Goal: Information Seeking & Learning: Learn about a topic

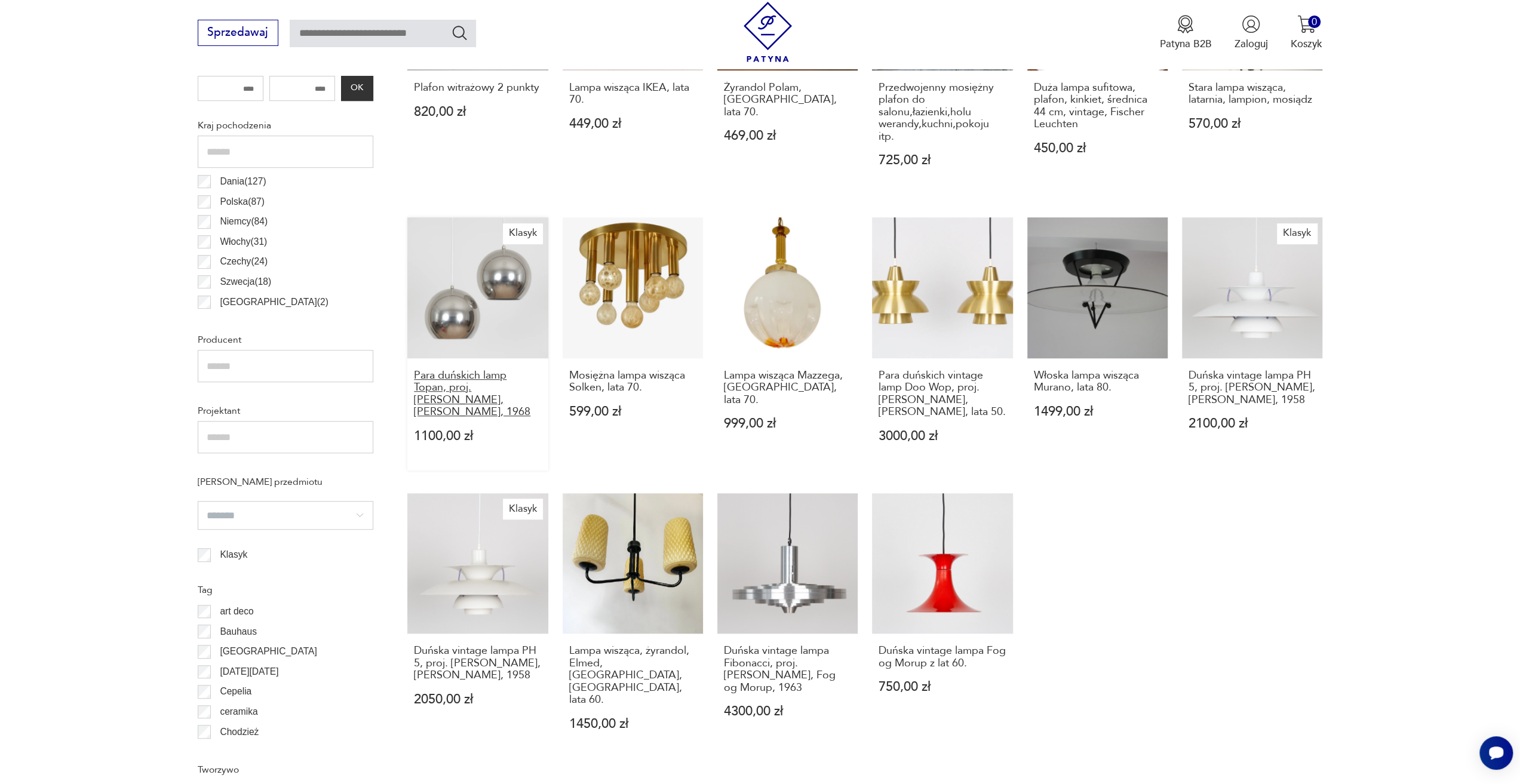
scroll to position [696, 0]
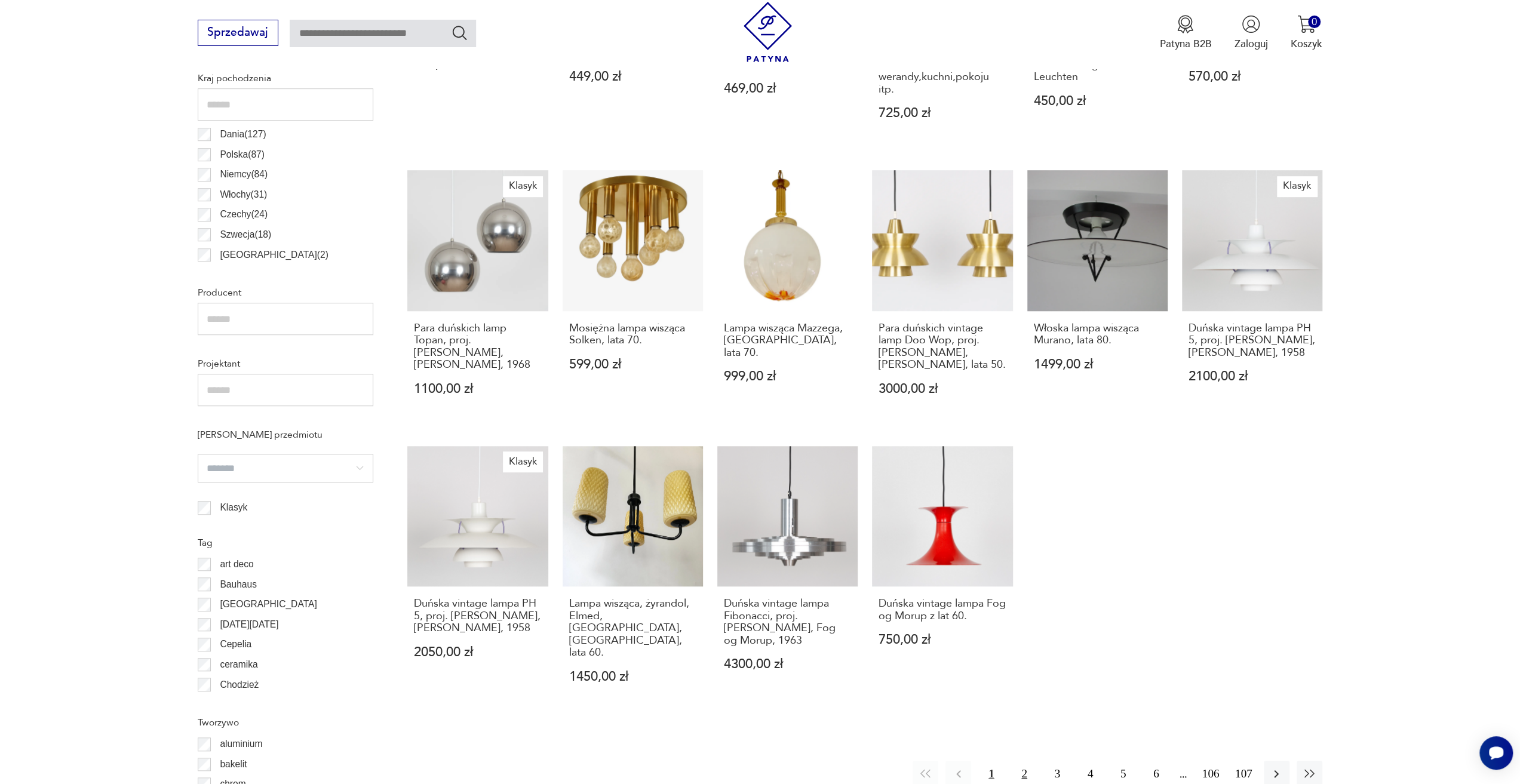
click at [1017, 760] on button "2" at bounding box center [1023, 773] width 26 height 26
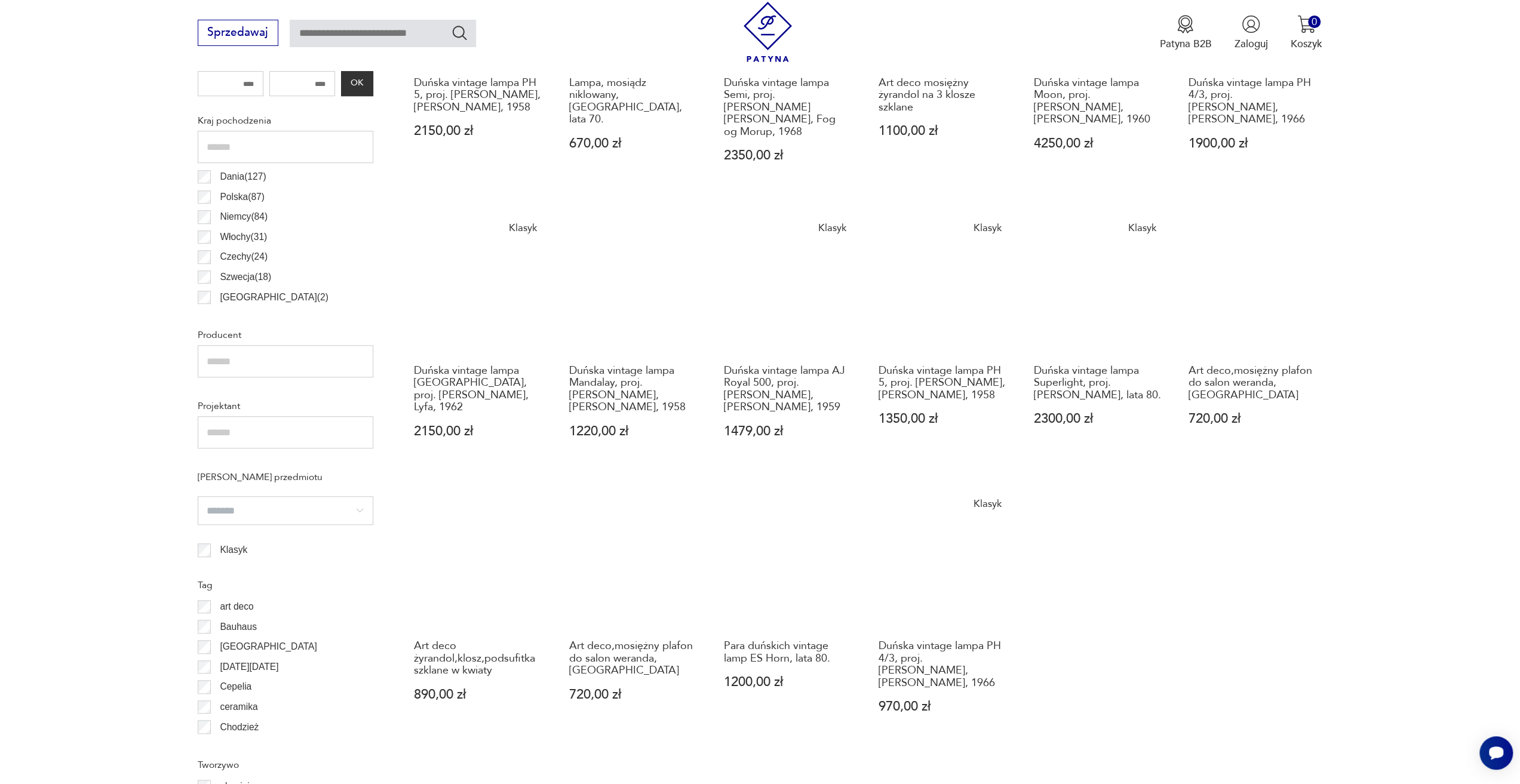
scroll to position [1011, 0]
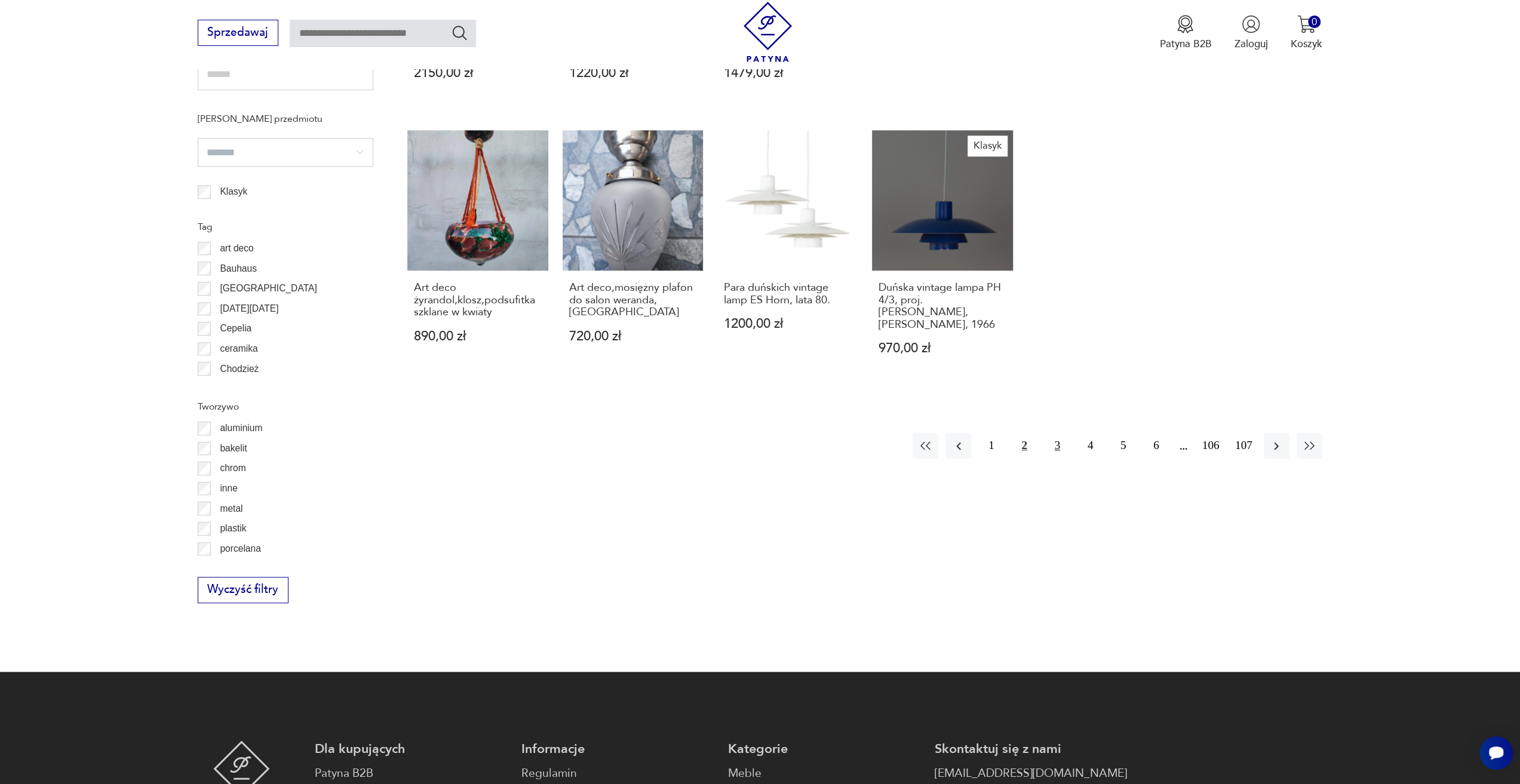
click at [1061, 434] on button "3" at bounding box center [1057, 446] width 26 height 26
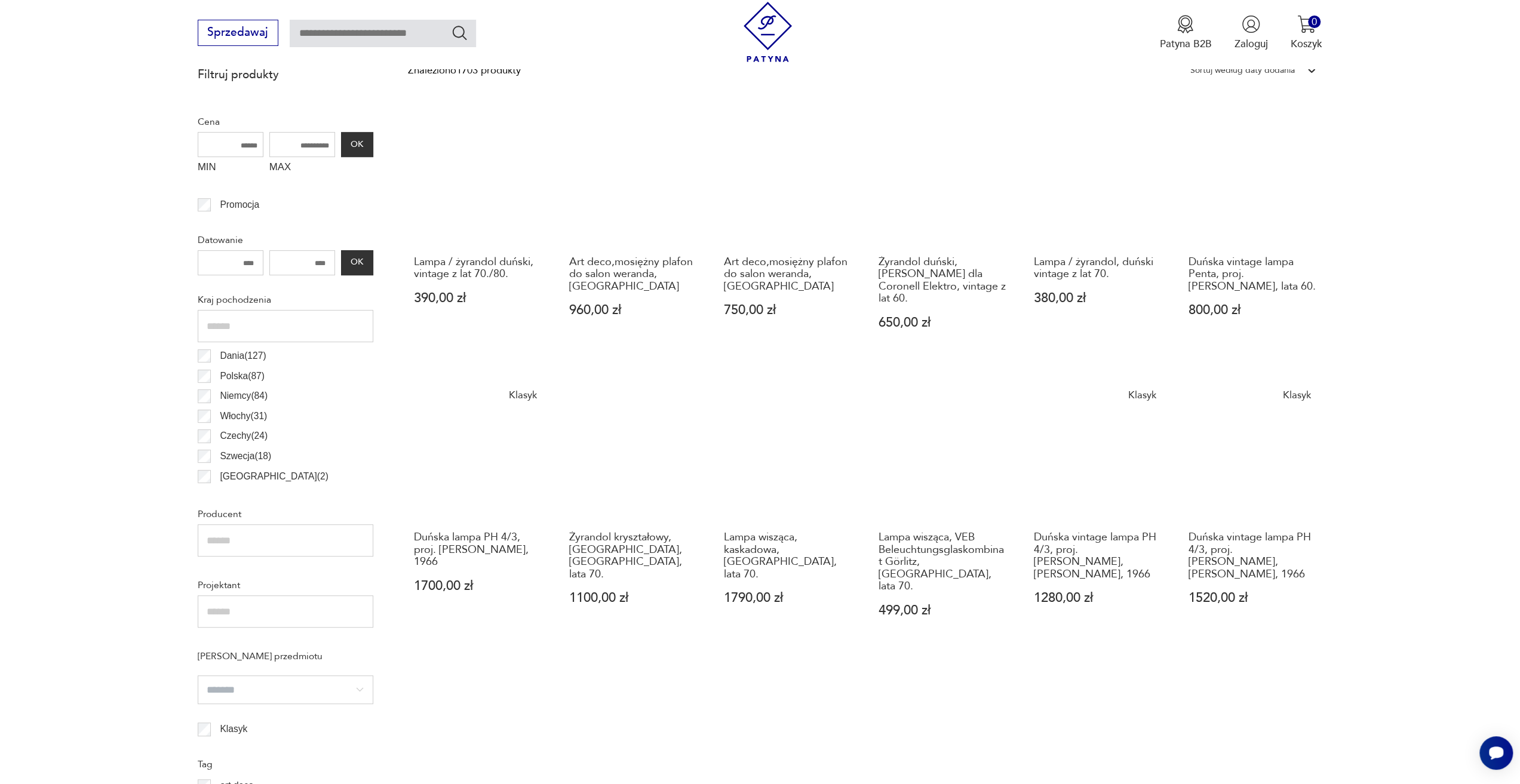
scroll to position [653, 0]
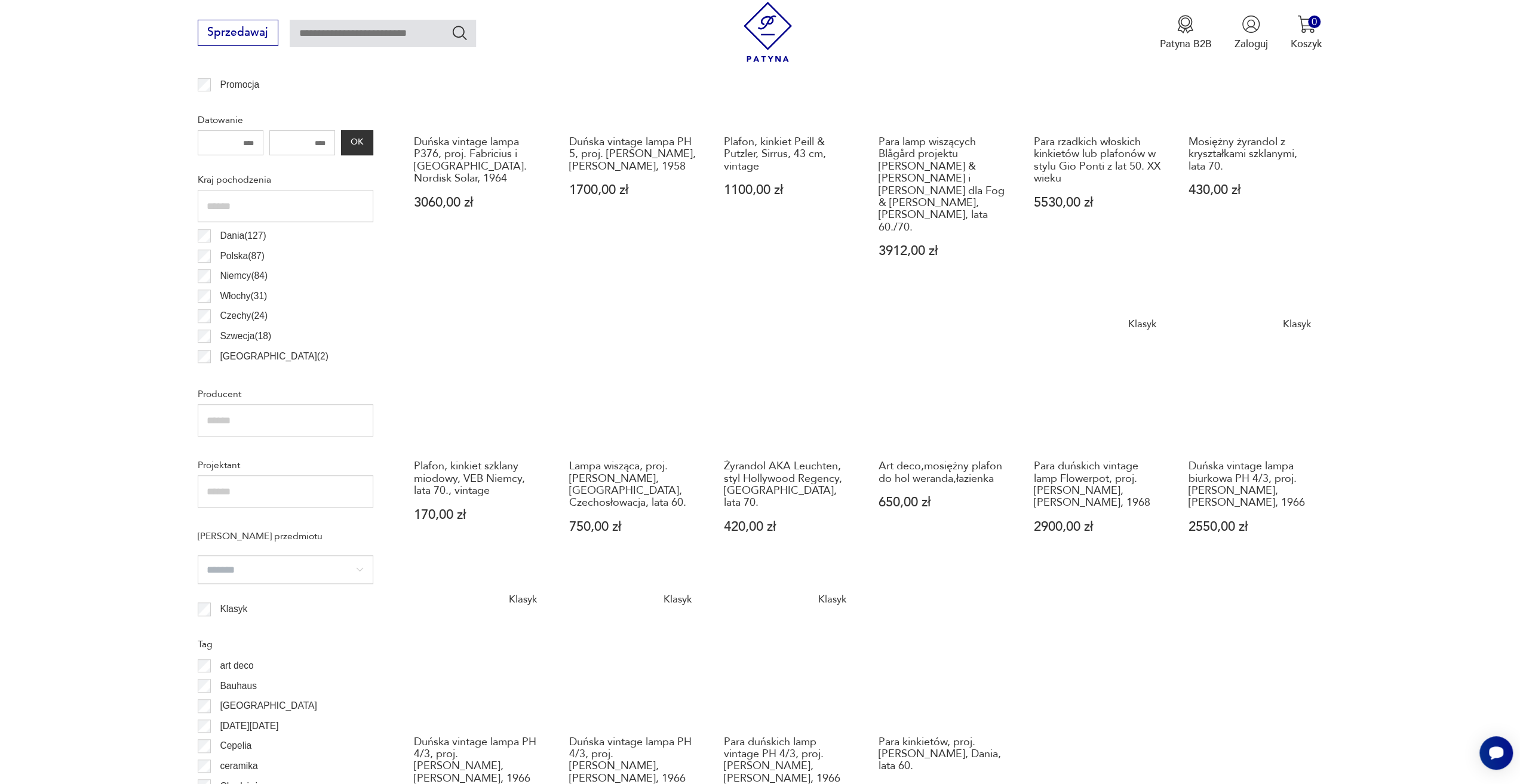
scroll to position [832, 0]
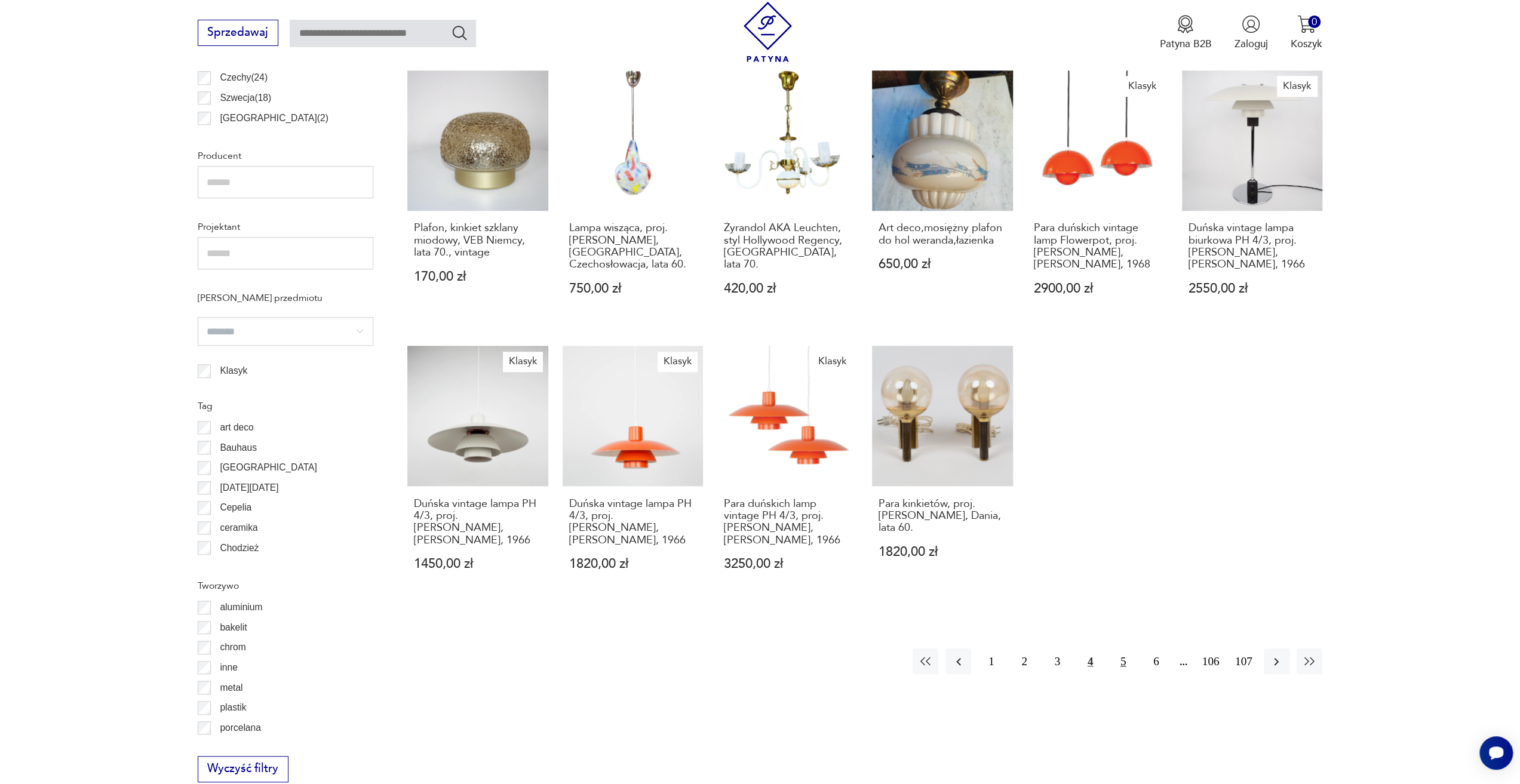
click at [1127, 648] on button "5" at bounding box center [1123, 661] width 26 height 26
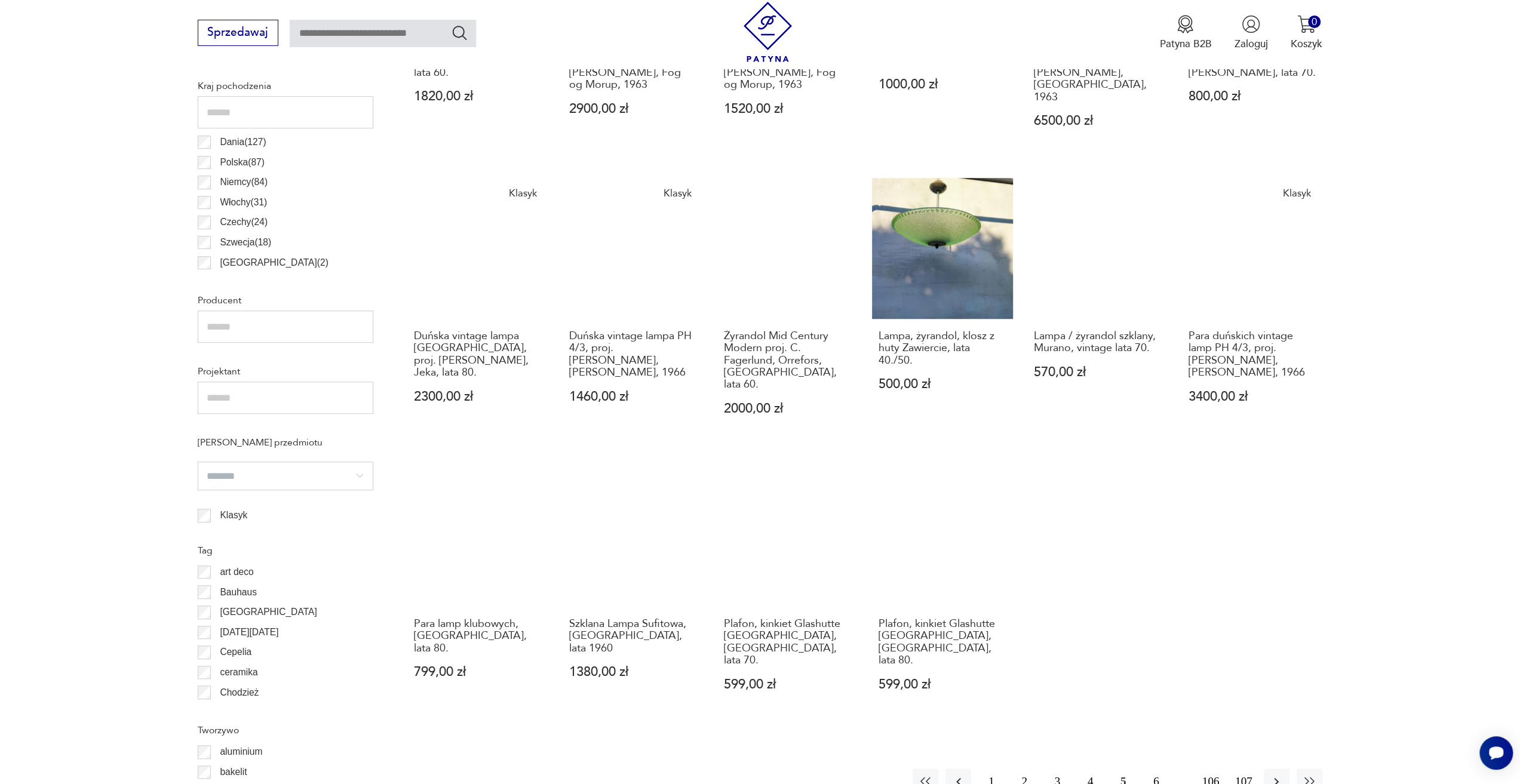
scroll to position [772, 0]
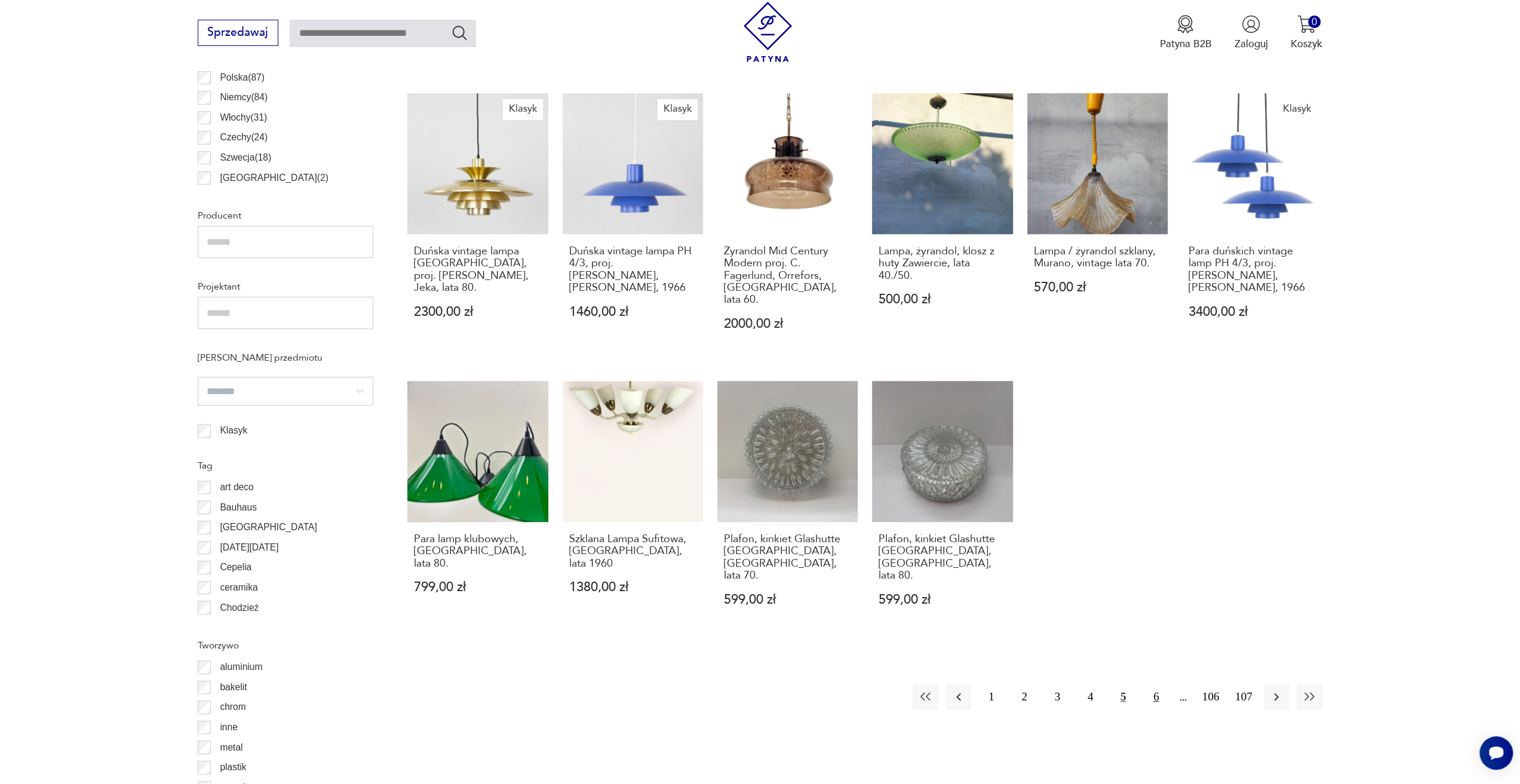
click at [1149, 684] on button "6" at bounding box center [1156, 696] width 26 height 26
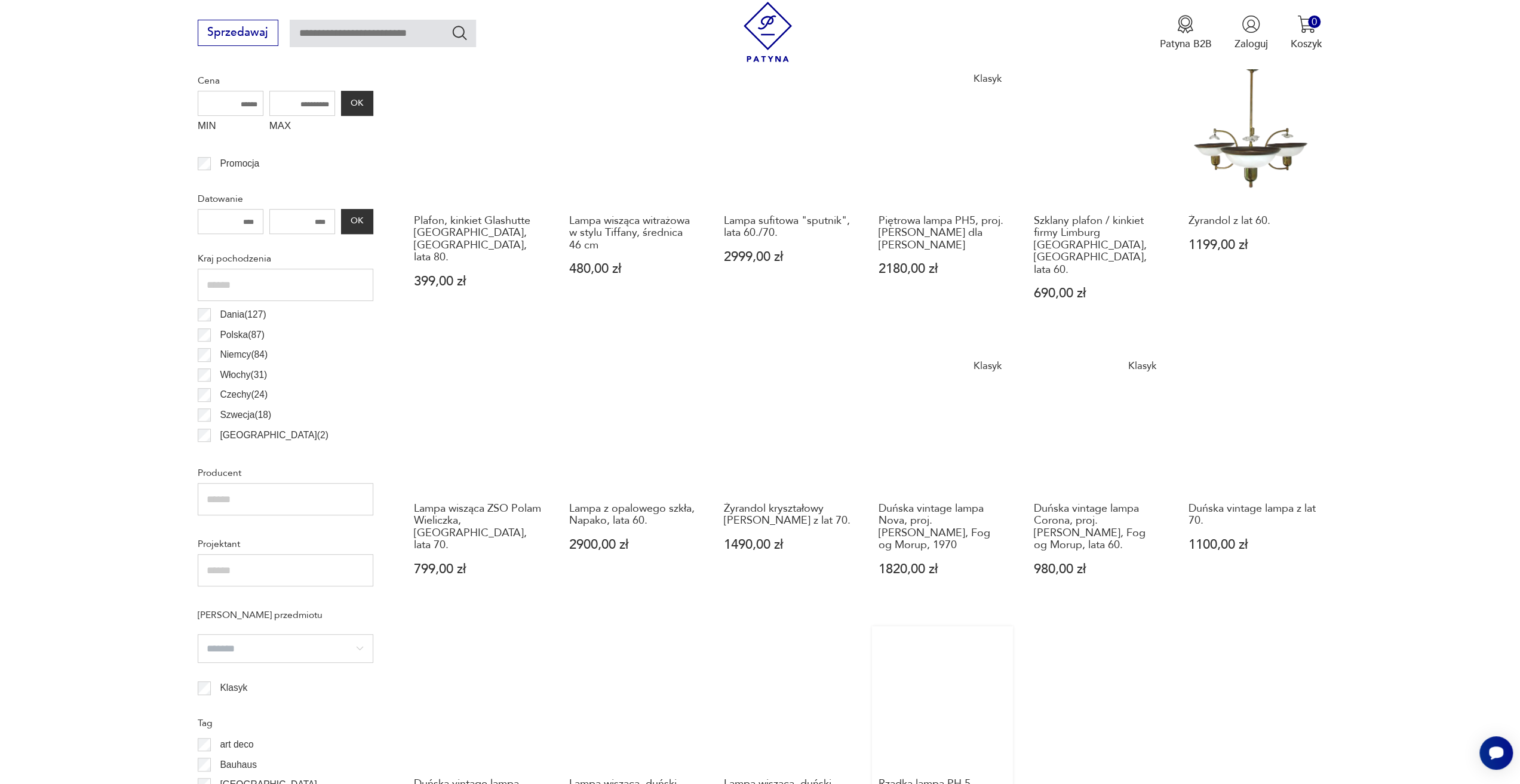
scroll to position [713, 0]
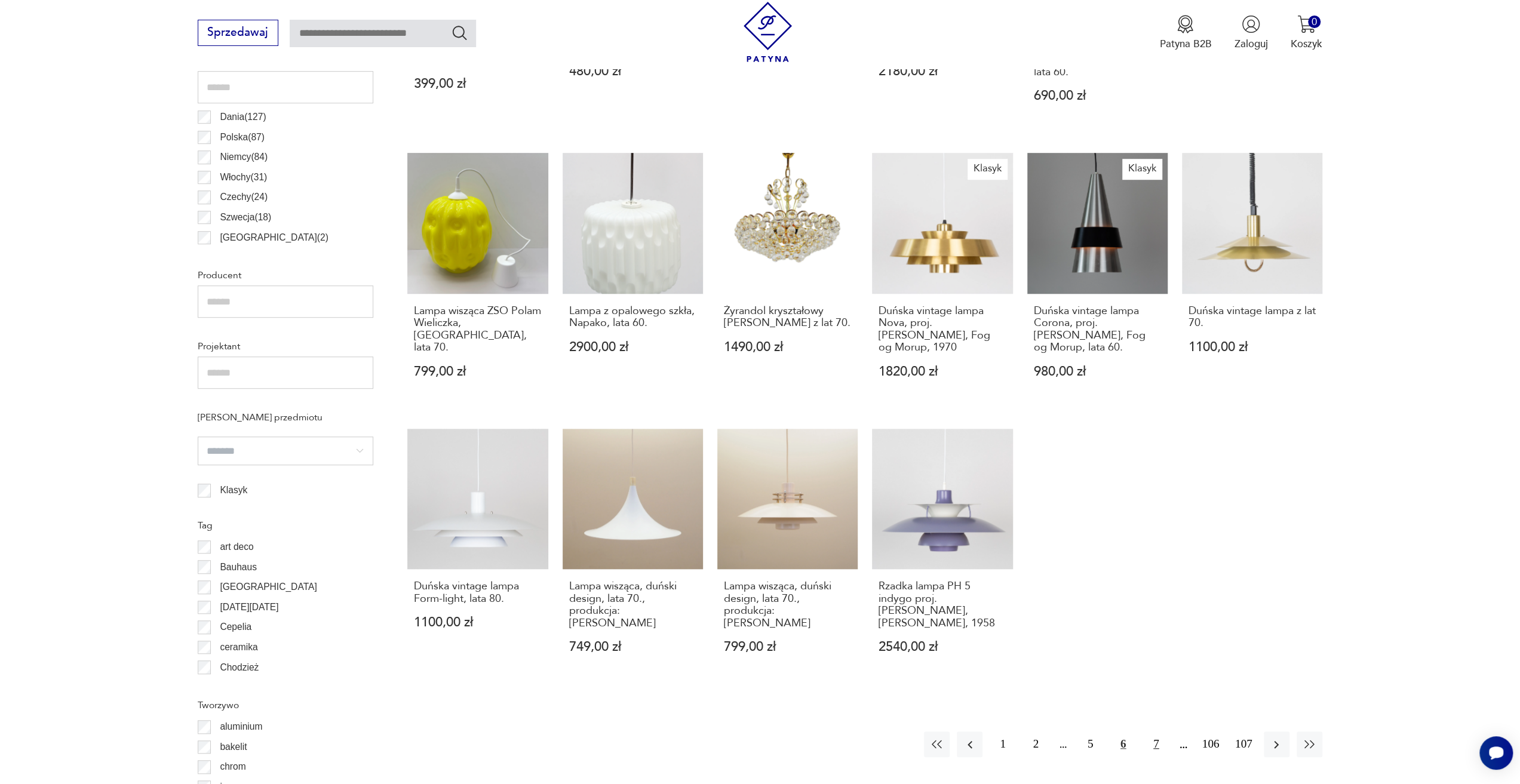
click at [1155, 731] on button "7" at bounding box center [1156, 744] width 26 height 26
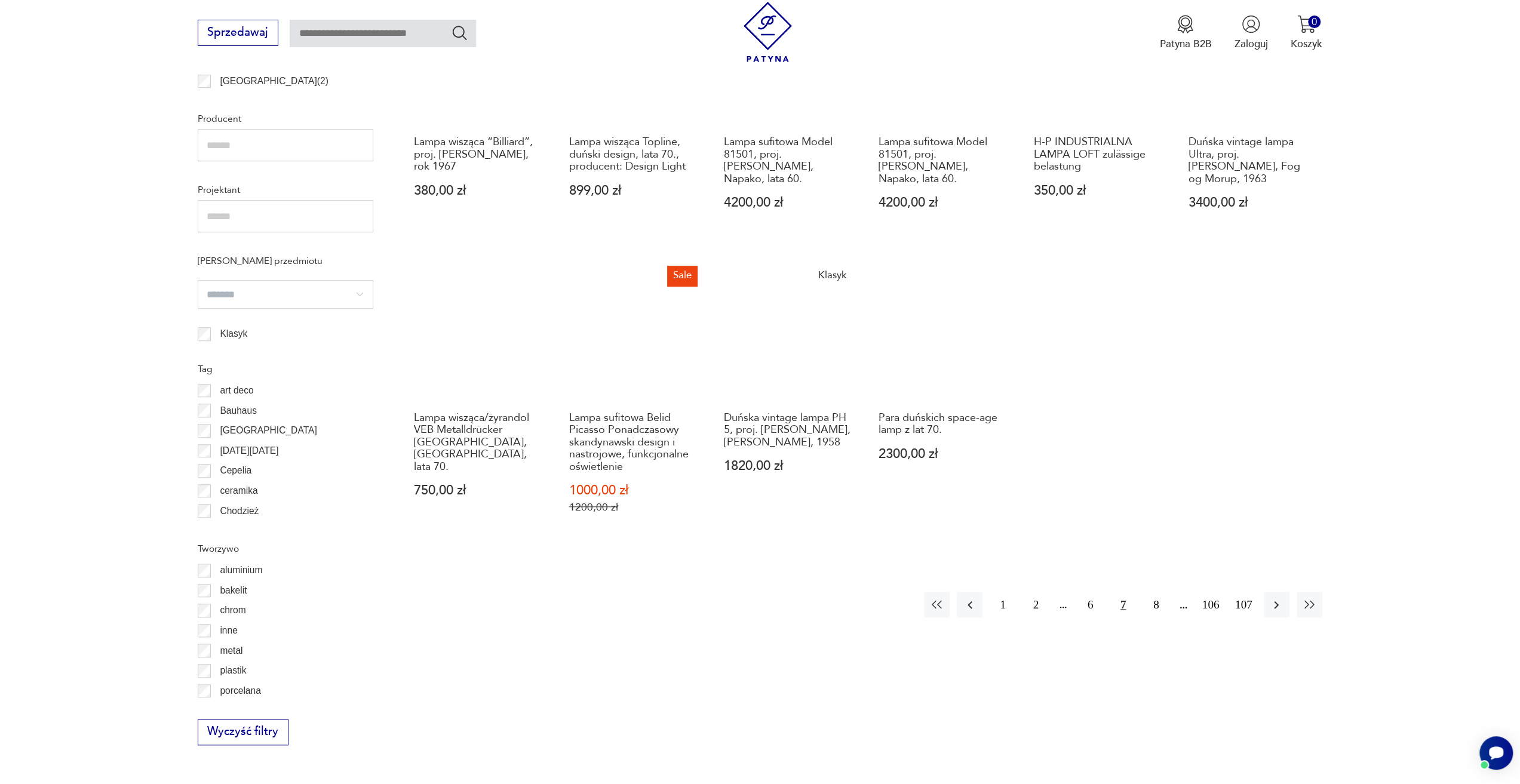
scroll to position [832, 0]
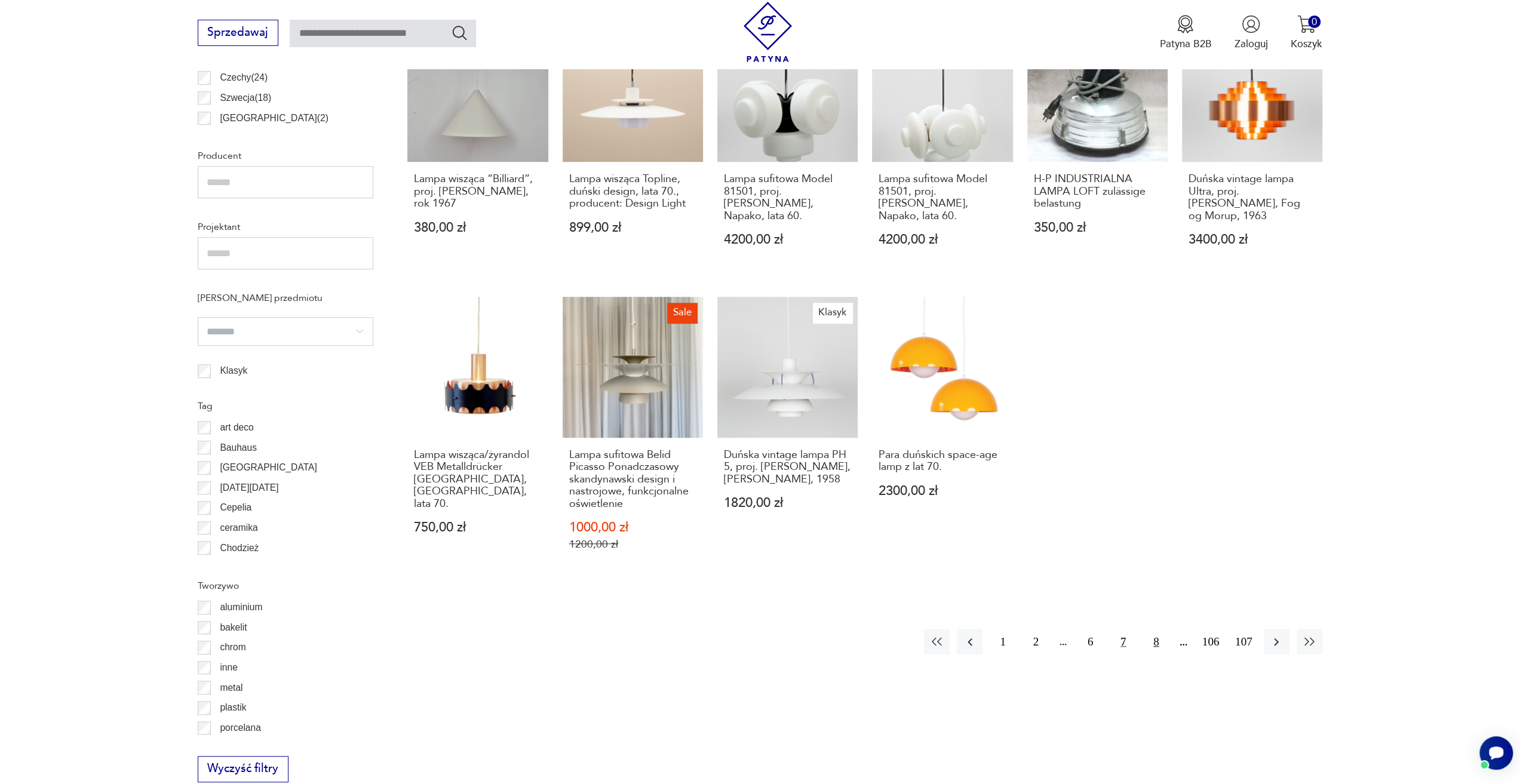
click at [1154, 643] on button "8" at bounding box center [1156, 641] width 26 height 26
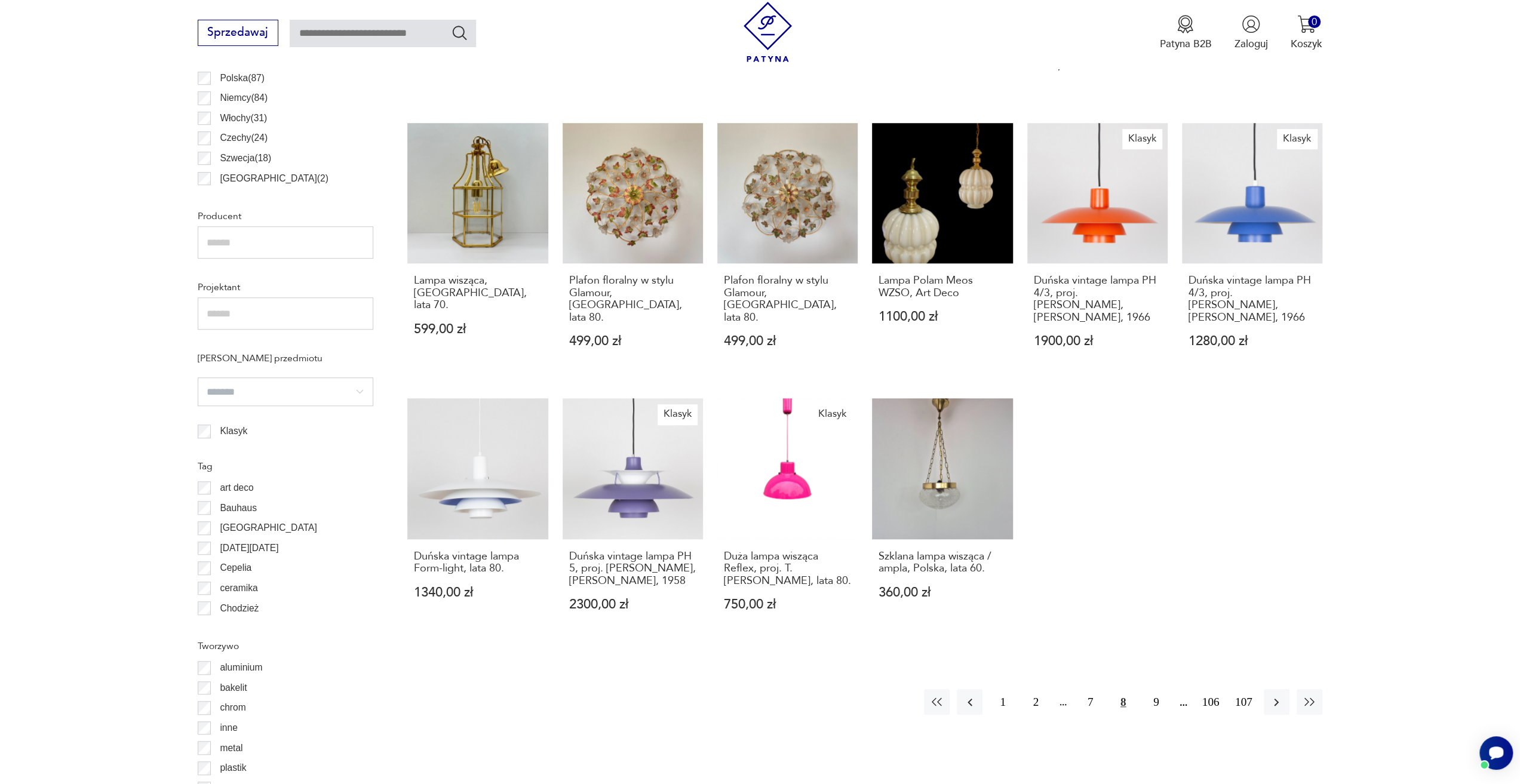
scroll to position [772, 0]
click at [1155, 705] on button "9" at bounding box center [1156, 701] width 26 height 26
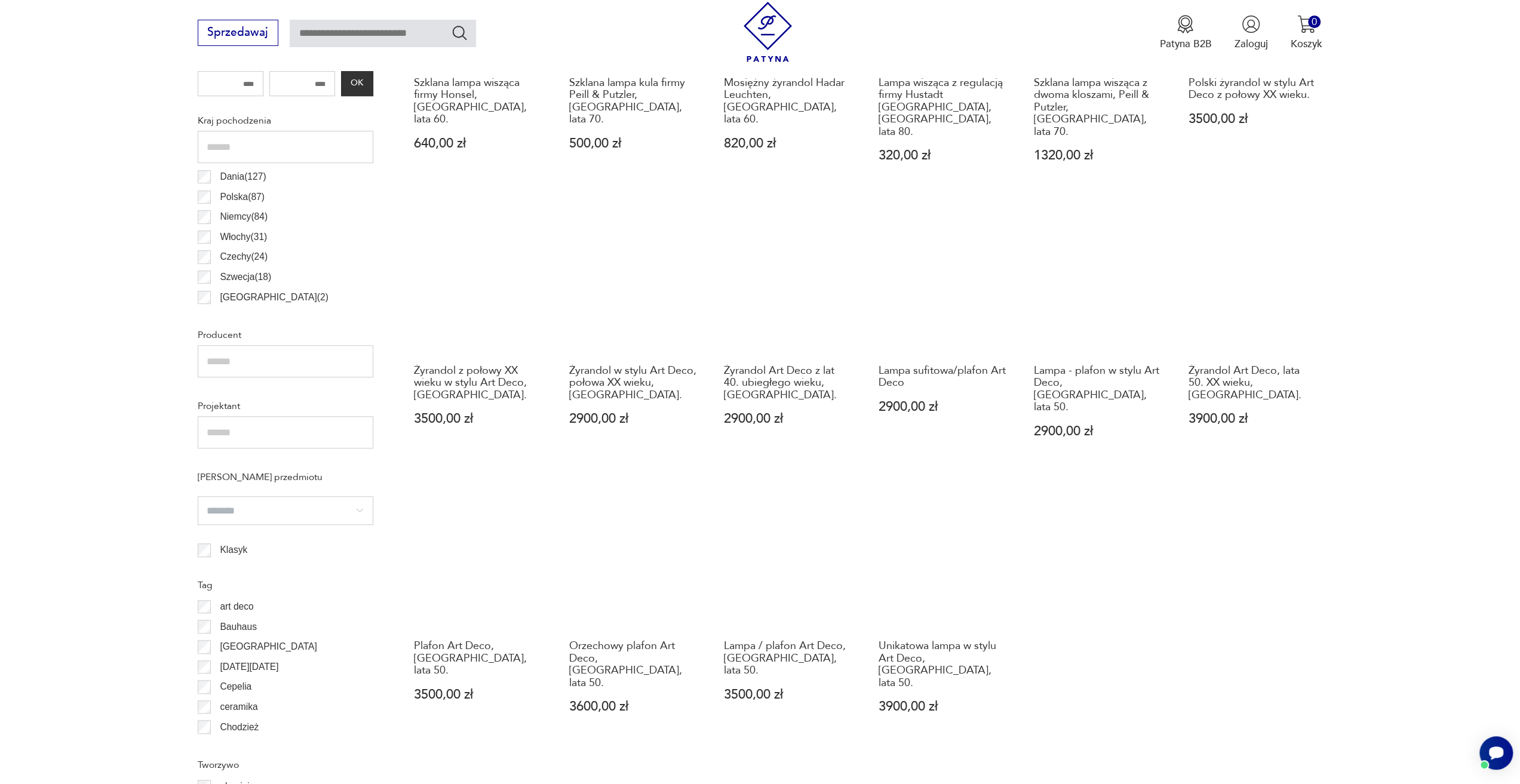
scroll to position [892, 0]
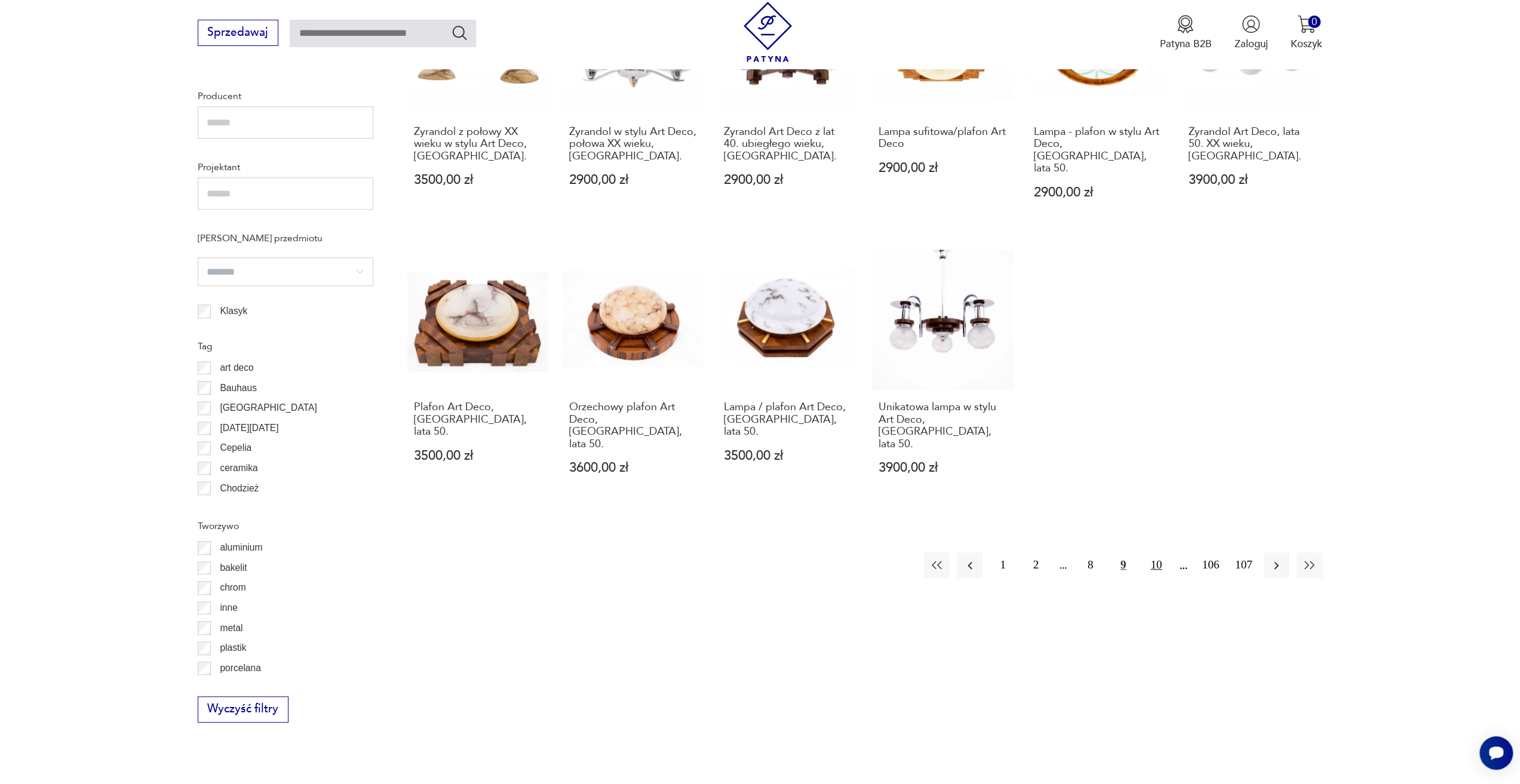
click at [1149, 552] on button "10" at bounding box center [1156, 565] width 26 height 26
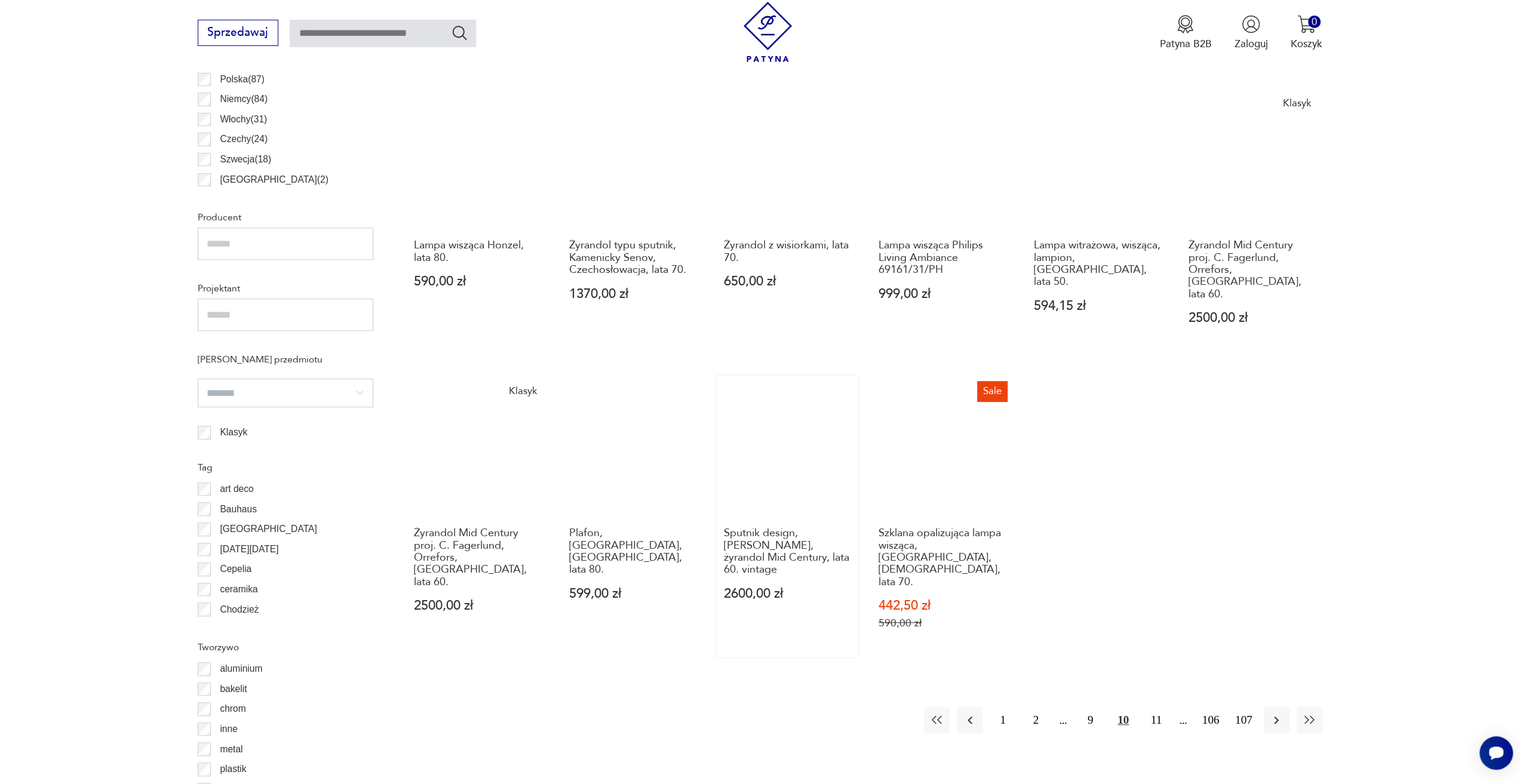
scroll to position [772, 0]
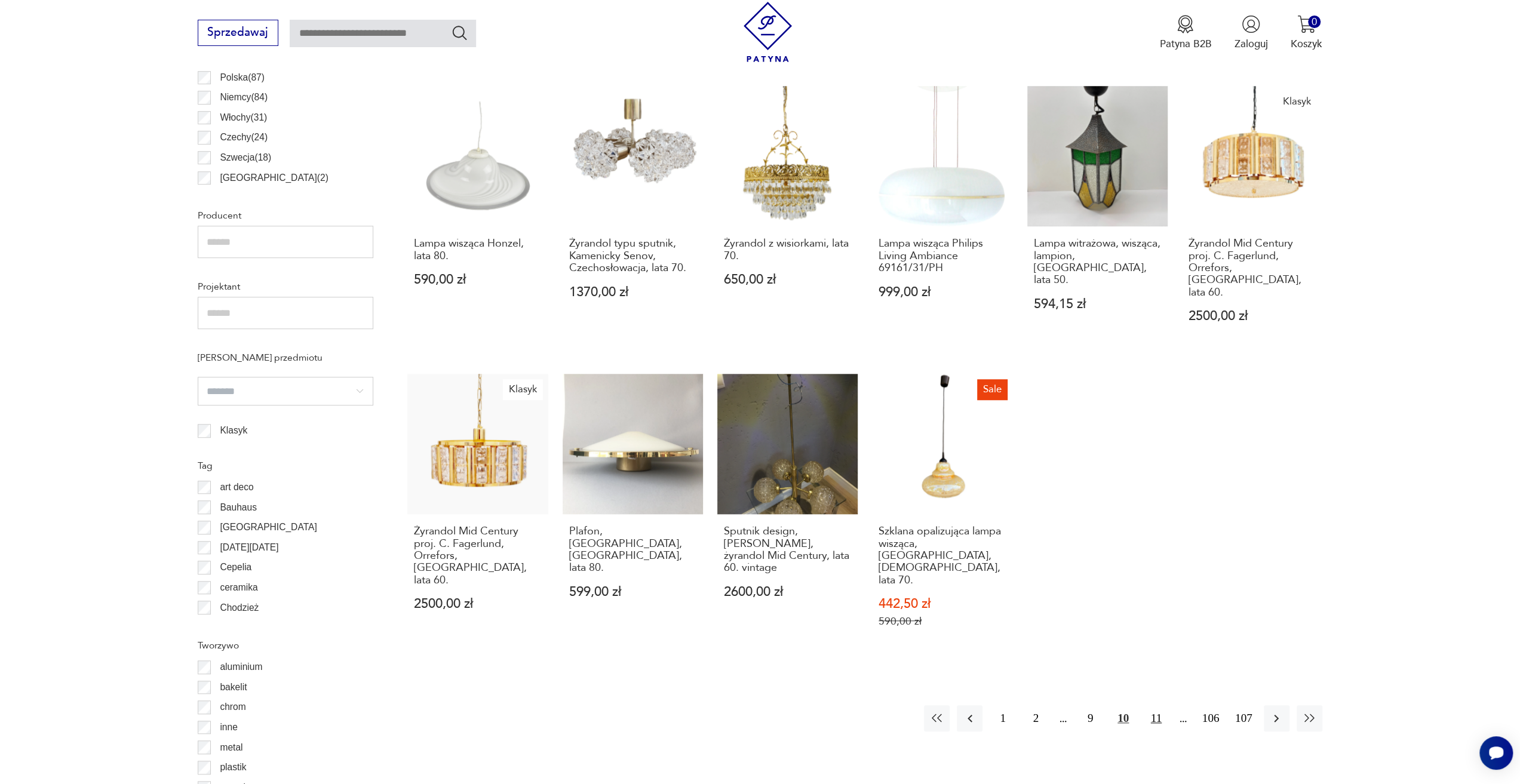
click at [1154, 705] on button "11" at bounding box center [1156, 718] width 26 height 26
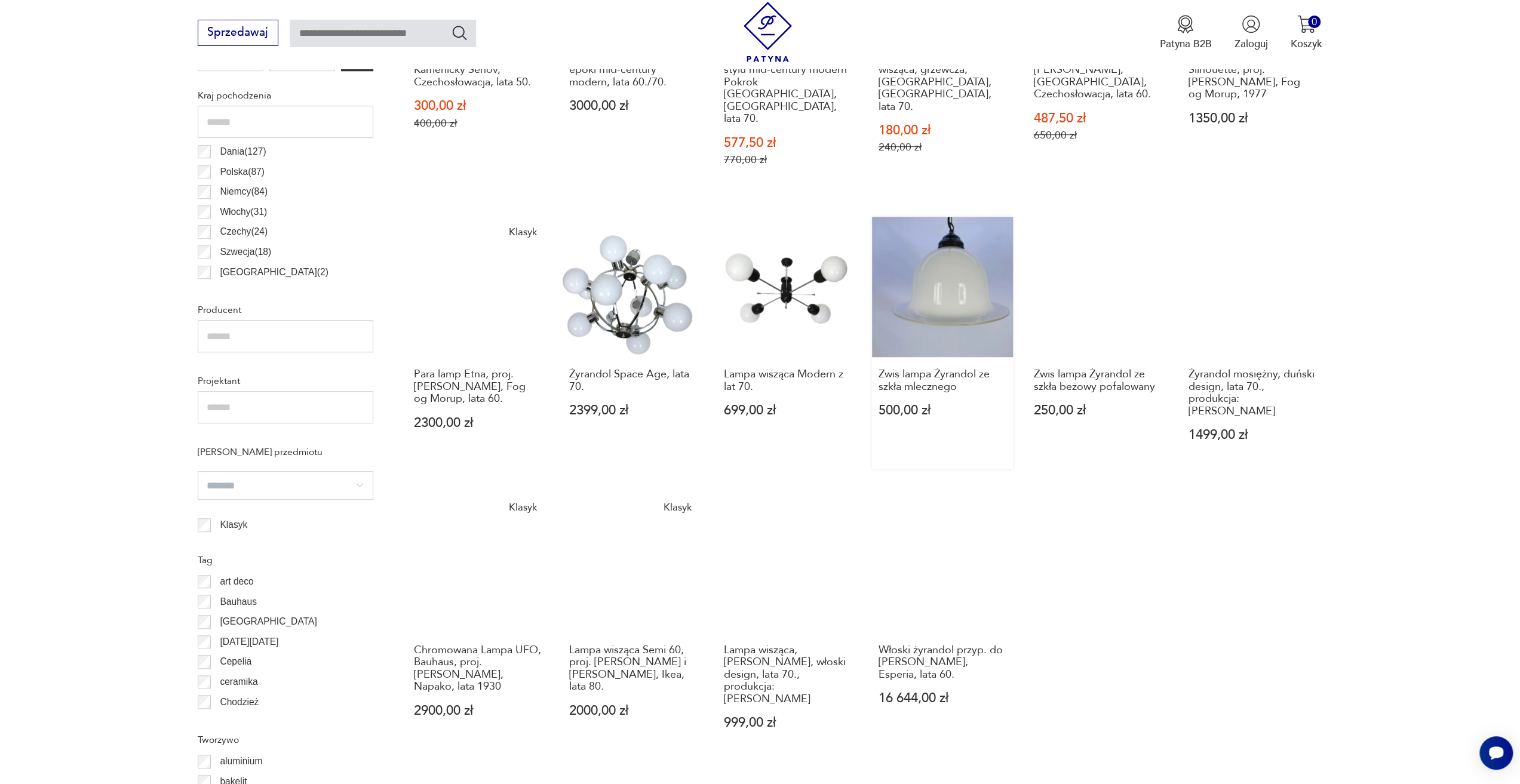
scroll to position [832, 0]
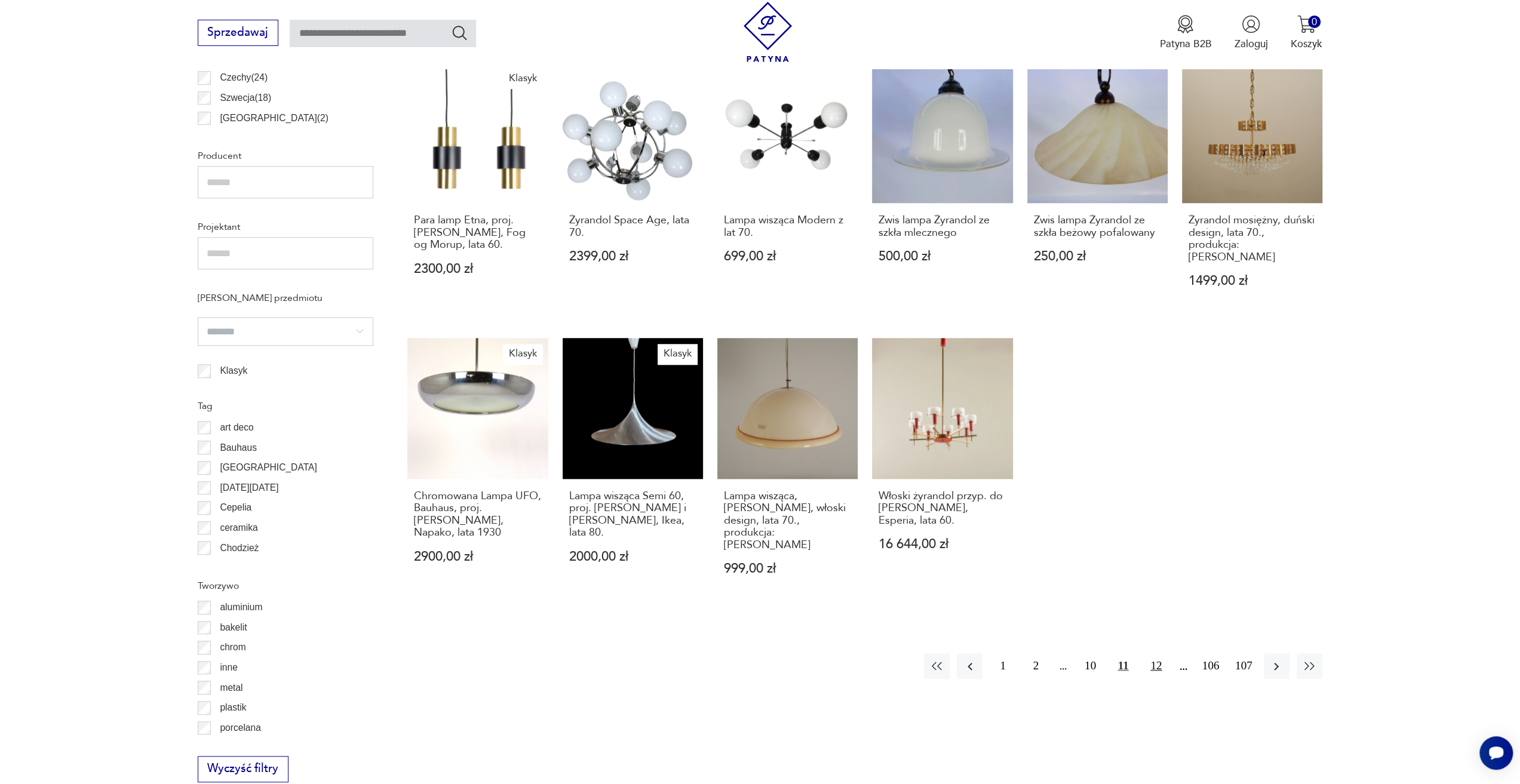
click at [1153, 653] on button "12" at bounding box center [1156, 666] width 26 height 26
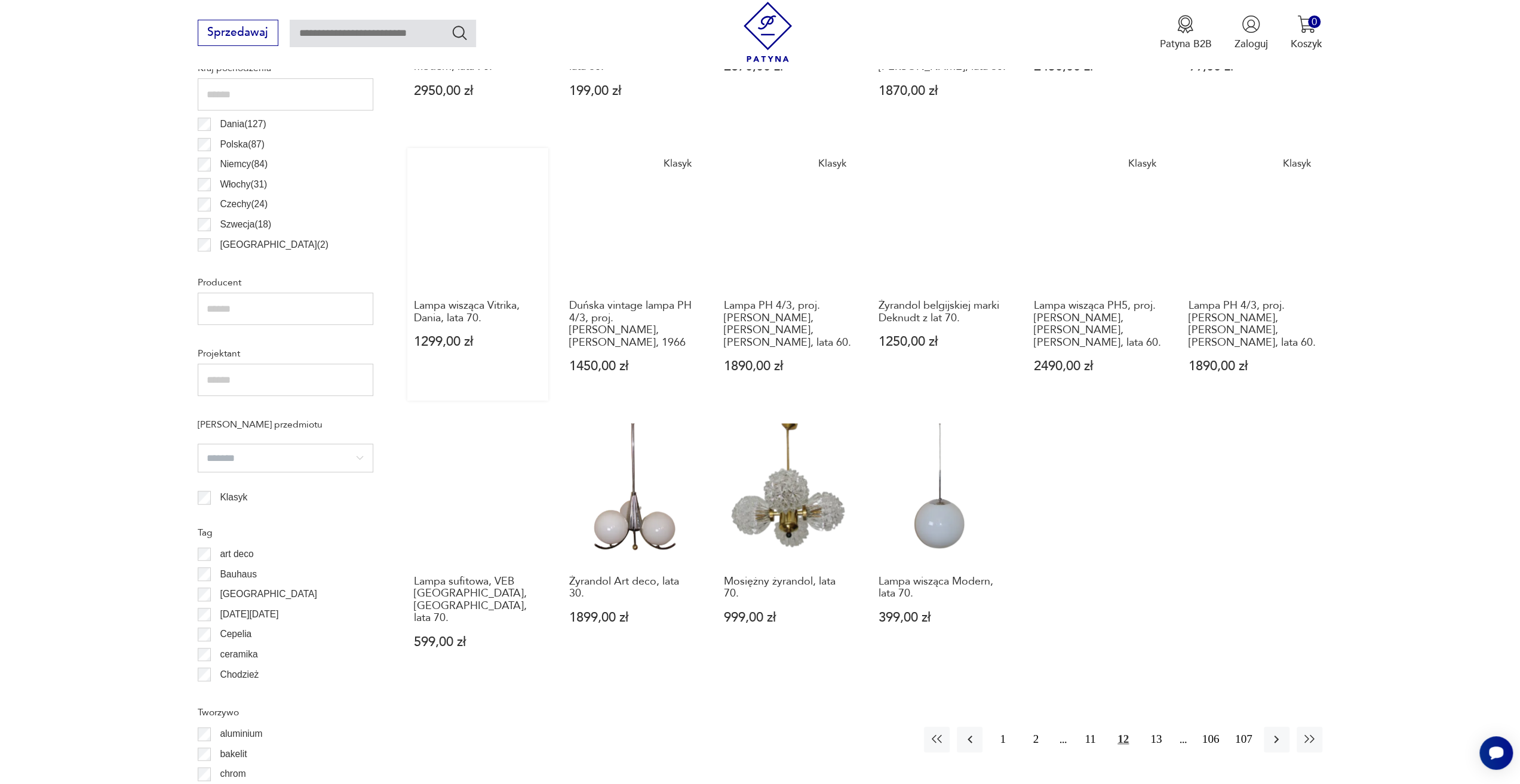
scroll to position [892, 0]
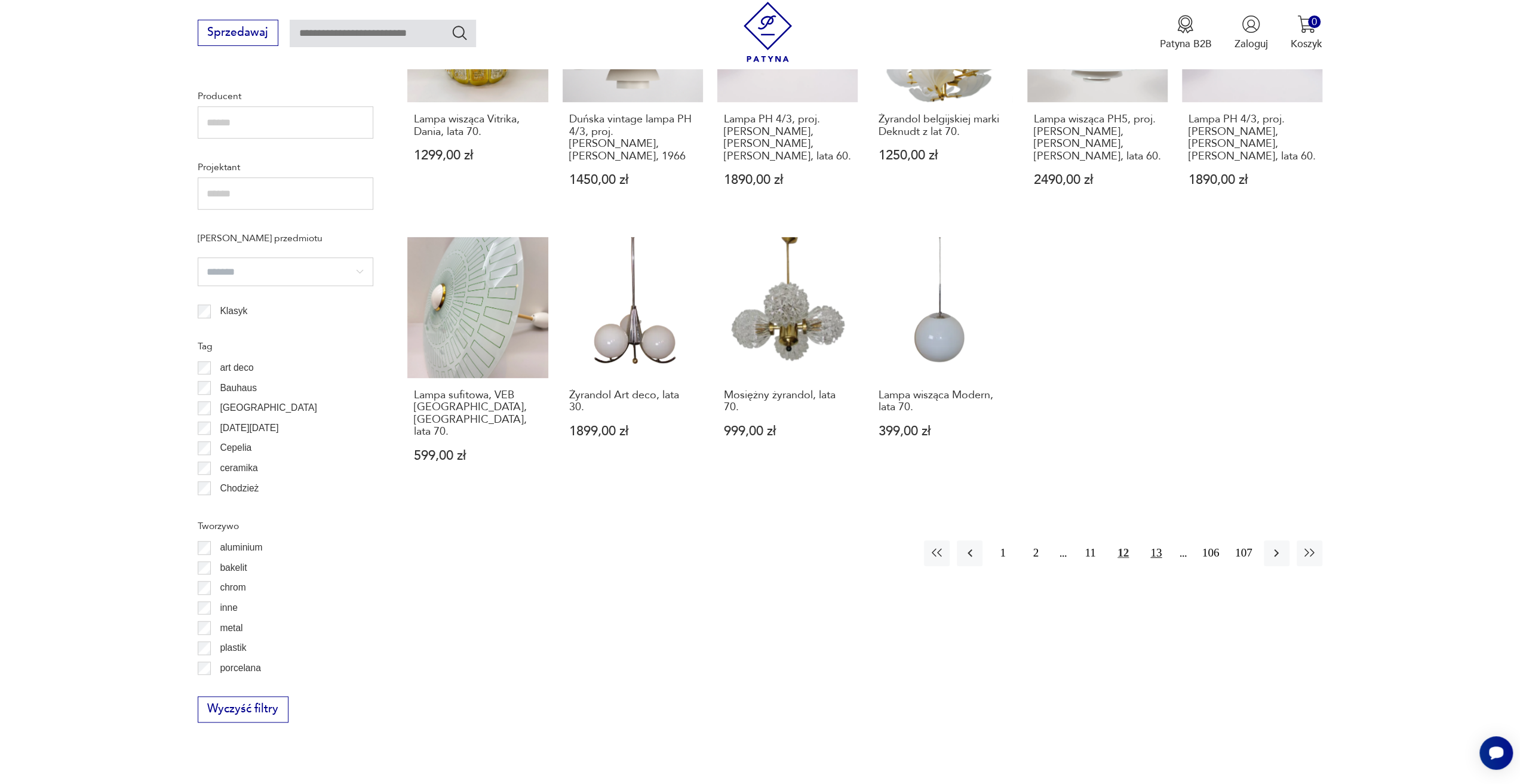
click at [1149, 540] on button "13" at bounding box center [1156, 553] width 26 height 26
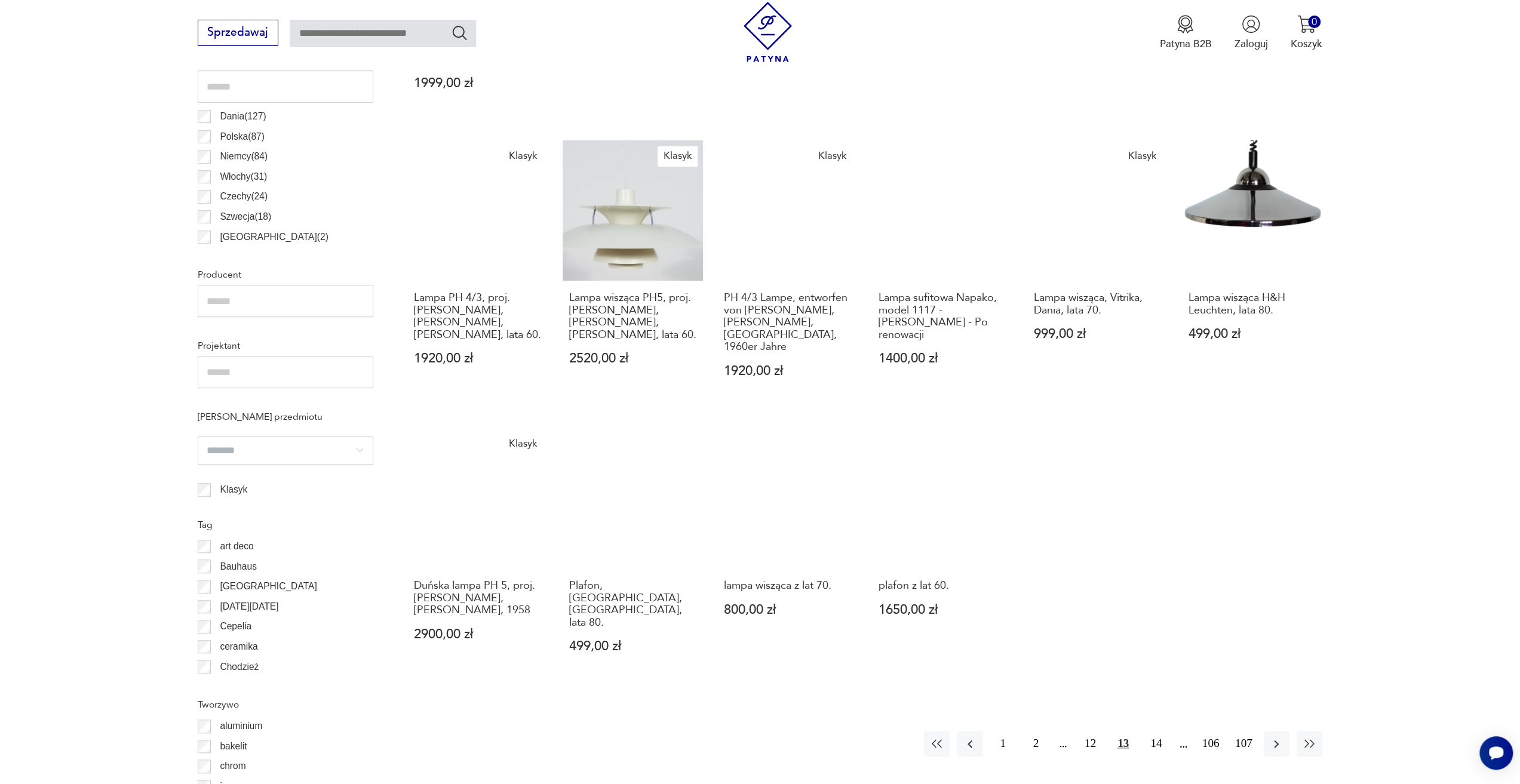
scroll to position [772, 0]
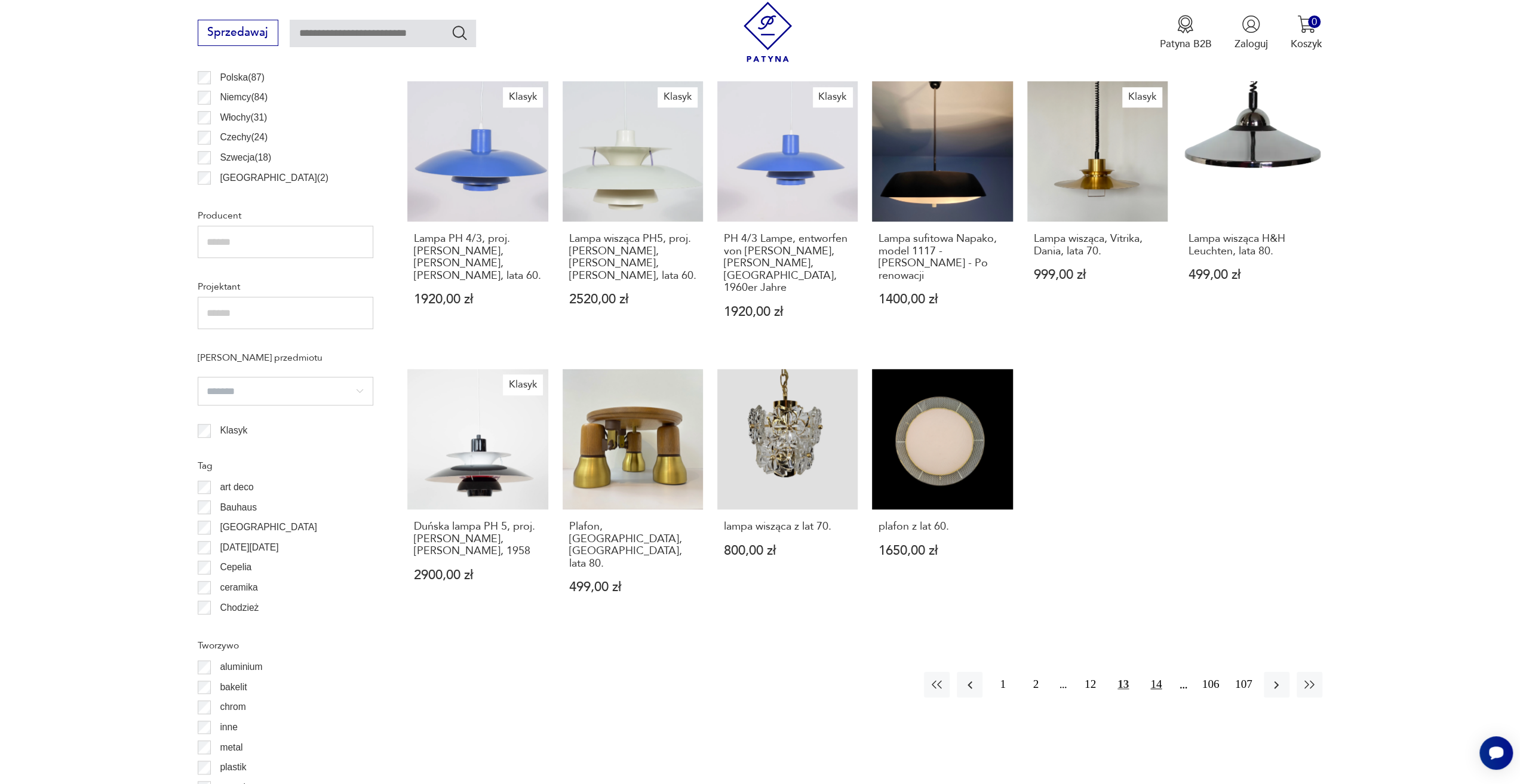
click at [1160, 672] on button "14" at bounding box center [1156, 685] width 26 height 26
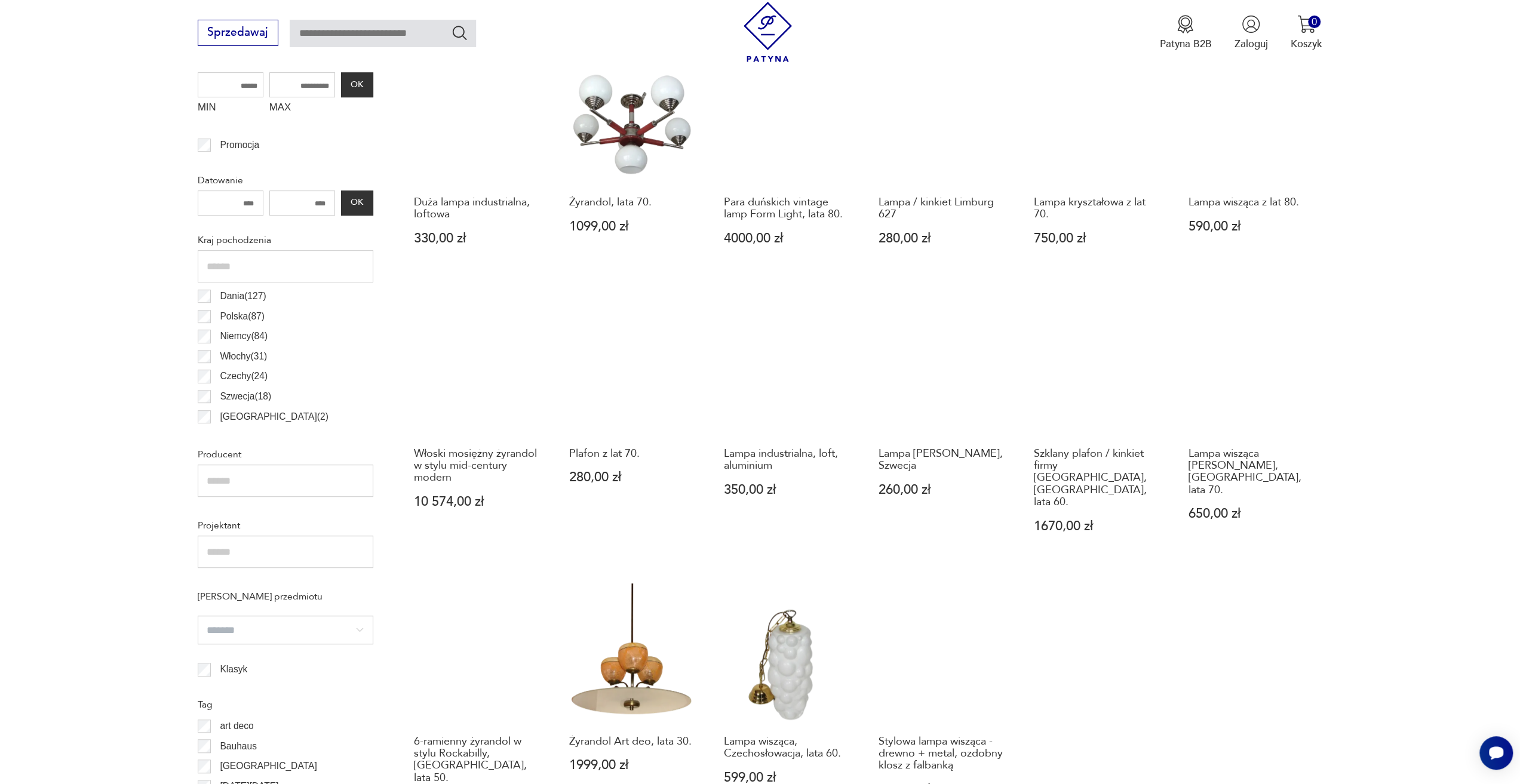
scroll to position [713, 0]
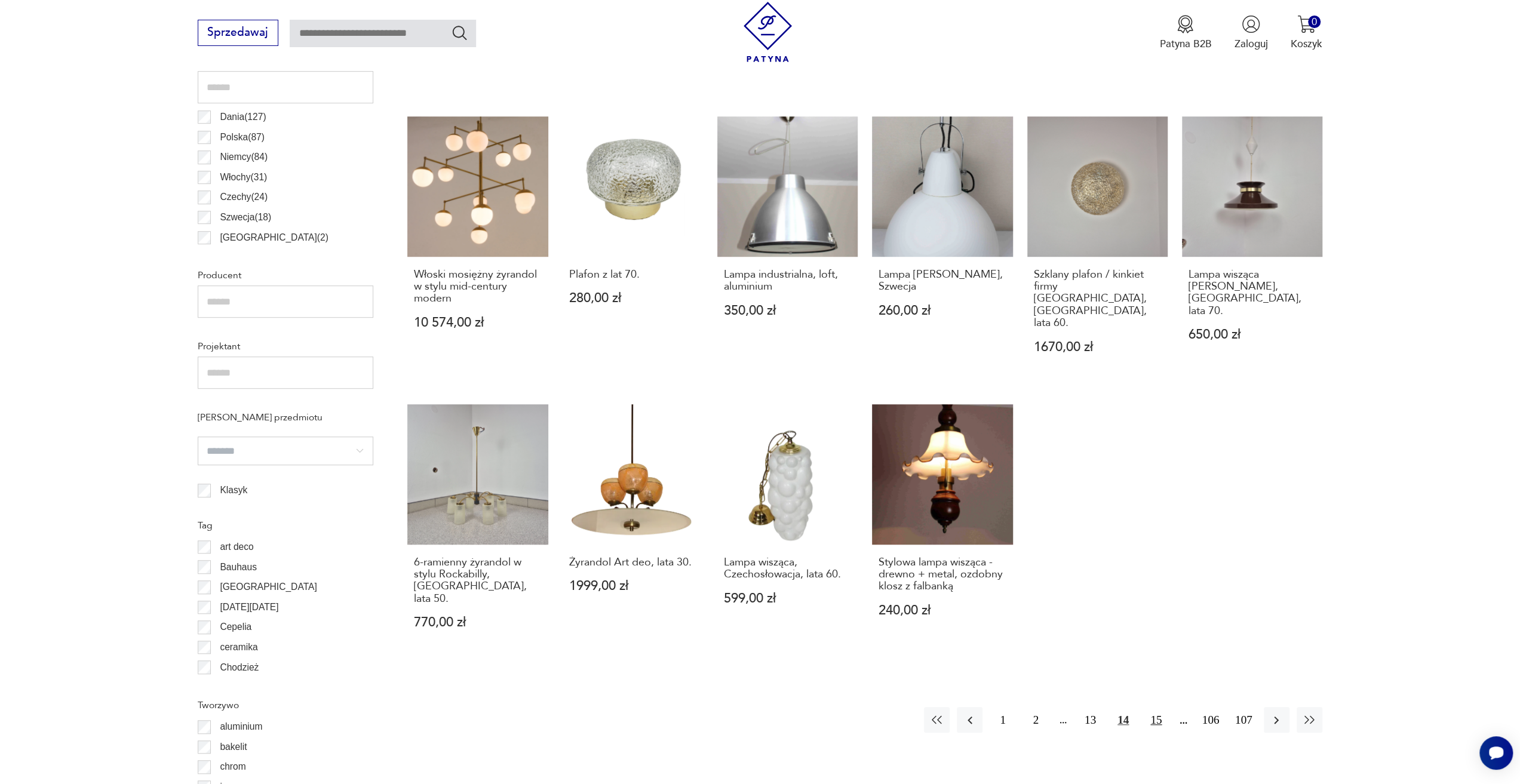
click at [1159, 707] on button "15" at bounding box center [1156, 719] width 26 height 26
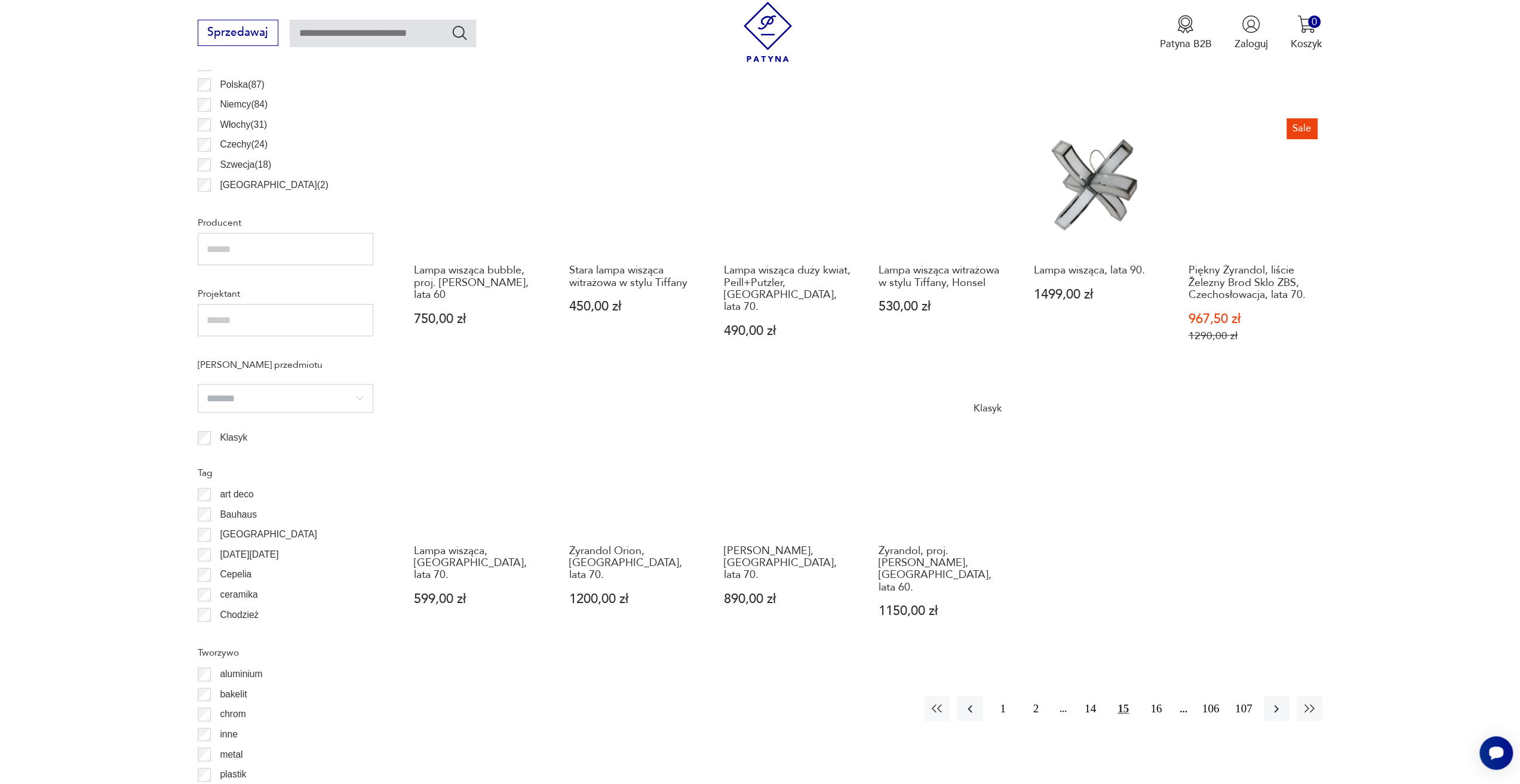
scroll to position [772, 0]
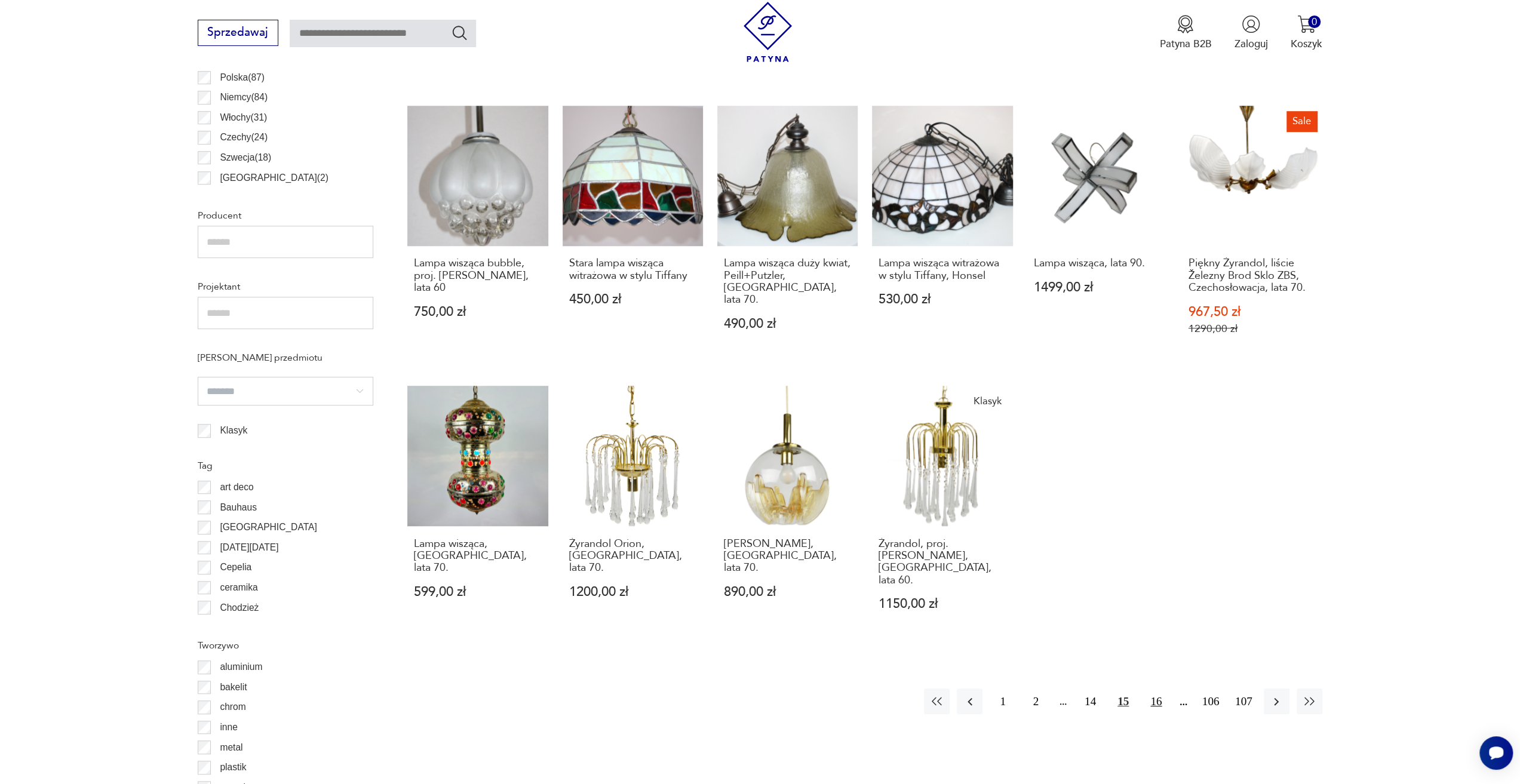
click at [1151, 688] on button "16" at bounding box center [1156, 701] width 26 height 26
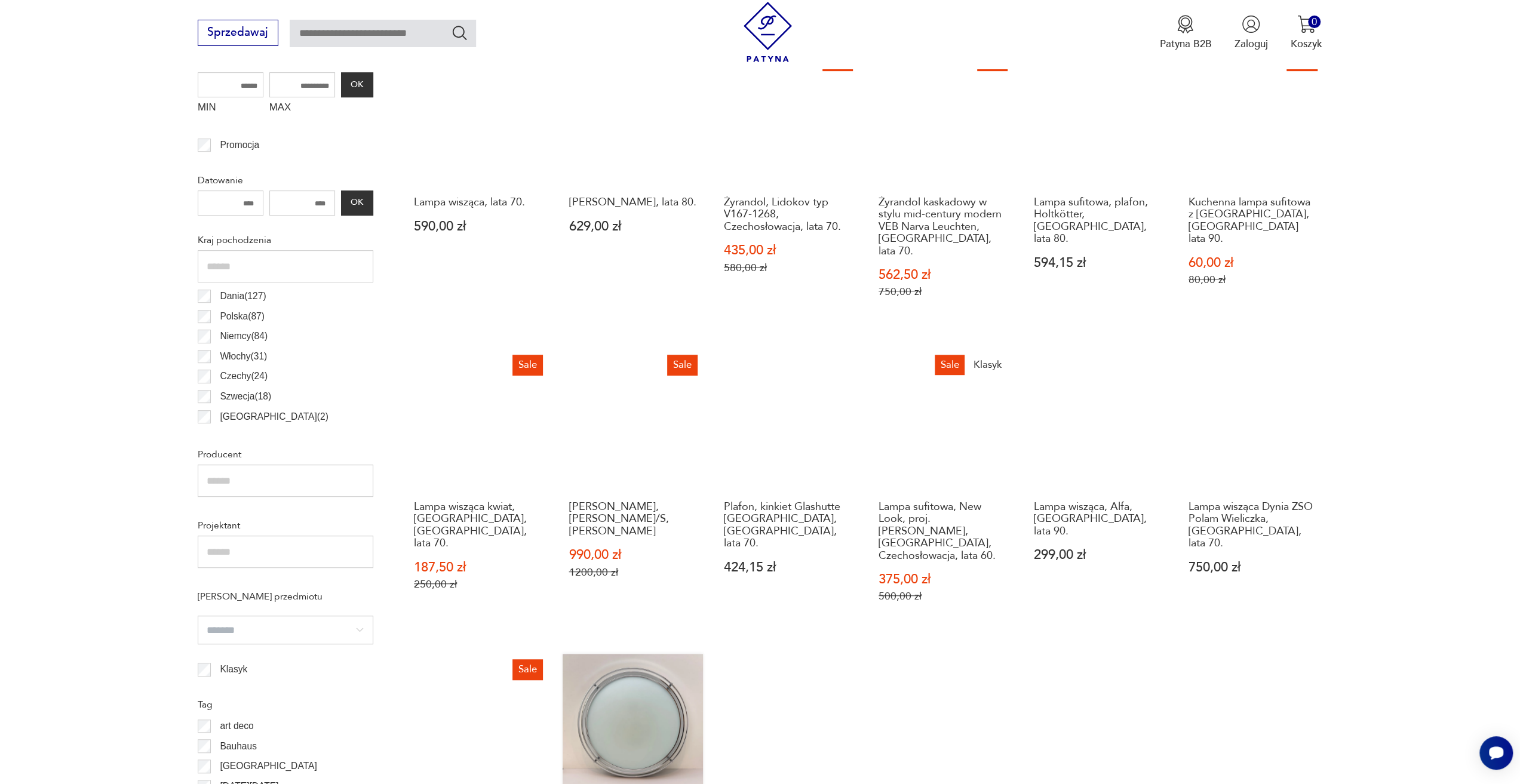
scroll to position [832, 0]
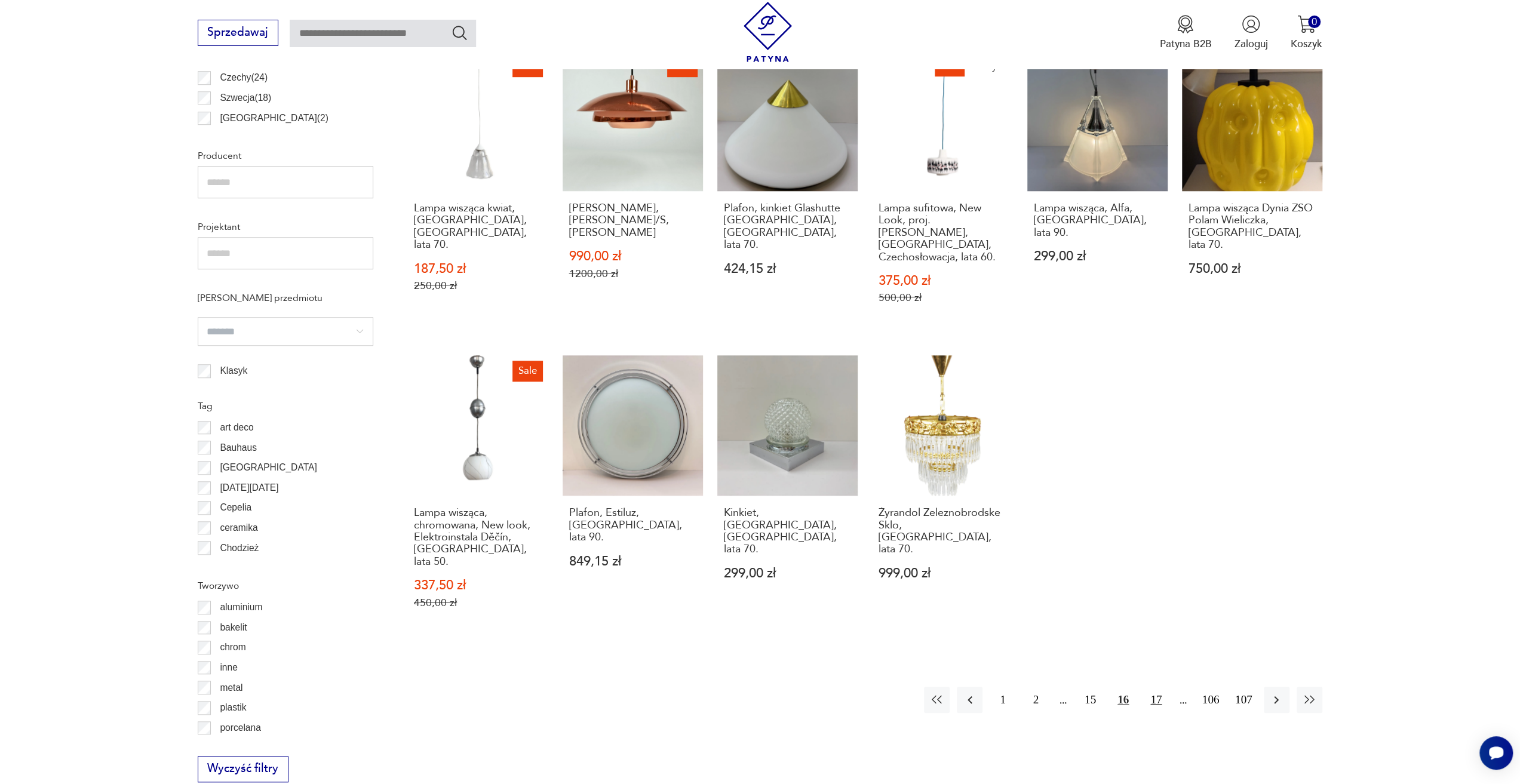
click at [1156, 686] on button "17" at bounding box center [1156, 699] width 26 height 26
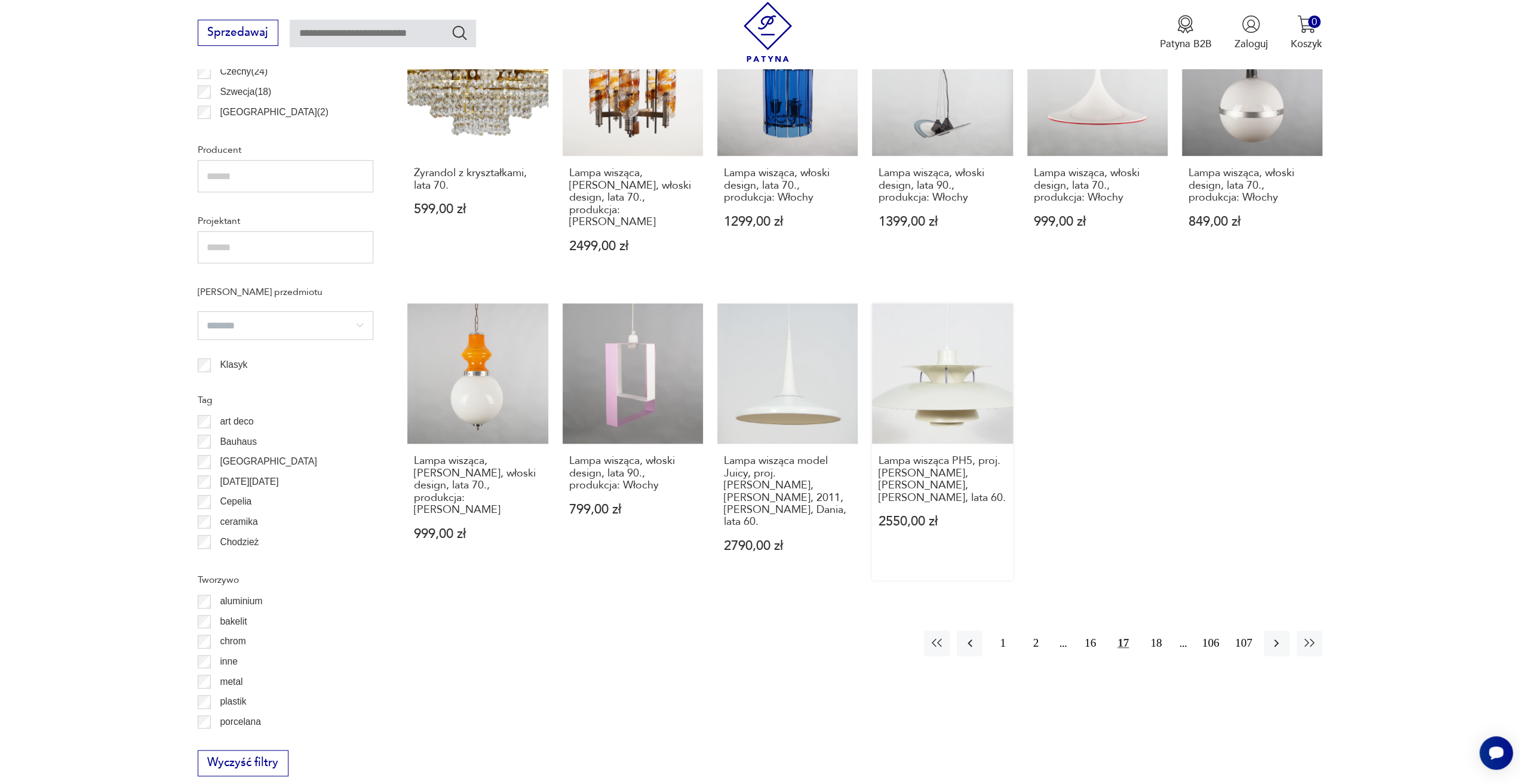
scroll to position [952, 0]
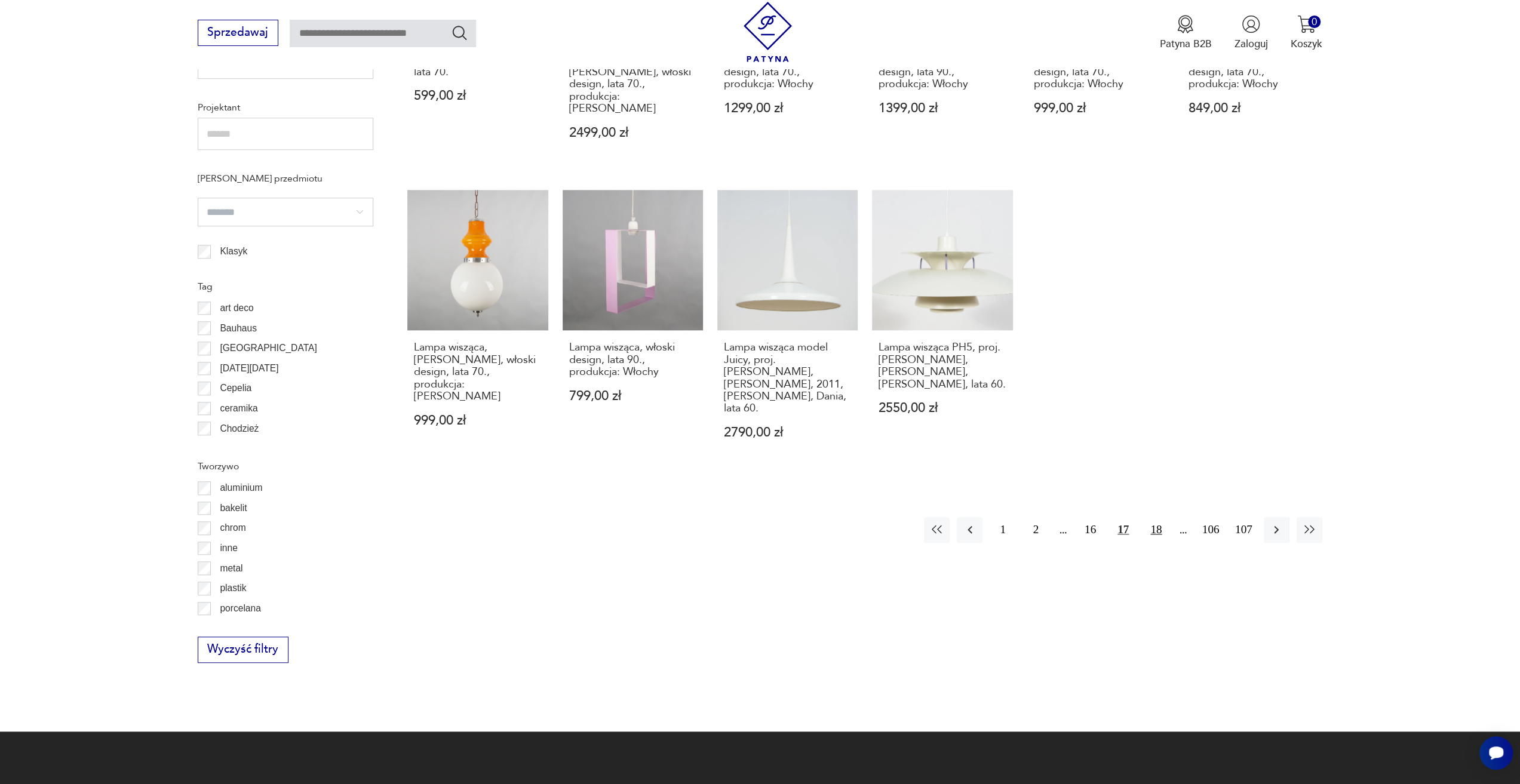
click at [1159, 517] on button "18" at bounding box center [1156, 530] width 26 height 26
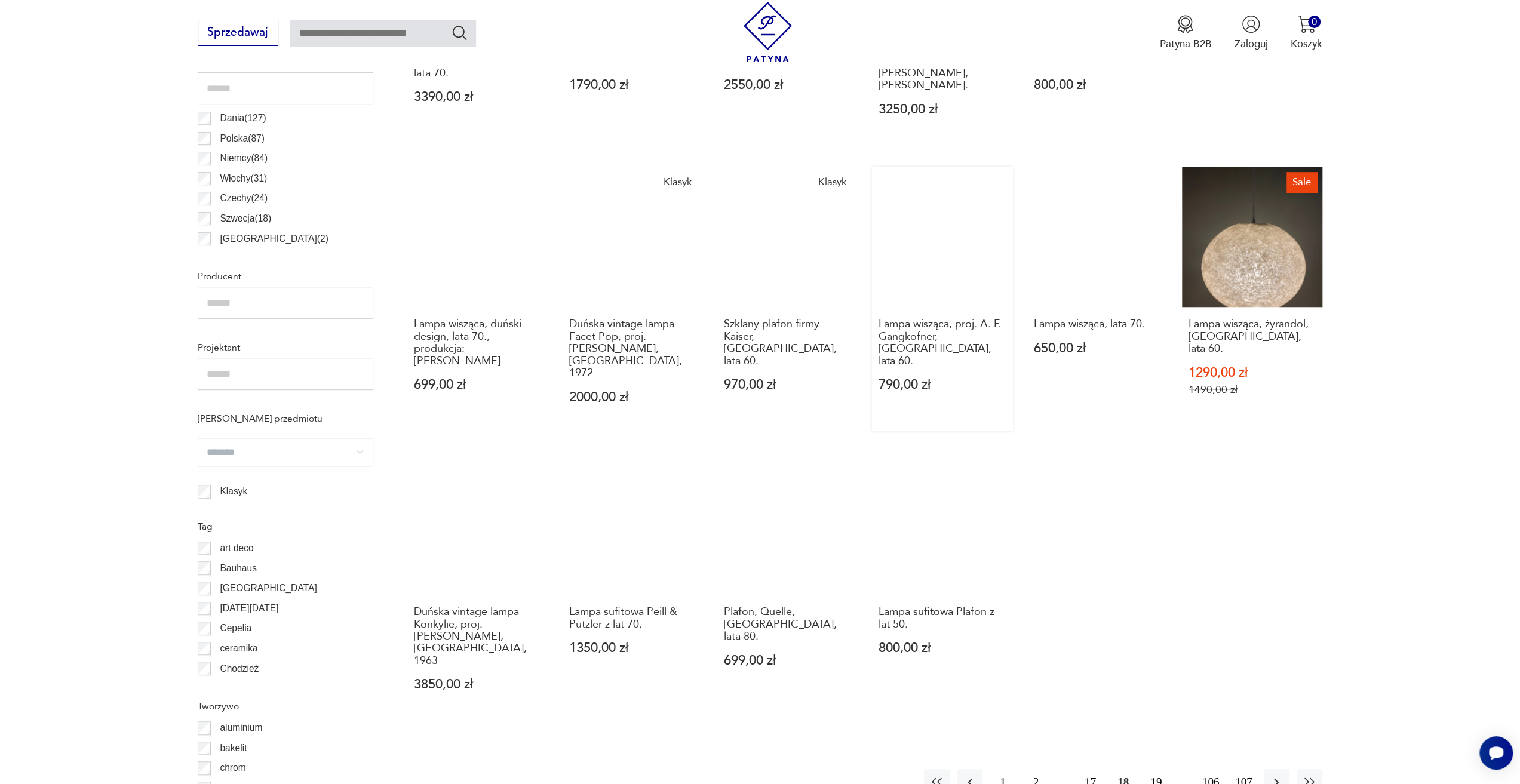
scroll to position [772, 0]
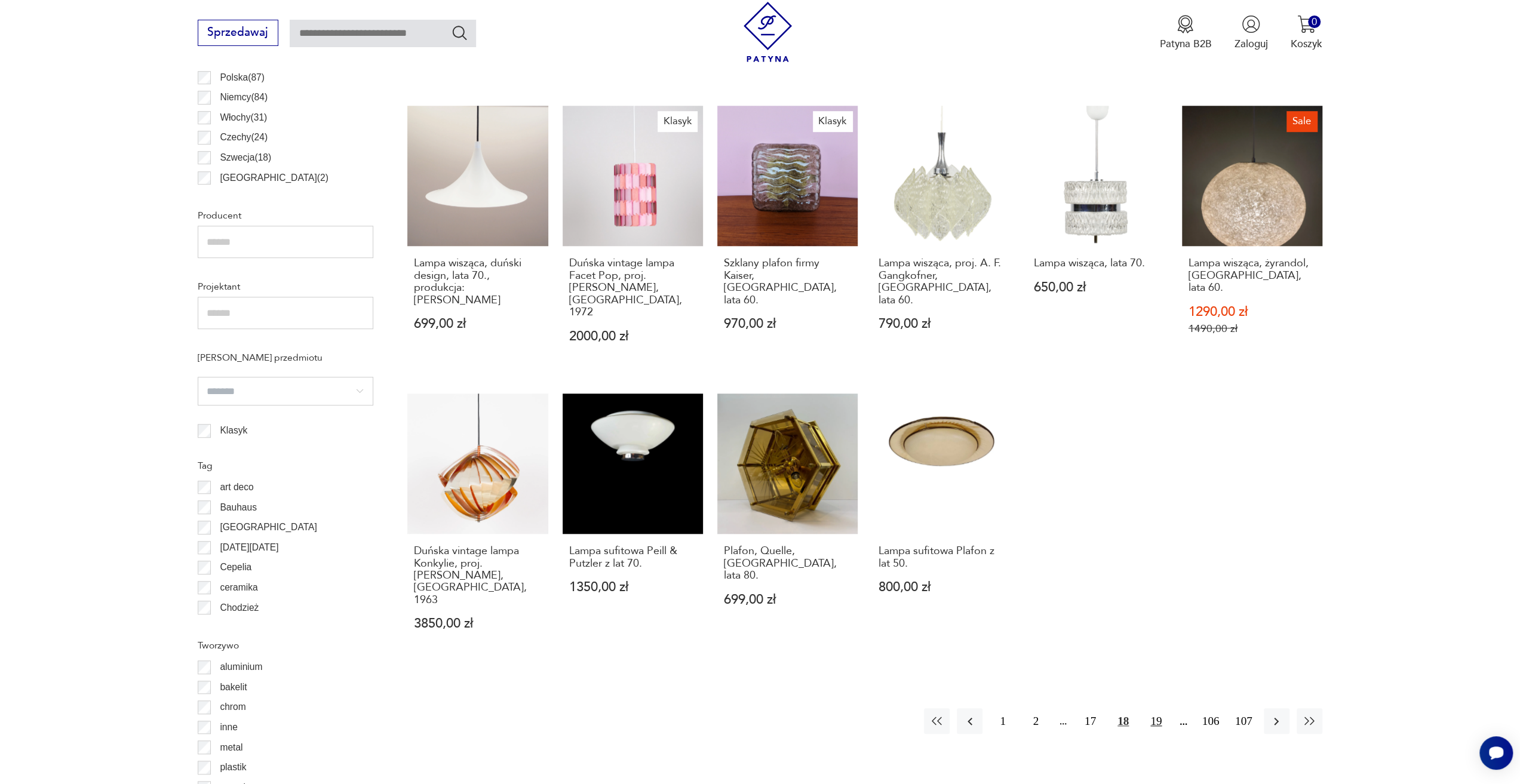
click at [1151, 708] on button "19" at bounding box center [1156, 721] width 26 height 26
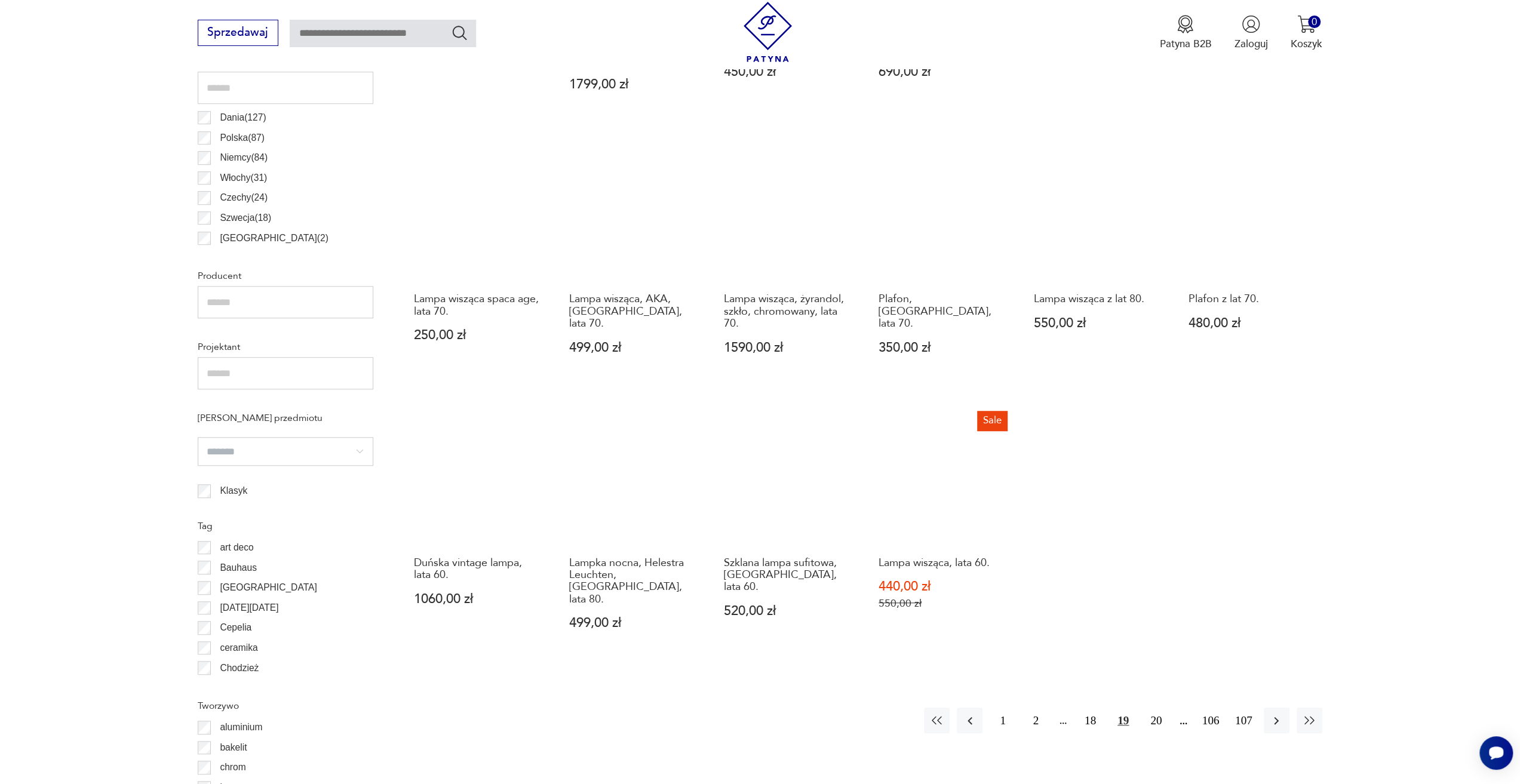
scroll to position [713, 0]
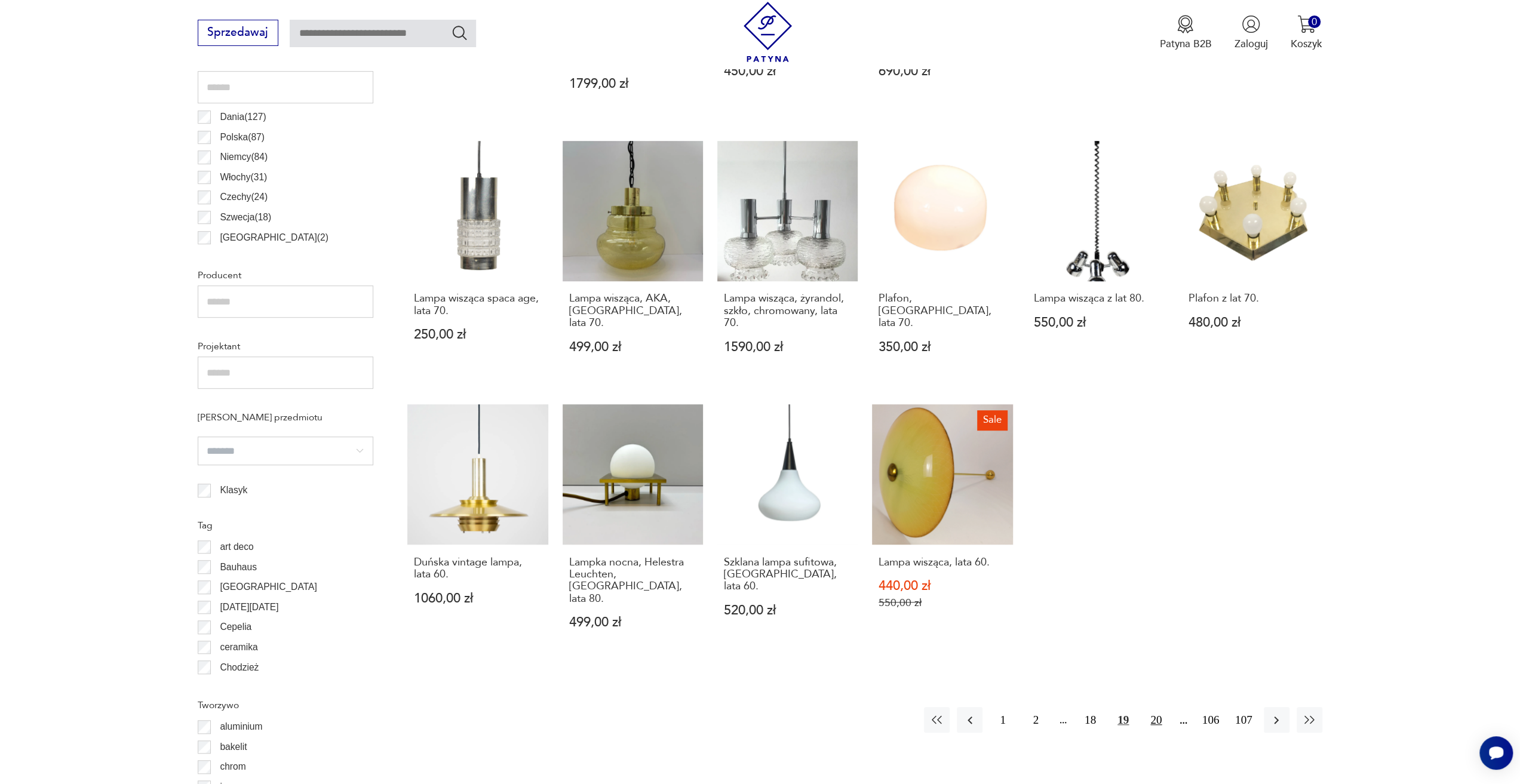
click at [1159, 707] on button "20" at bounding box center [1156, 719] width 26 height 26
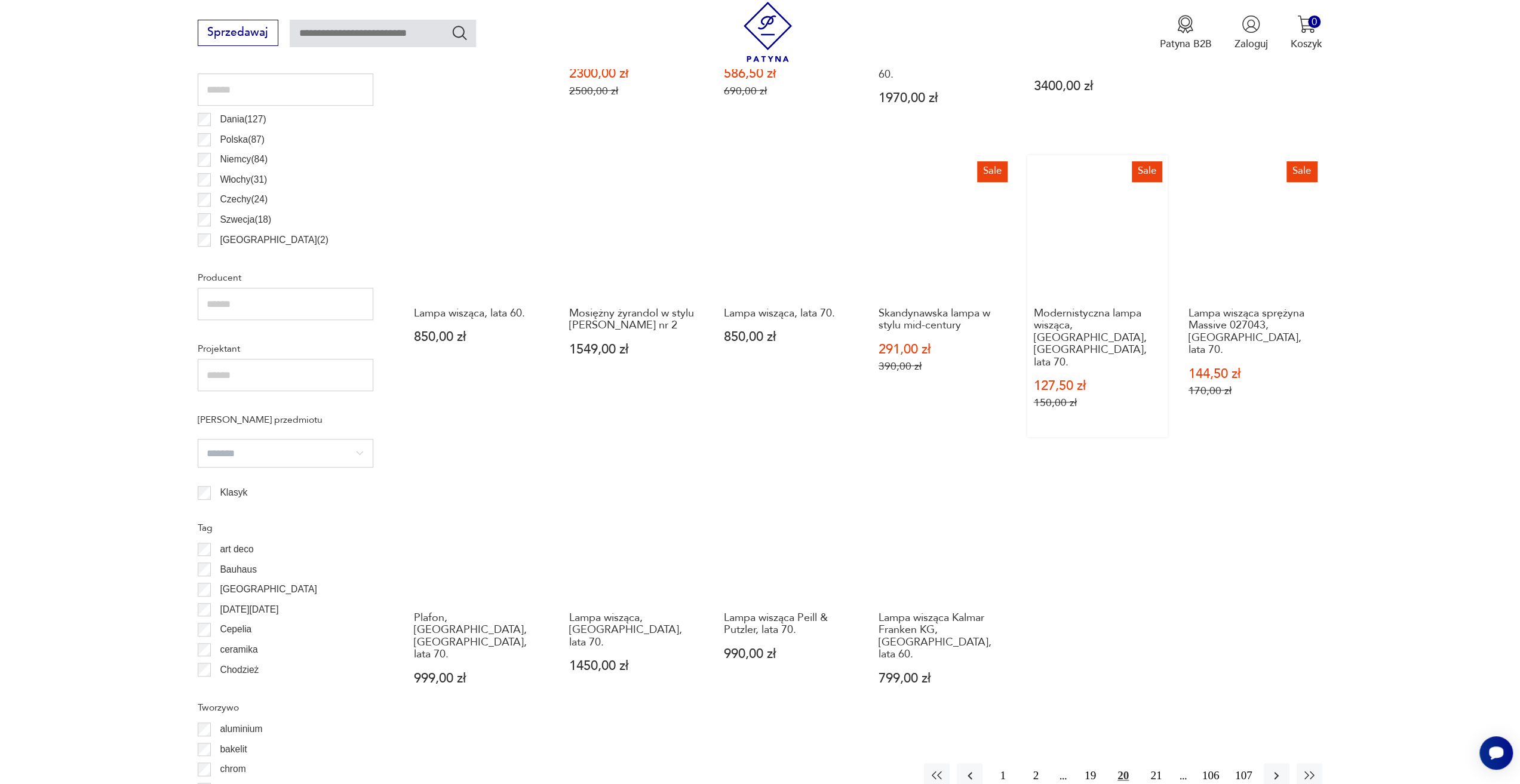
scroll to position [713, 0]
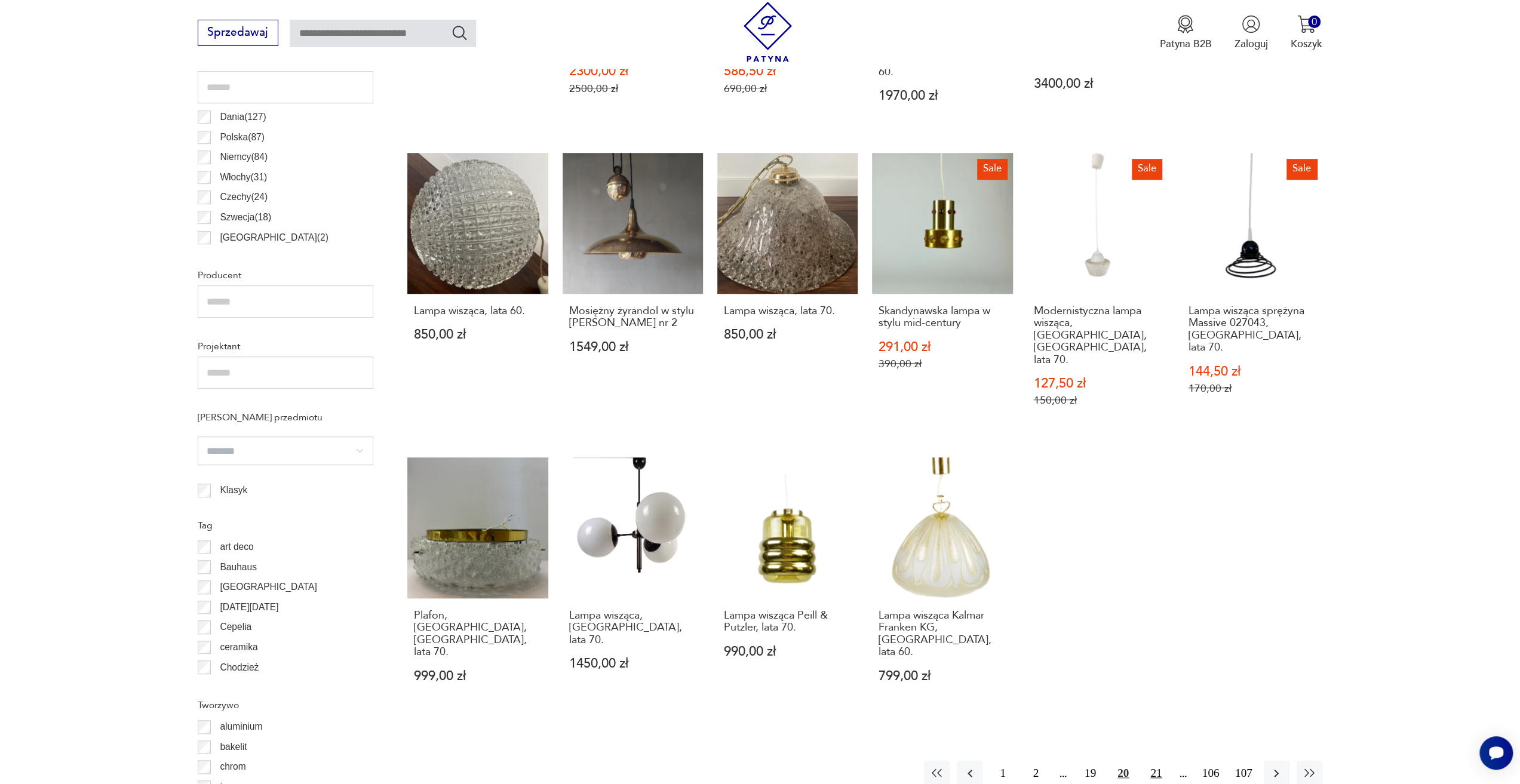
click at [1157, 760] on button "21" at bounding box center [1156, 773] width 26 height 26
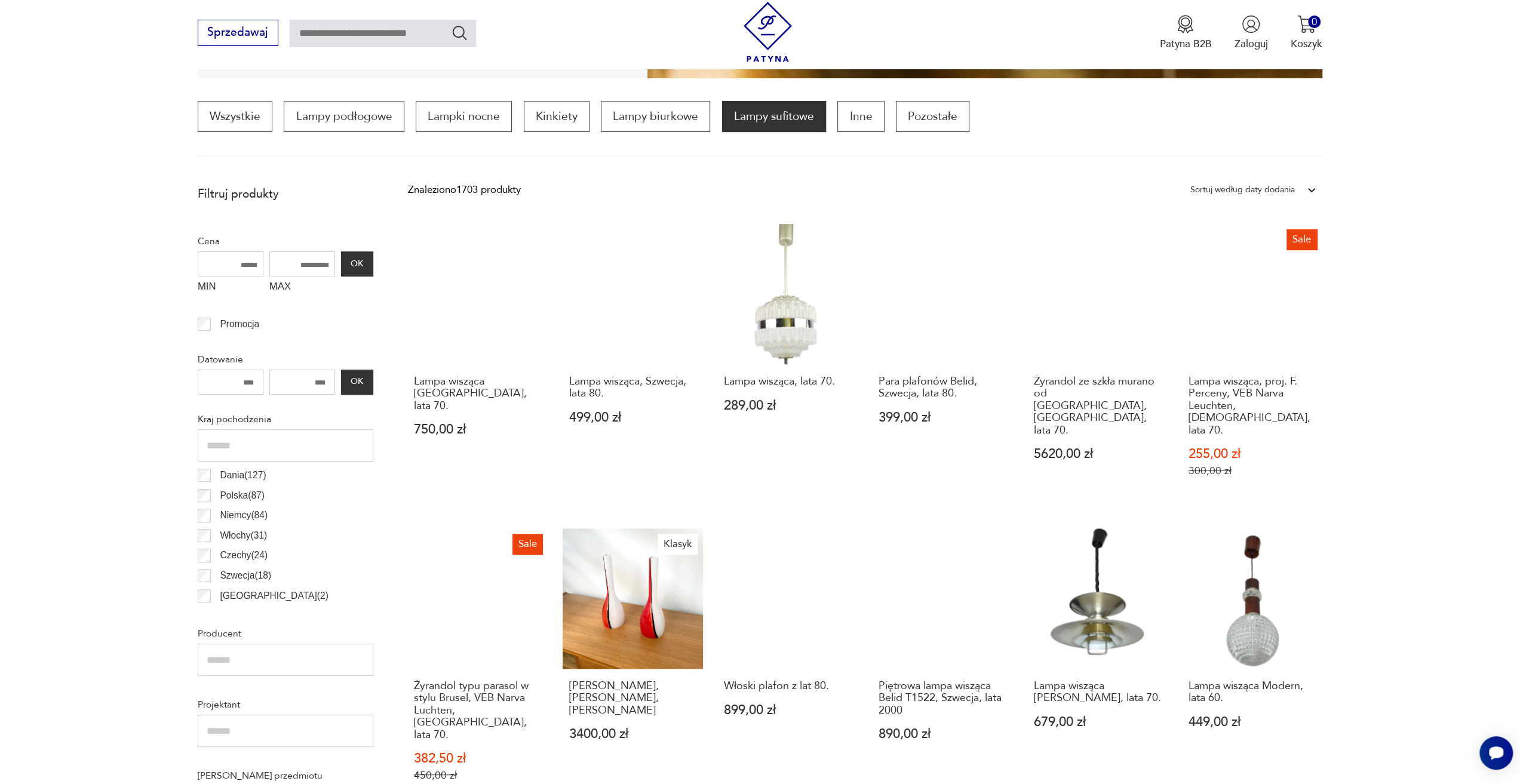
scroll to position [772, 0]
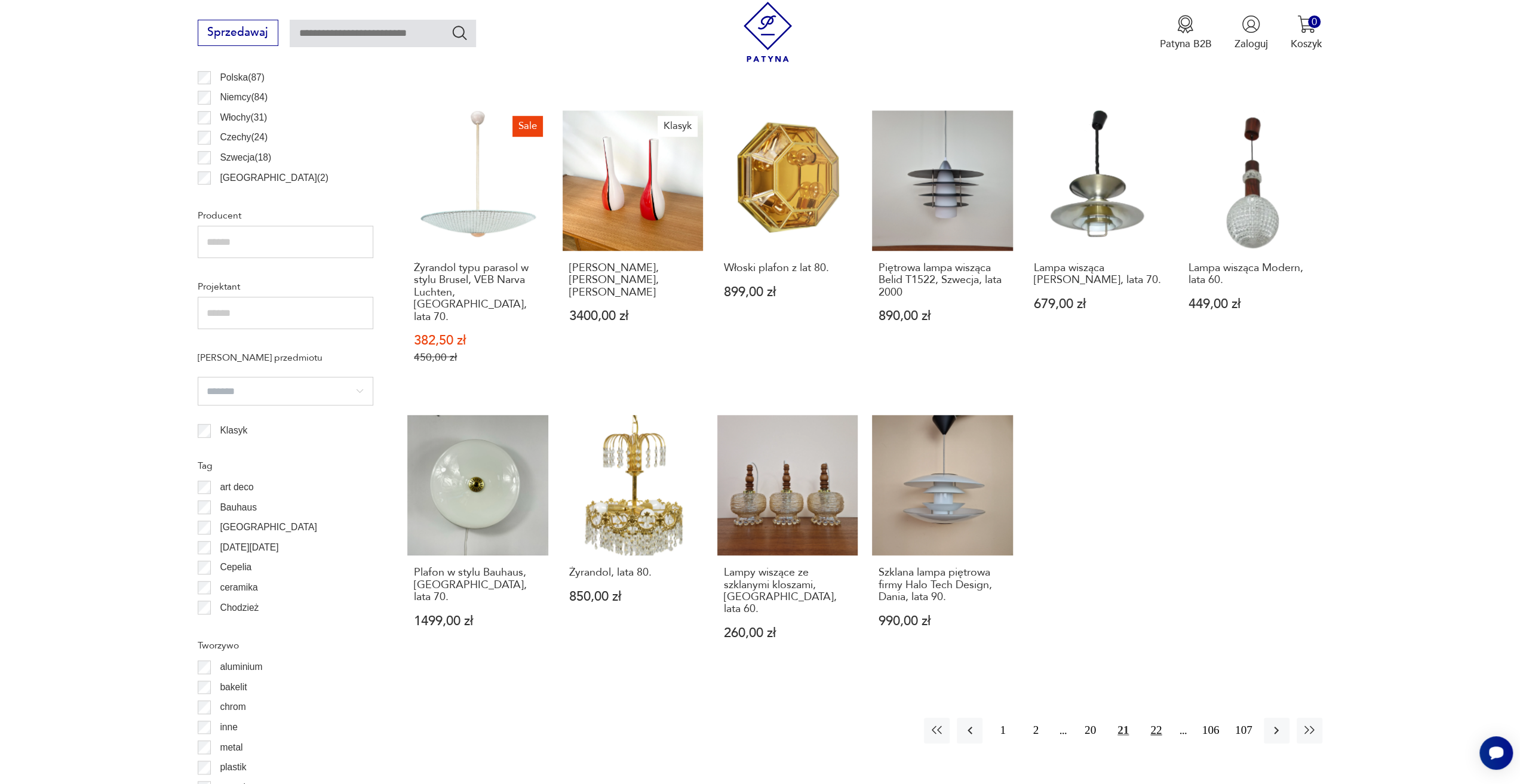
click at [1144, 718] on button "22" at bounding box center [1156, 730] width 26 height 26
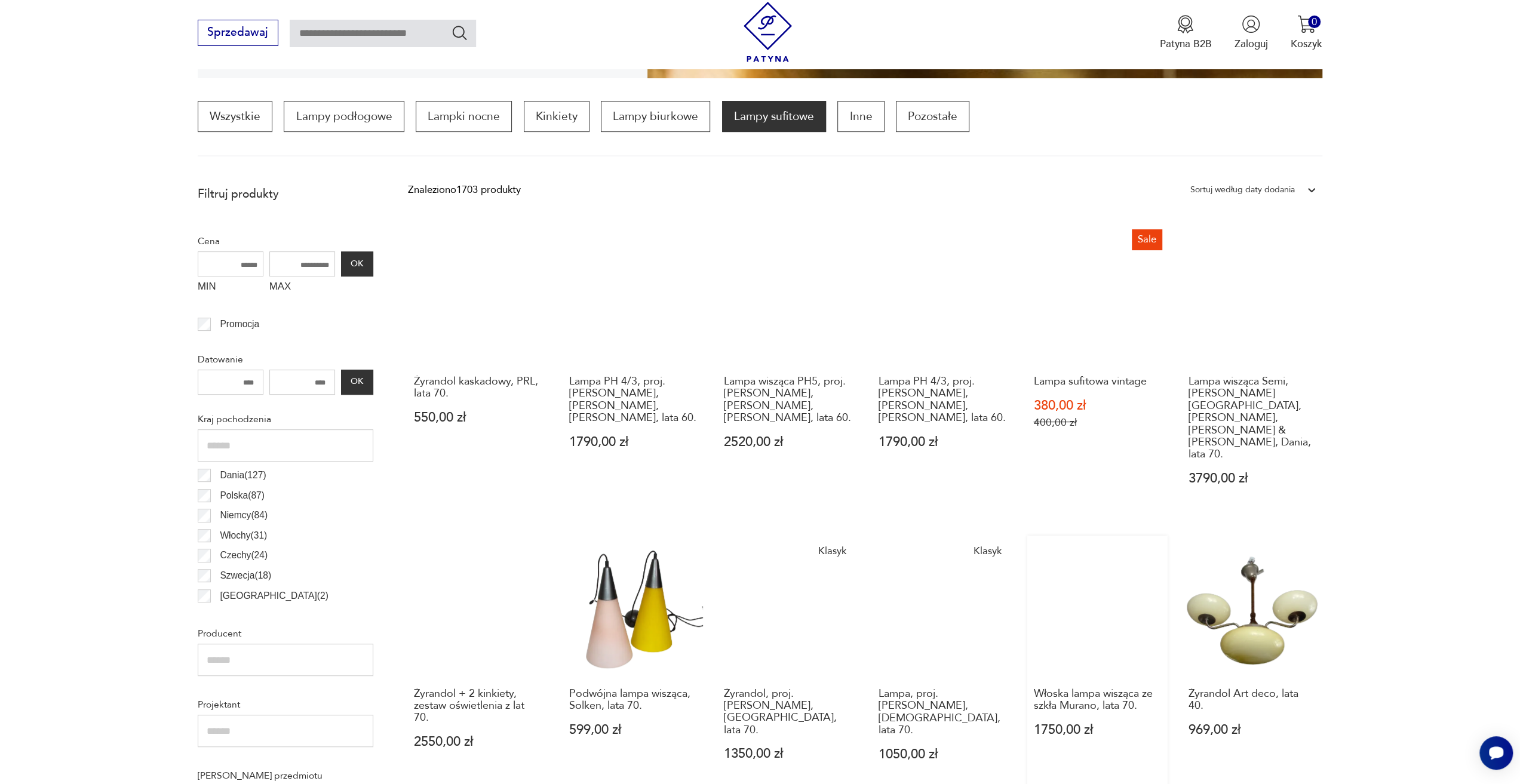
scroll to position [772, 0]
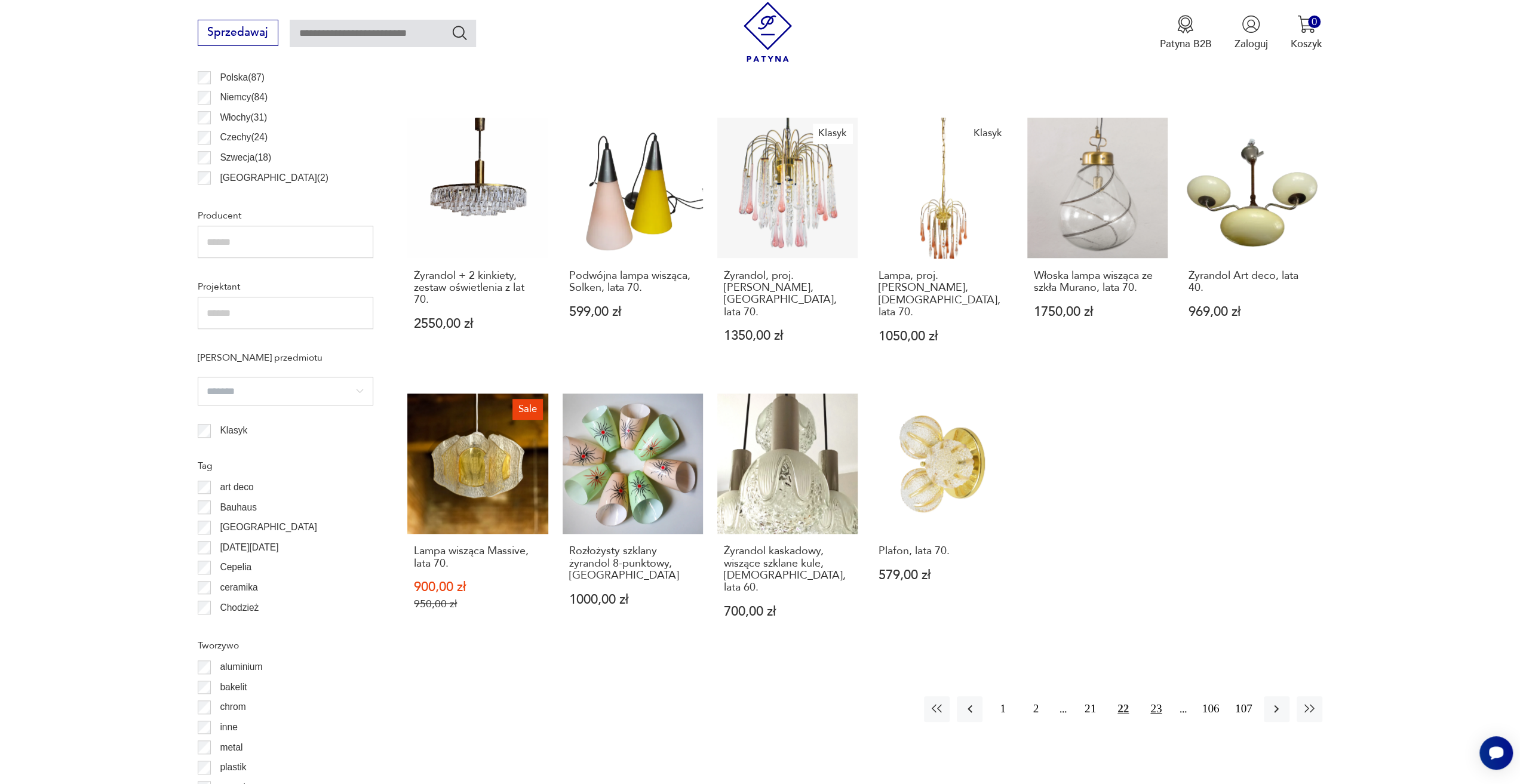
click at [1156, 696] on button "23" at bounding box center [1156, 709] width 26 height 26
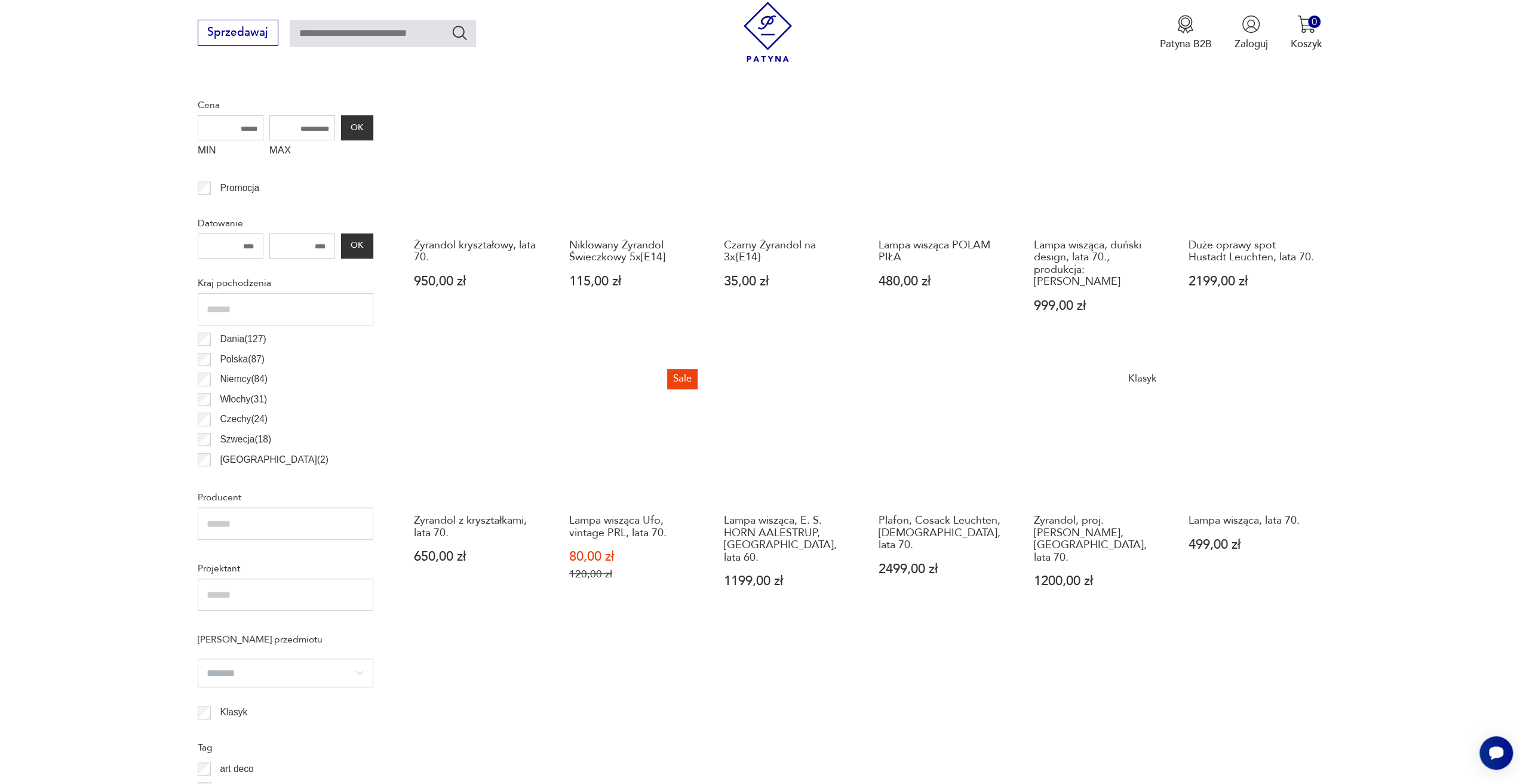
scroll to position [832, 0]
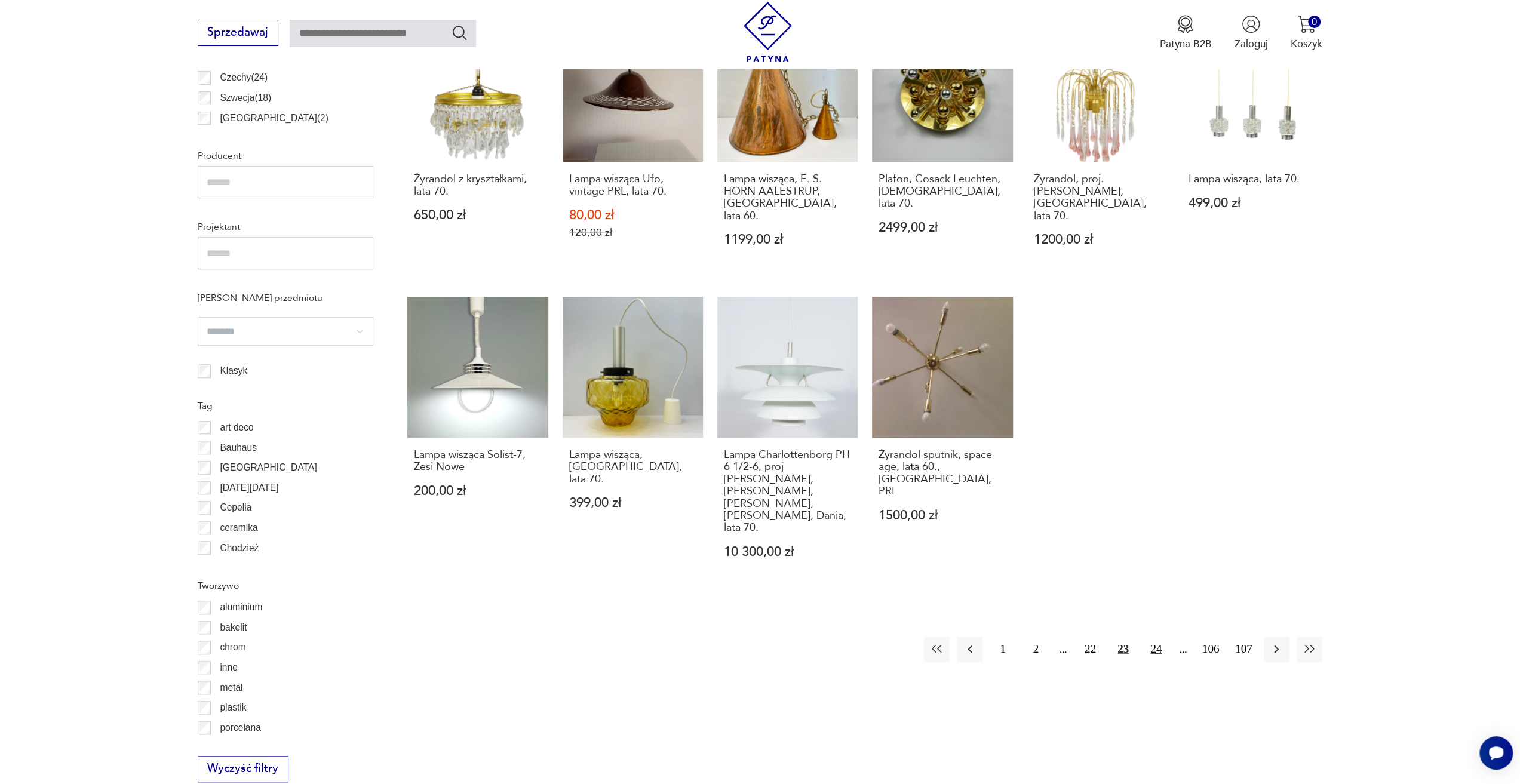
click at [1151, 636] on button "24" at bounding box center [1156, 649] width 26 height 26
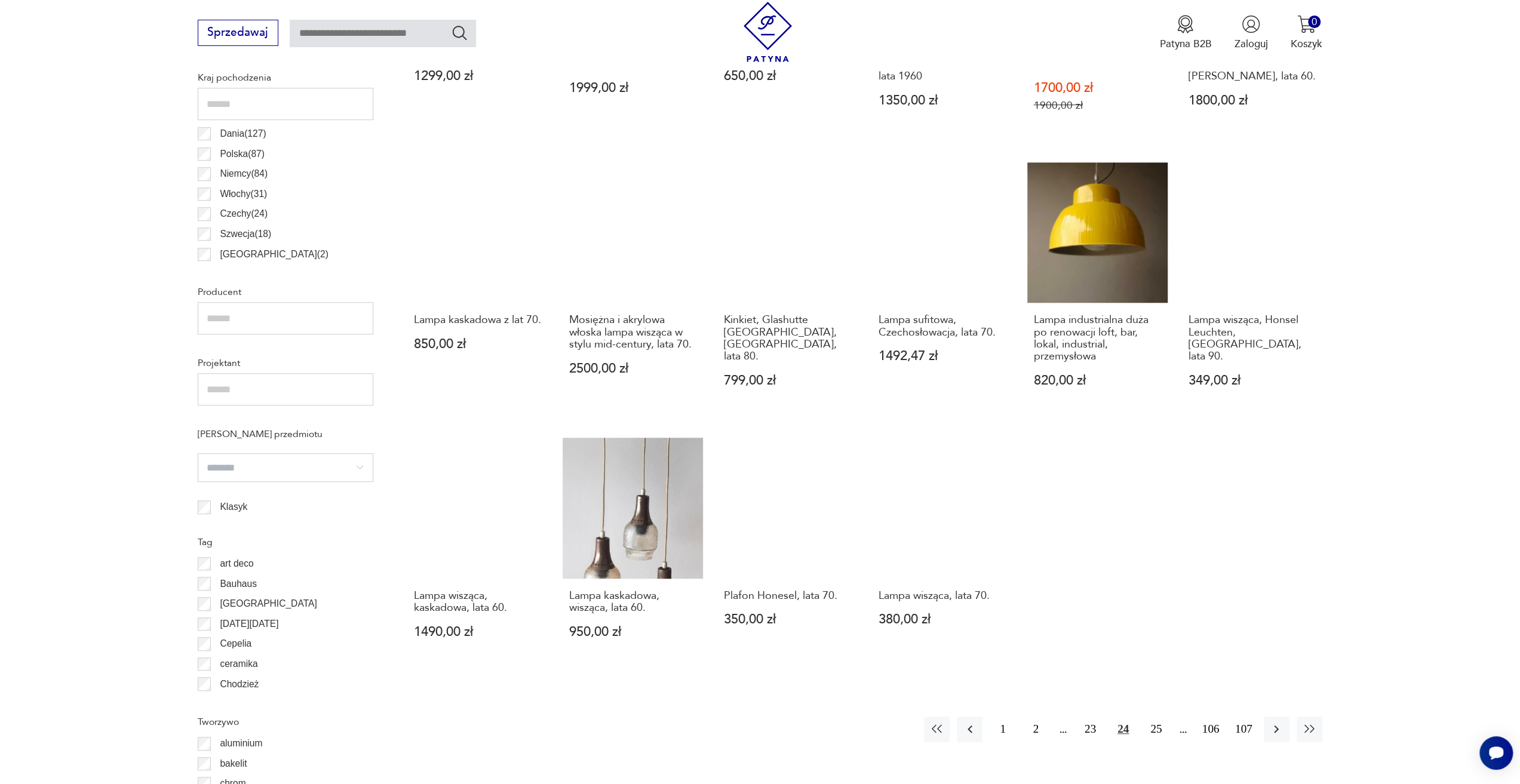
scroll to position [713, 0]
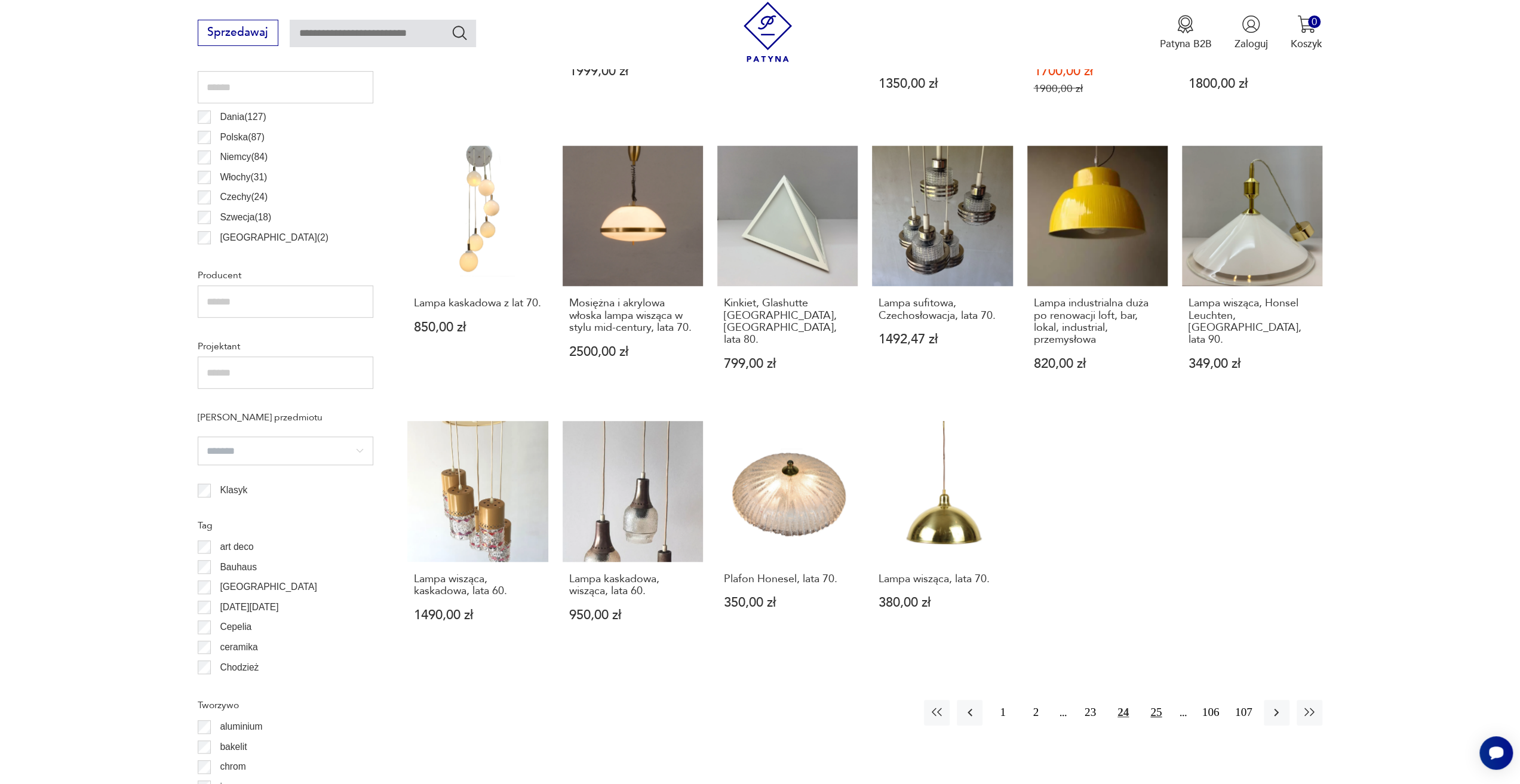
click at [1152, 716] on button "25" at bounding box center [1156, 713] width 26 height 26
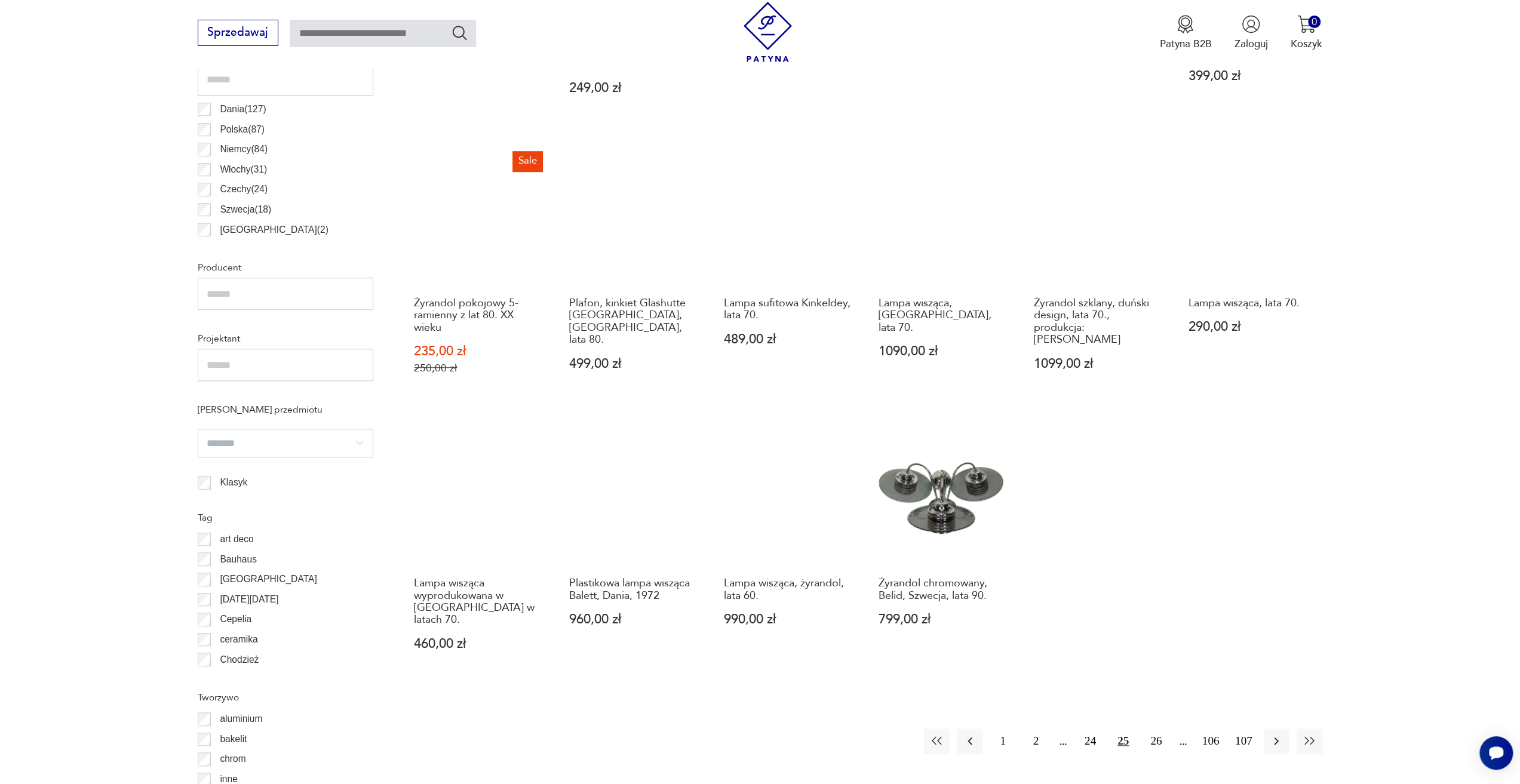
scroll to position [772, 0]
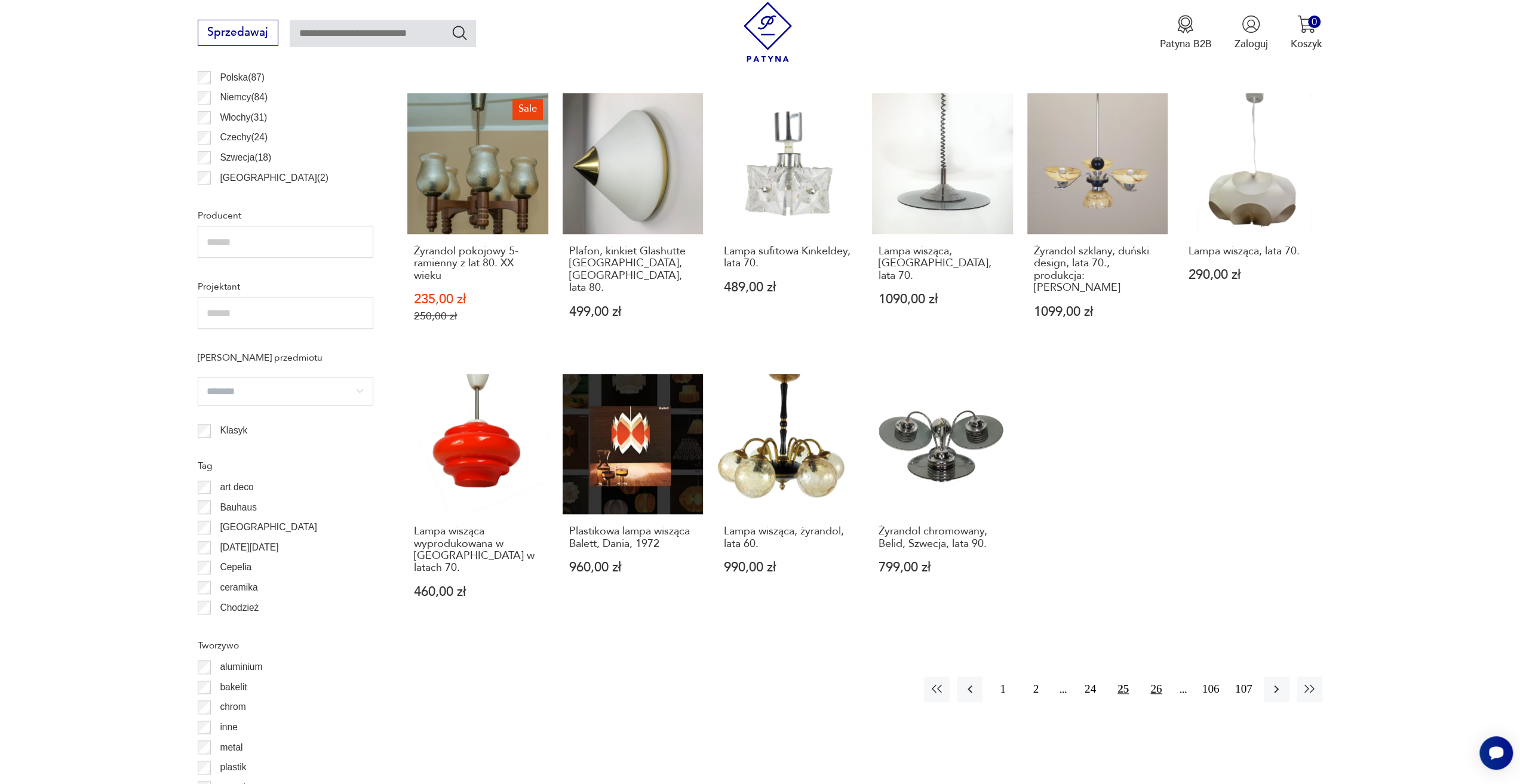
click at [1150, 676] on button "26" at bounding box center [1156, 689] width 26 height 26
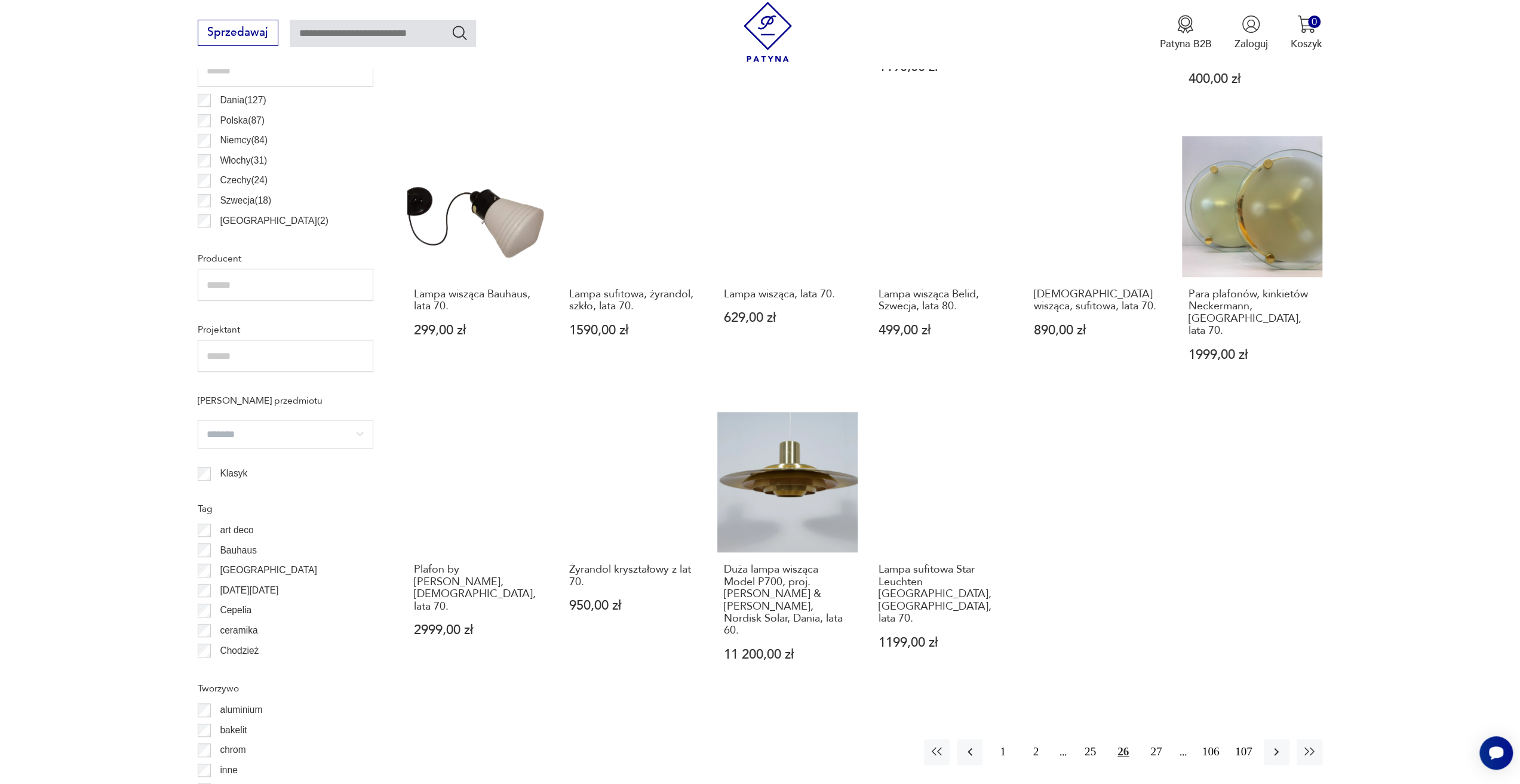
scroll to position [772, 0]
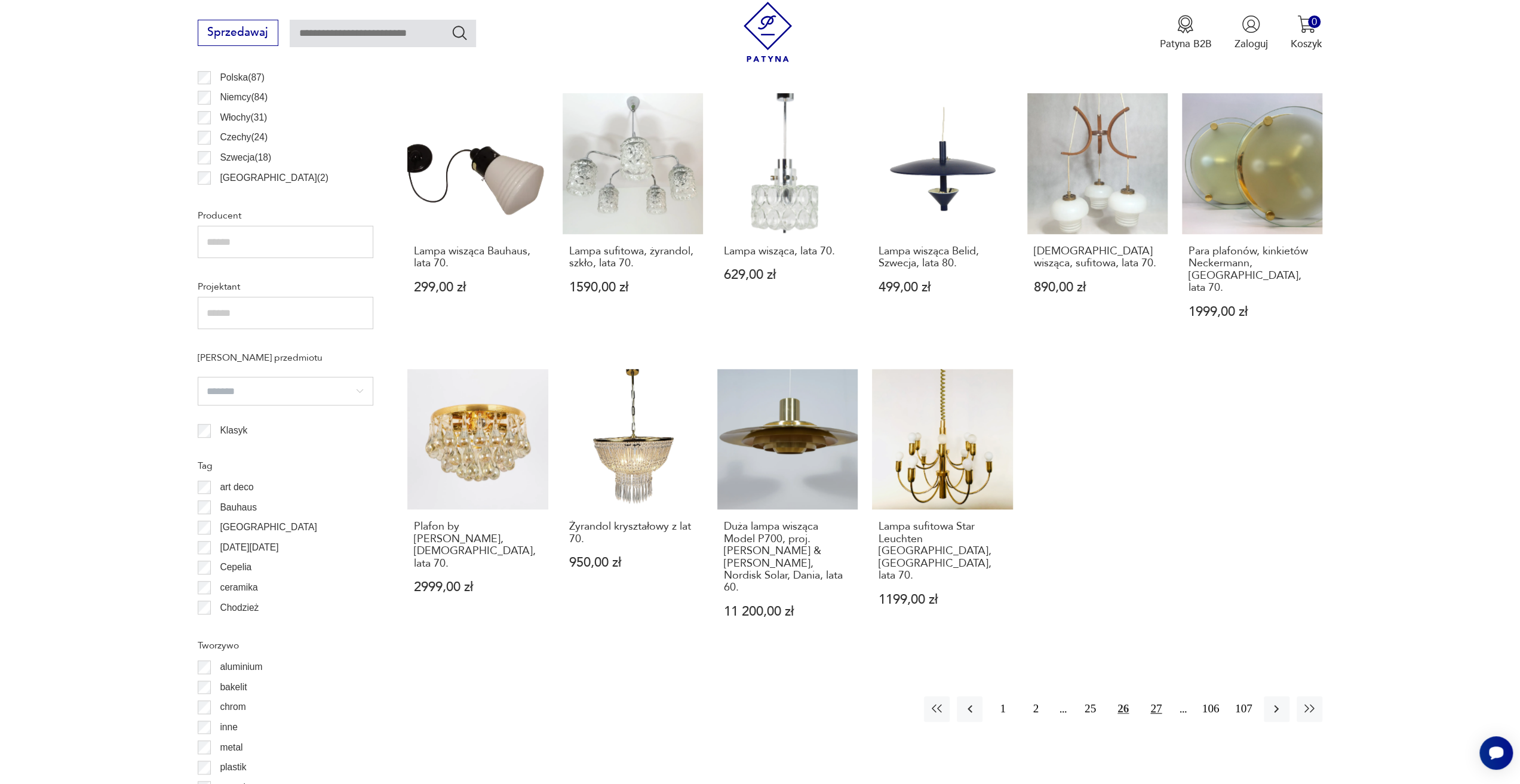
click at [1155, 696] on button "27" at bounding box center [1156, 709] width 26 height 26
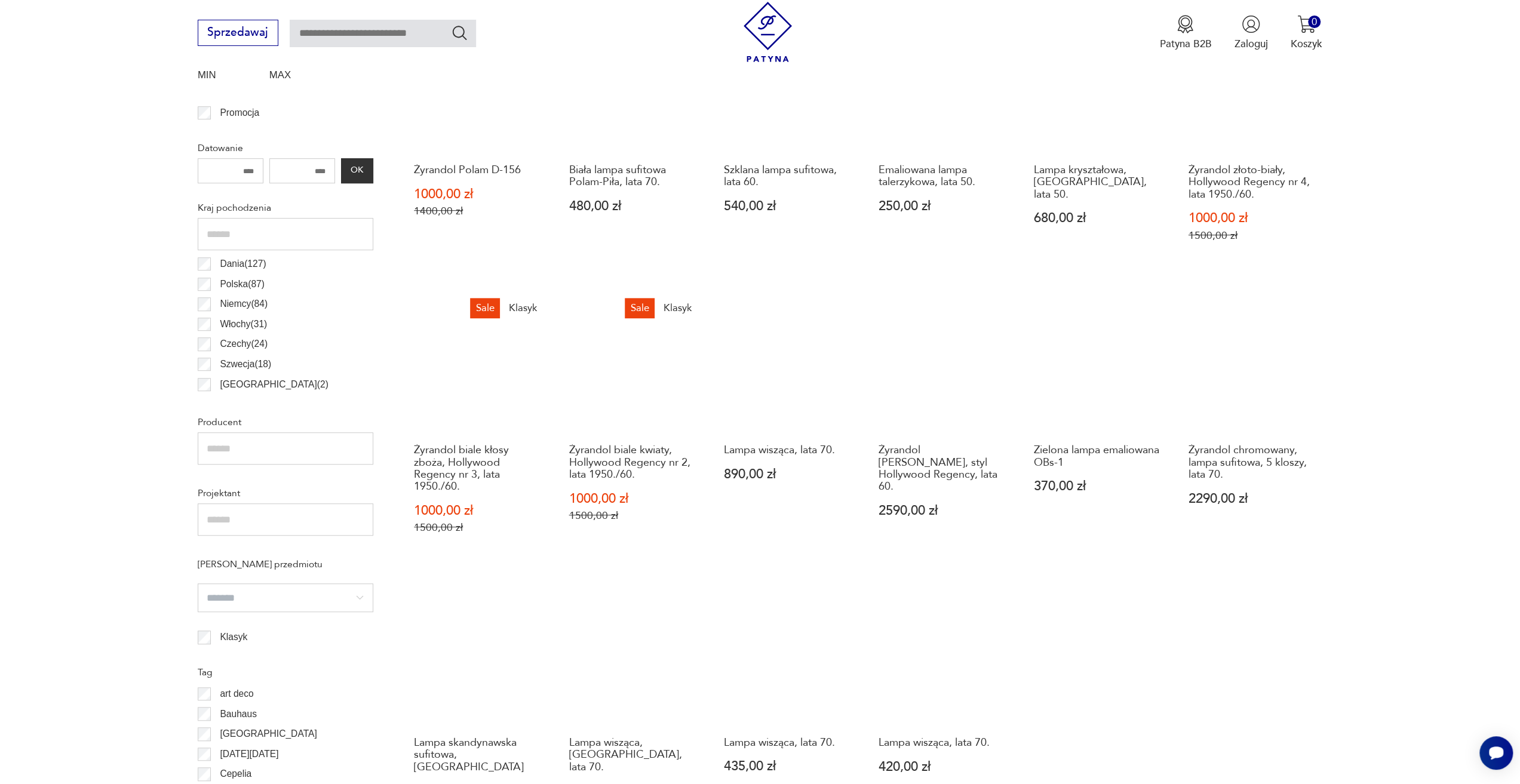
scroll to position [713, 0]
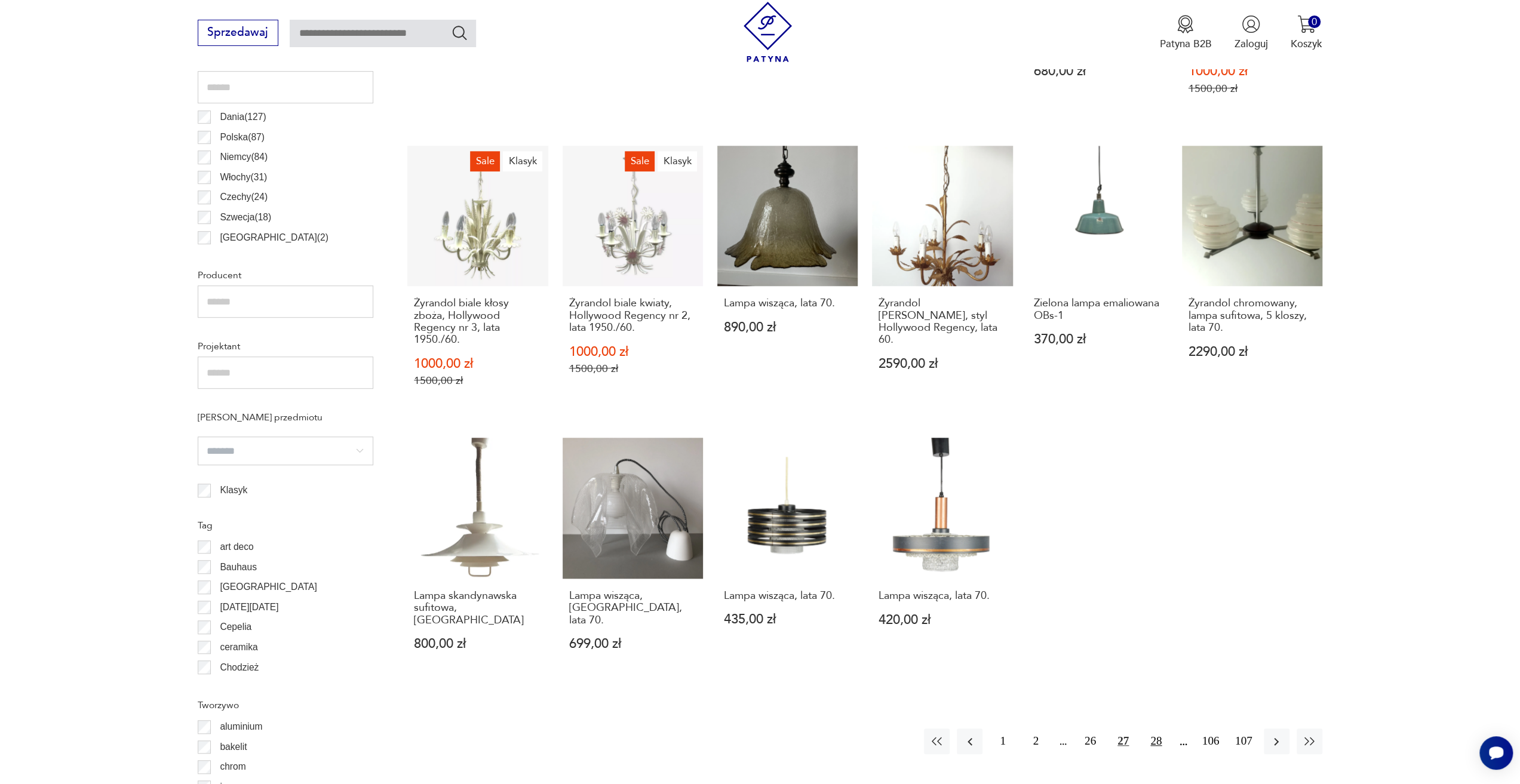
click at [1153, 728] on button "28" at bounding box center [1156, 741] width 26 height 26
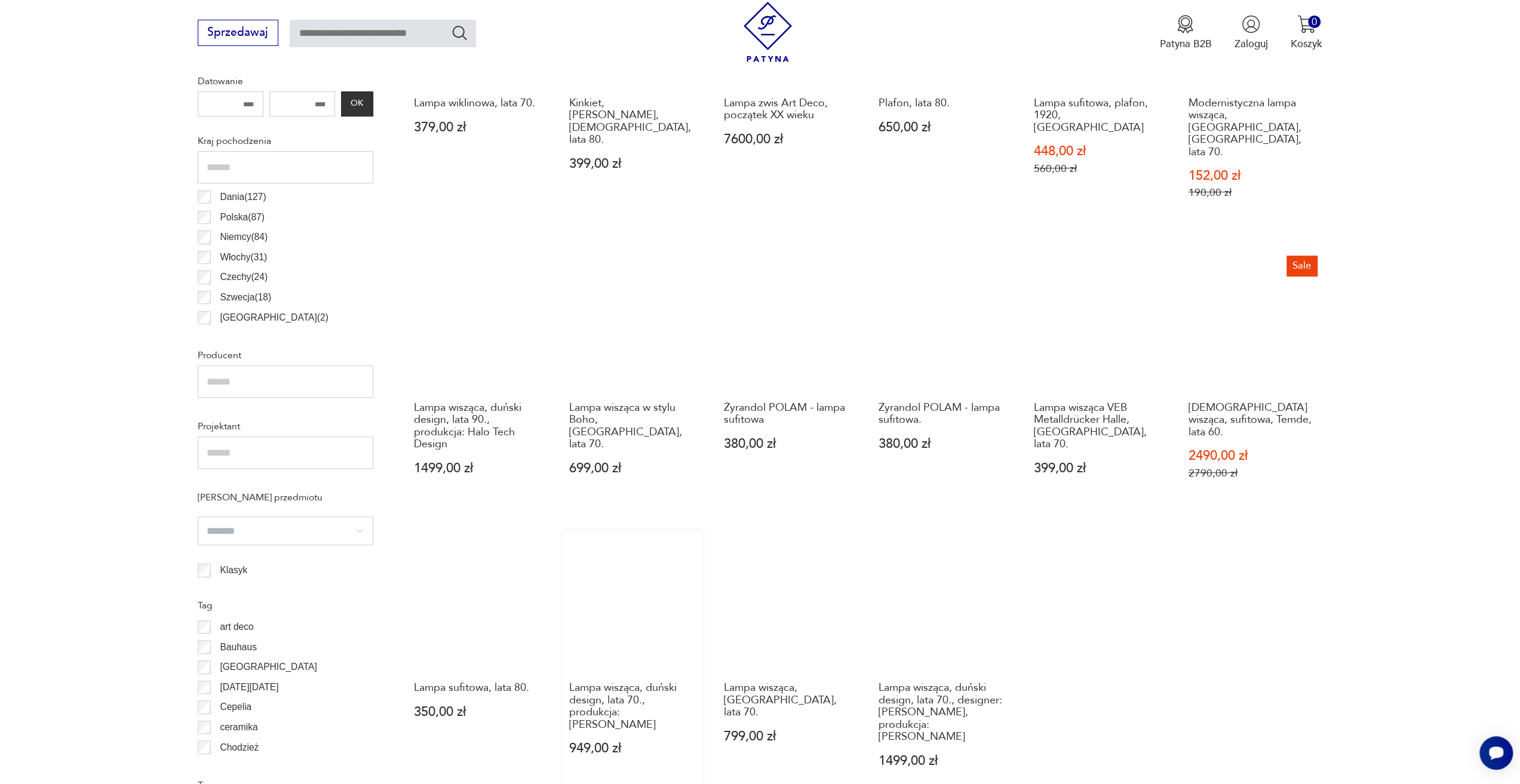
scroll to position [772, 0]
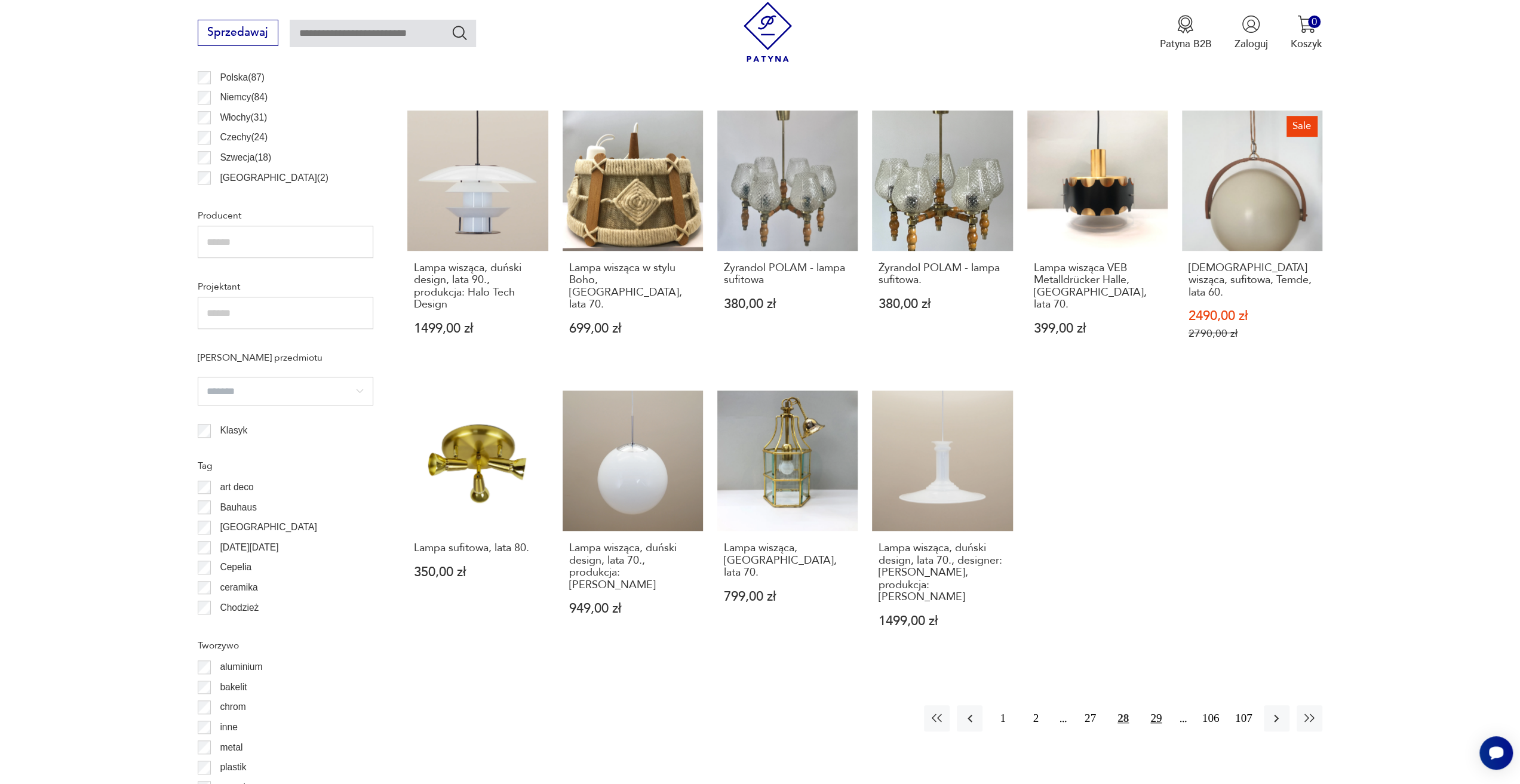
click at [1160, 705] on button "29" at bounding box center [1156, 718] width 26 height 26
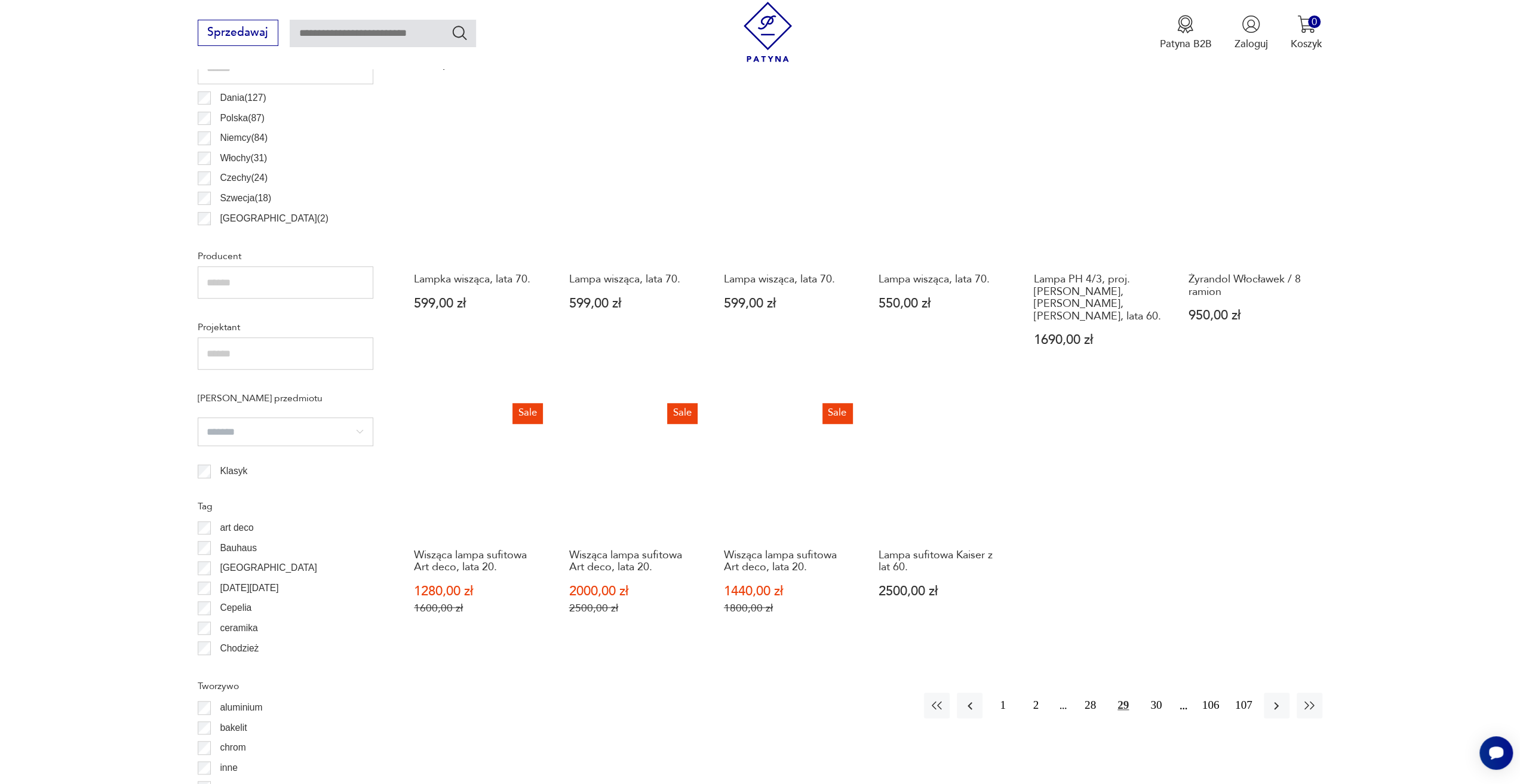
scroll to position [772, 0]
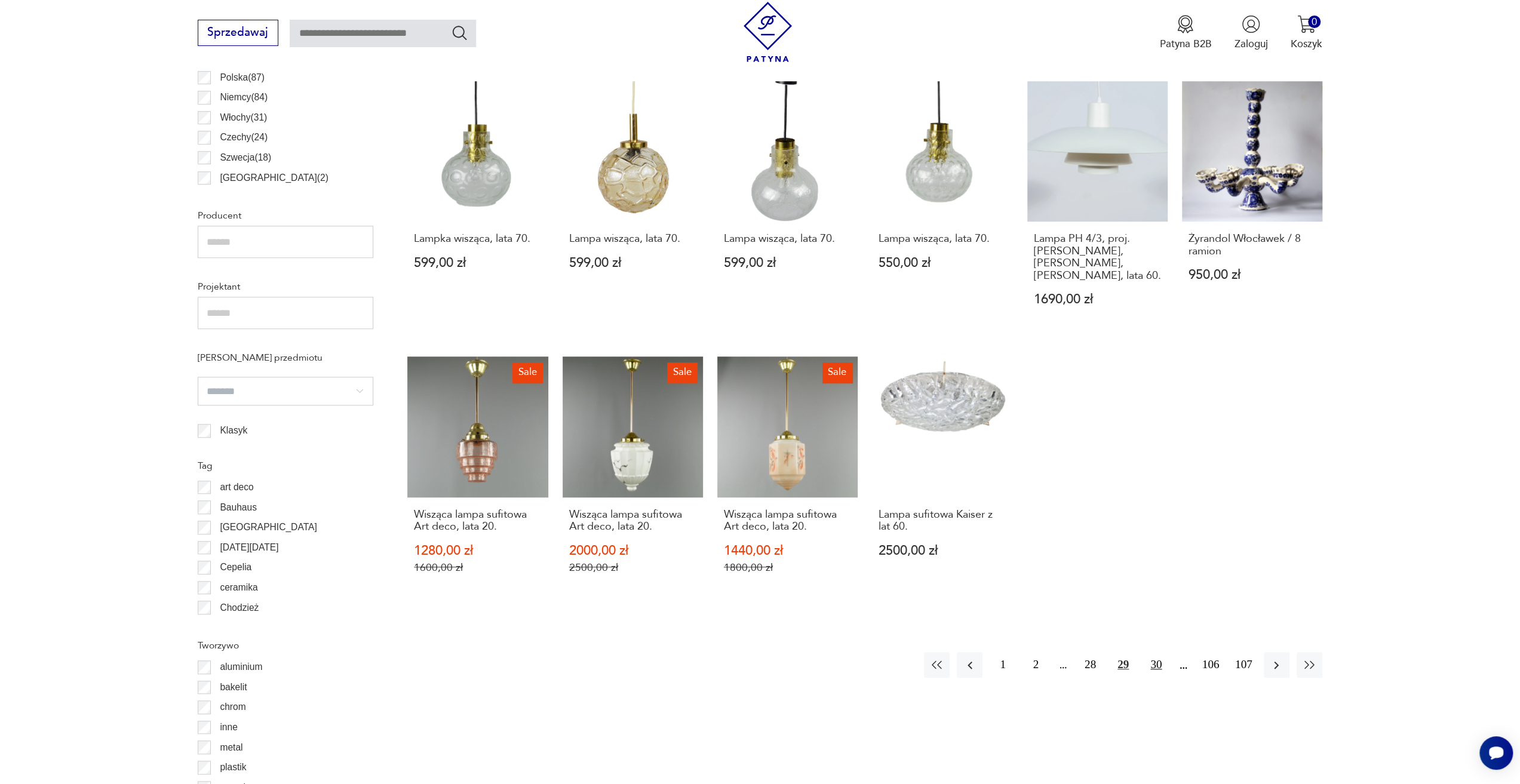
click at [1162, 652] on button "30" at bounding box center [1156, 665] width 26 height 26
click at [1153, 652] on button "31" at bounding box center [1156, 665] width 26 height 26
click at [1155, 652] on button "32" at bounding box center [1156, 665] width 26 height 26
click at [1155, 652] on button "33" at bounding box center [1156, 665] width 26 height 26
click at [1155, 652] on button "34" at bounding box center [1156, 665] width 26 height 26
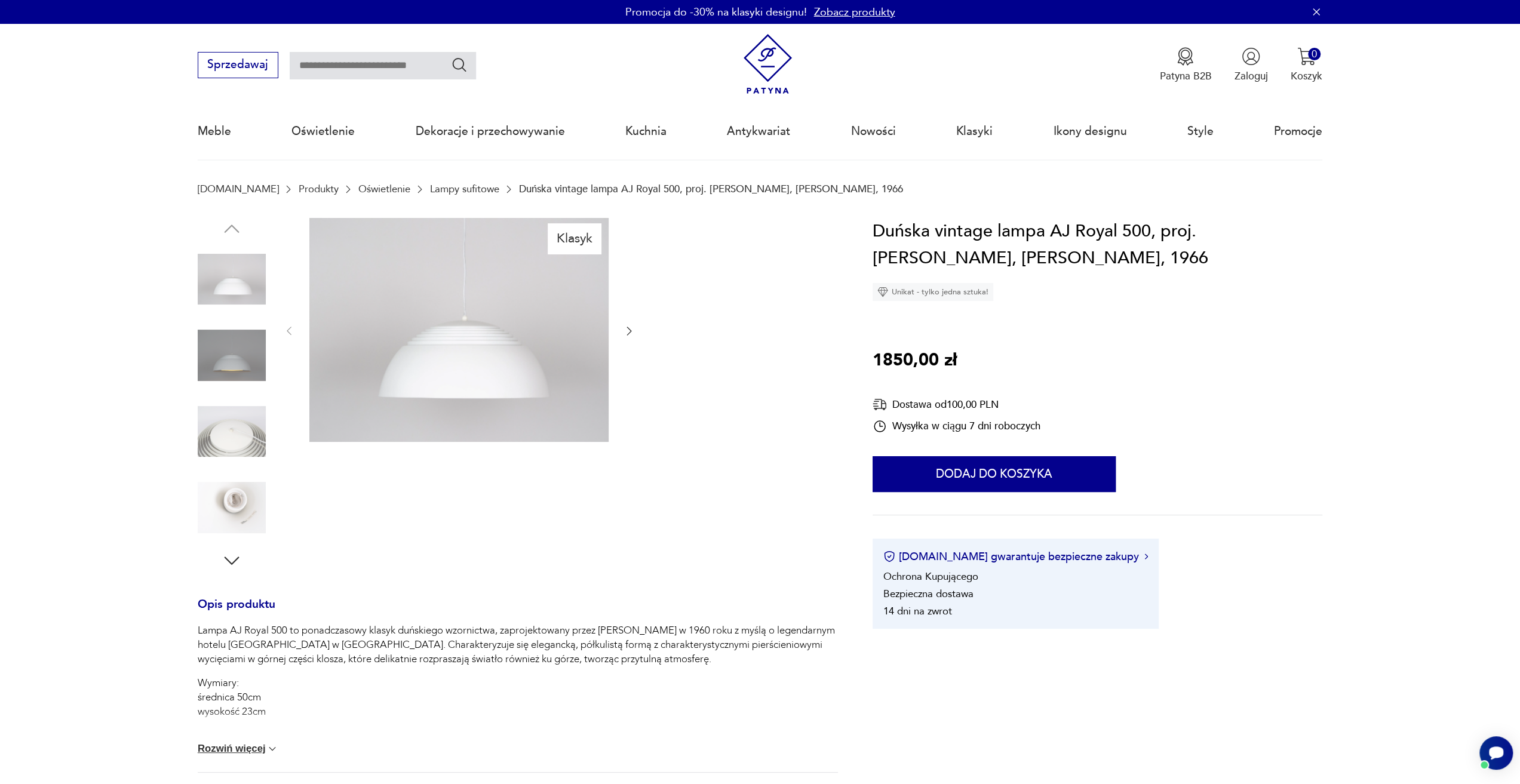
click at [225, 434] on img at bounding box center [231, 432] width 68 height 68
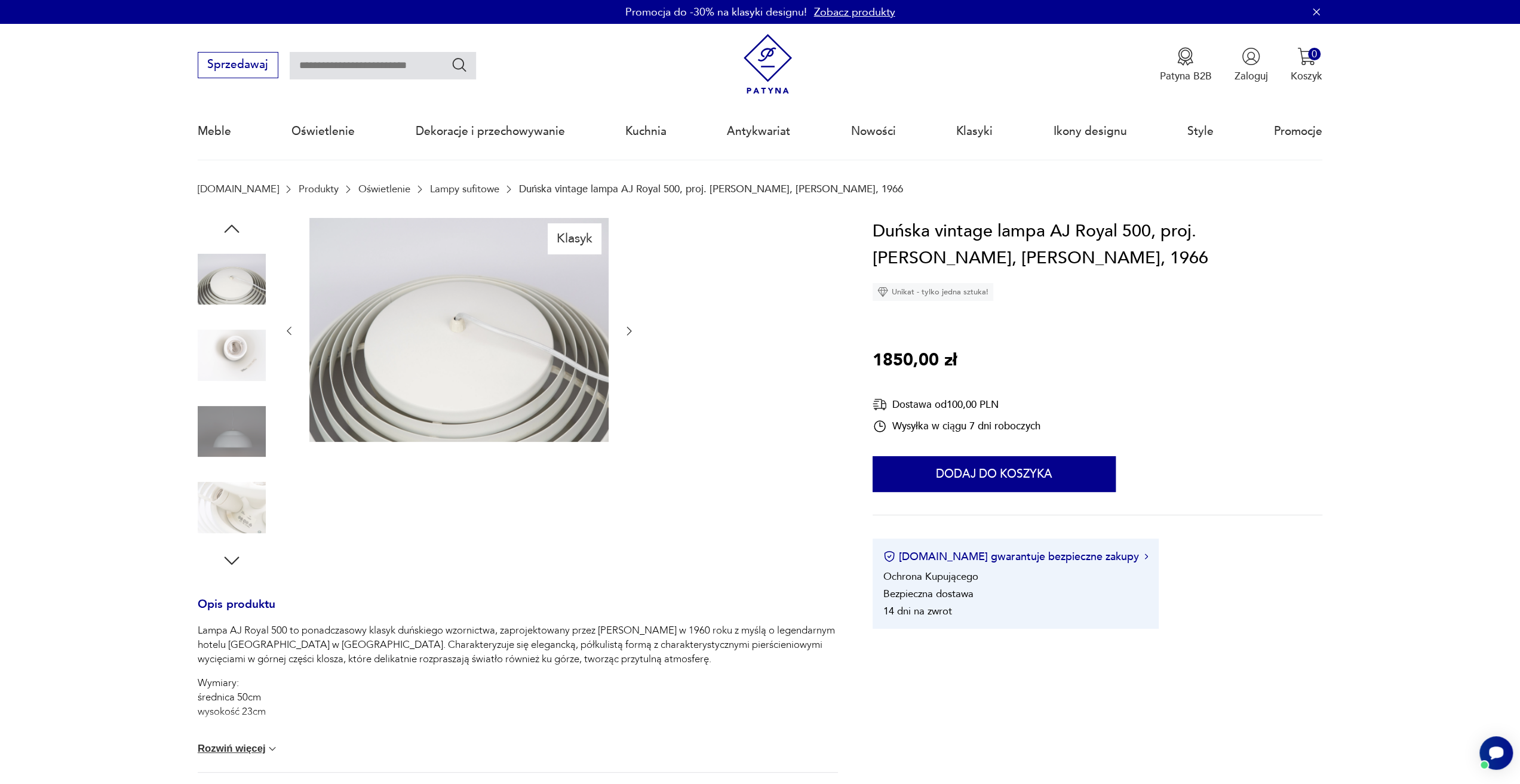
click at [228, 442] on img at bounding box center [231, 432] width 68 height 68
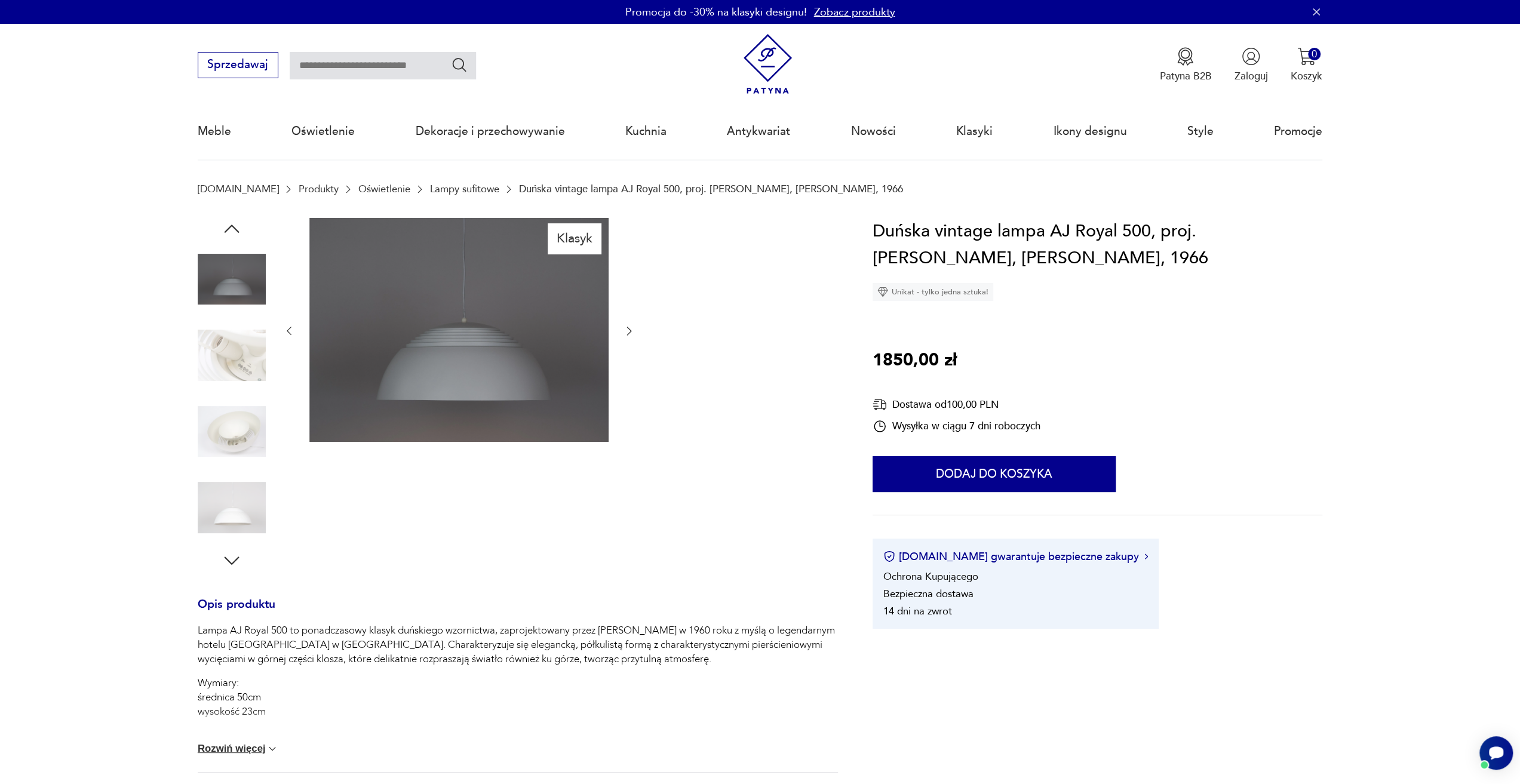
click at [228, 442] on img at bounding box center [231, 432] width 68 height 68
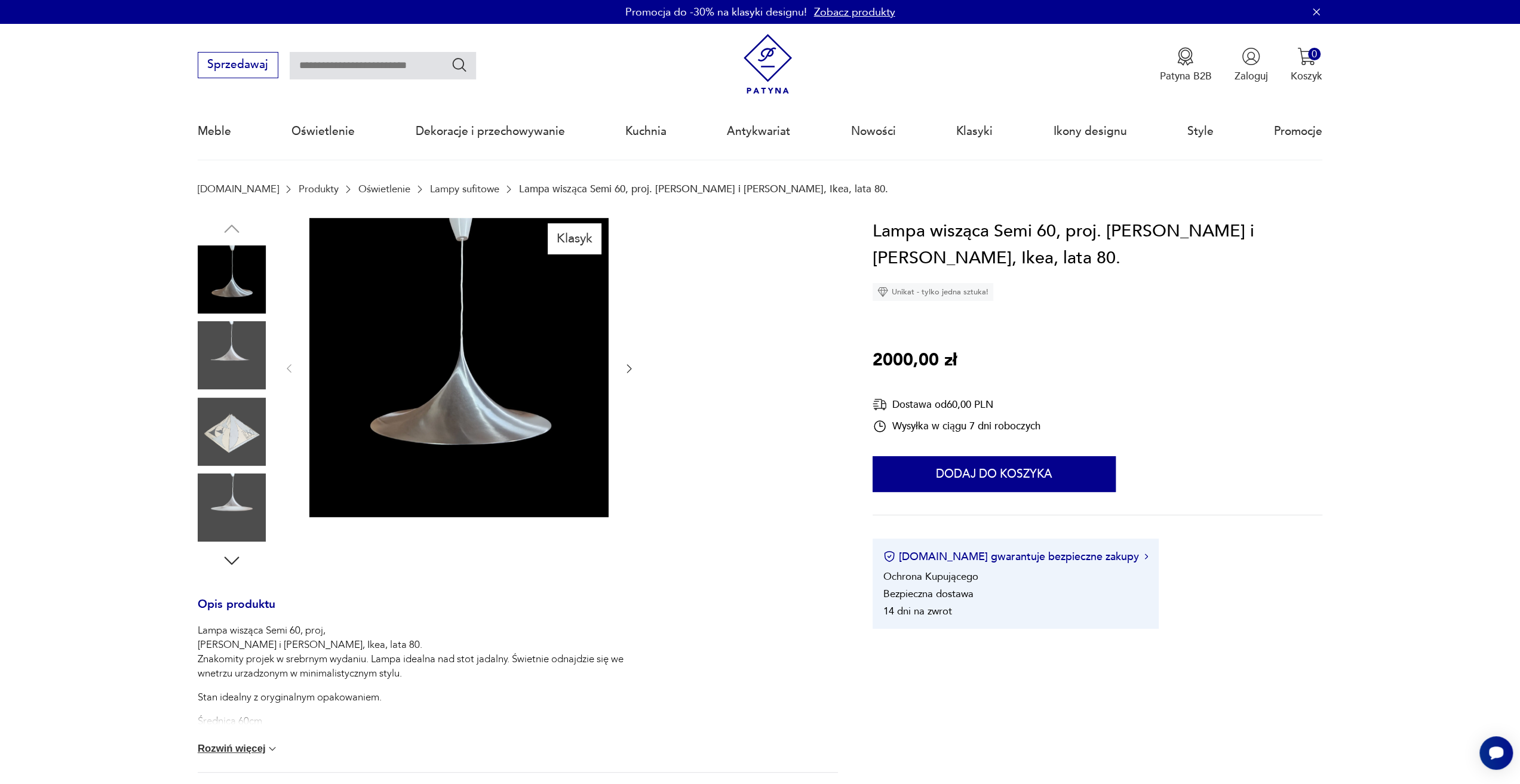
click at [630, 368] on icon "button" at bounding box center [629, 369] width 5 height 9
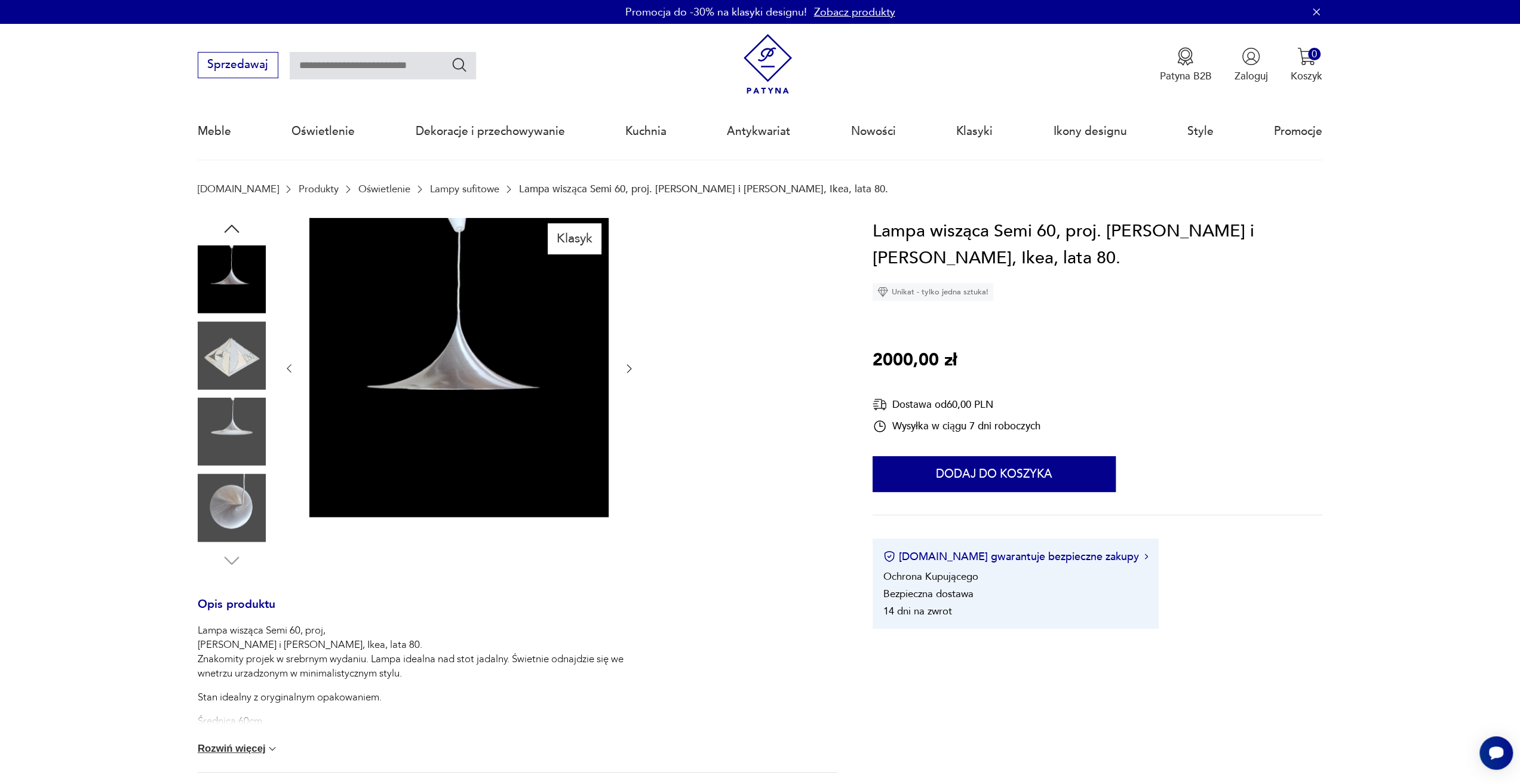
click at [630, 368] on icon "button" at bounding box center [629, 369] width 5 height 9
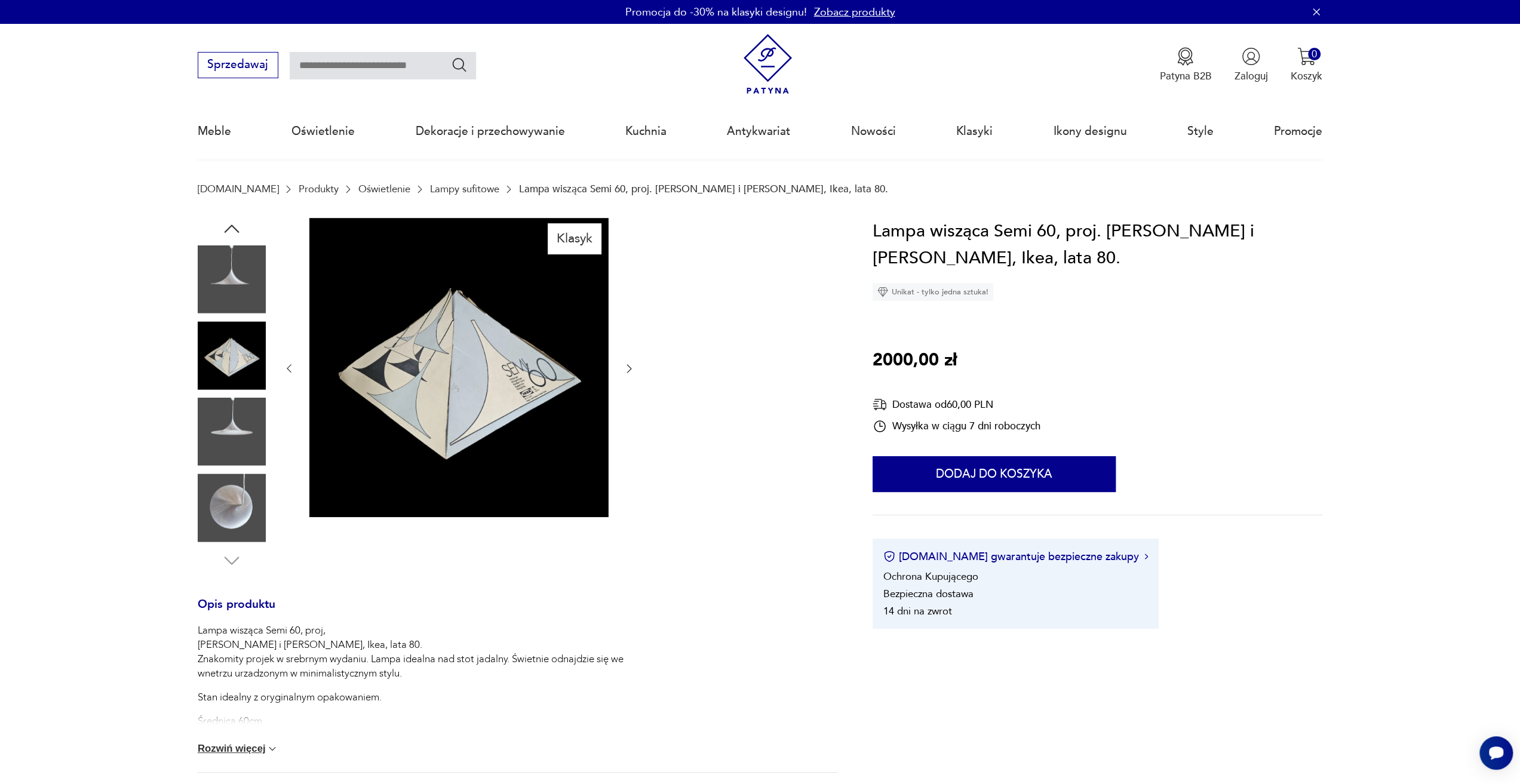
click at [630, 368] on icon "button" at bounding box center [629, 369] width 5 height 9
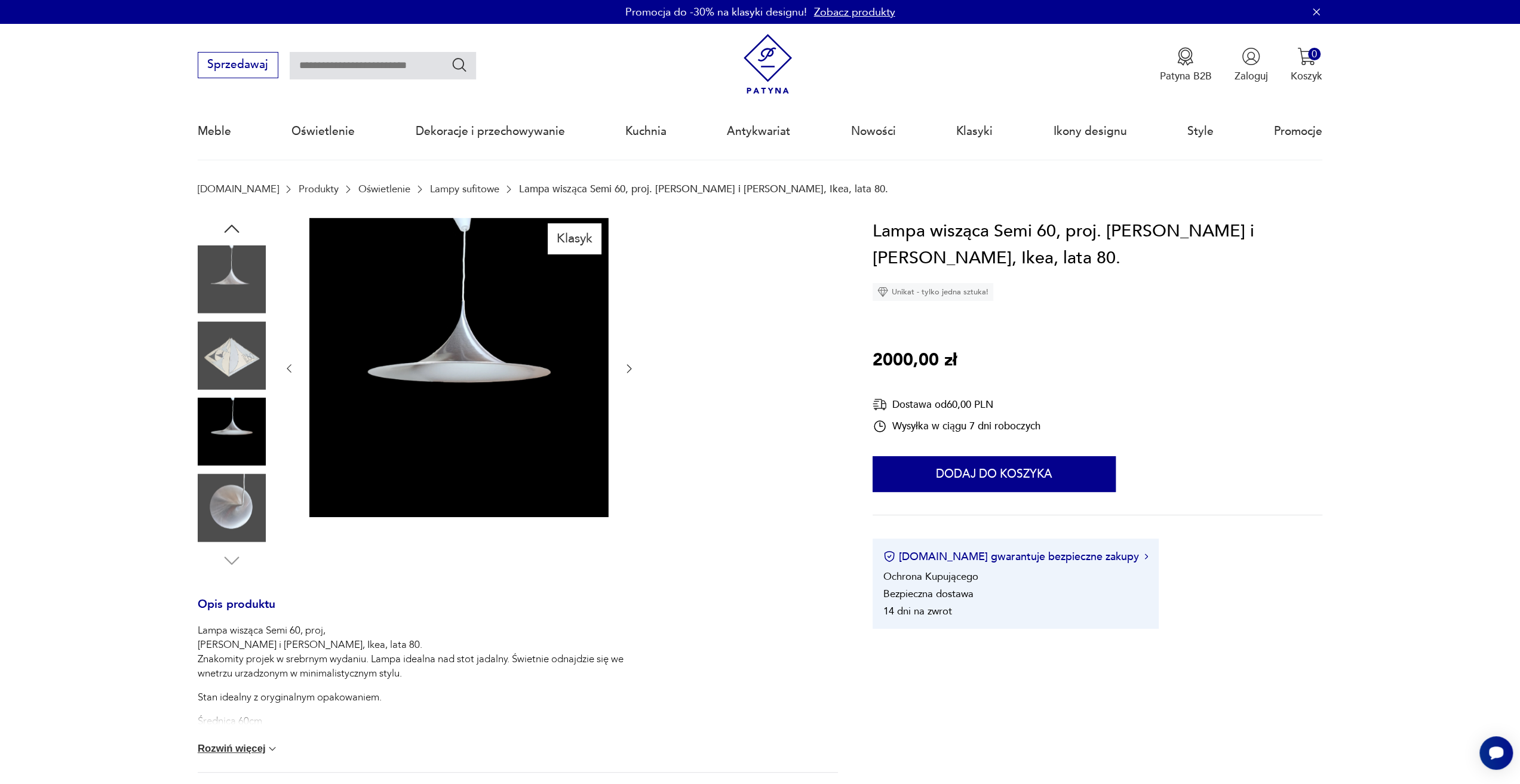
click at [630, 368] on icon "button" at bounding box center [629, 369] width 5 height 9
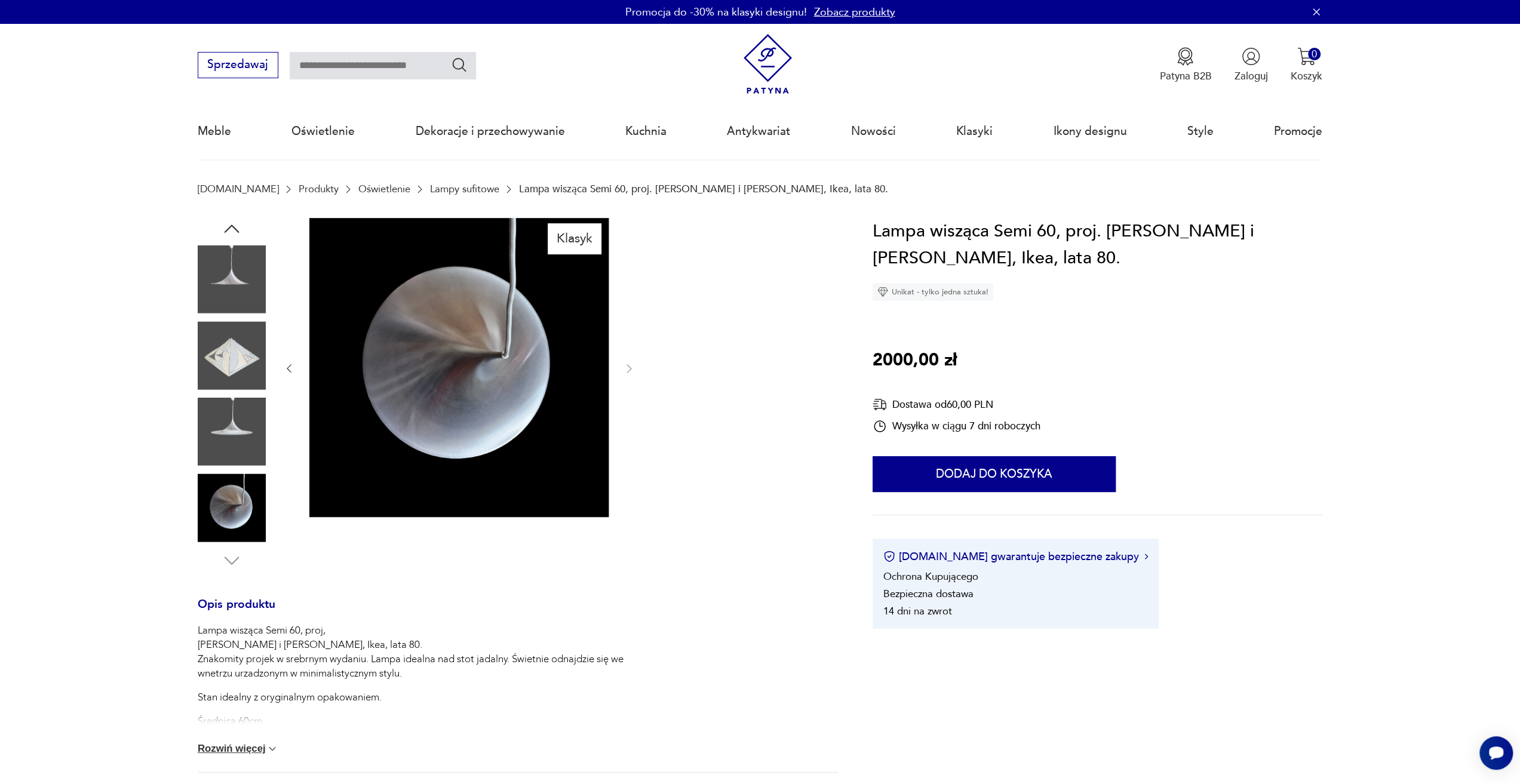
click at [252, 462] on img at bounding box center [231, 432] width 68 height 68
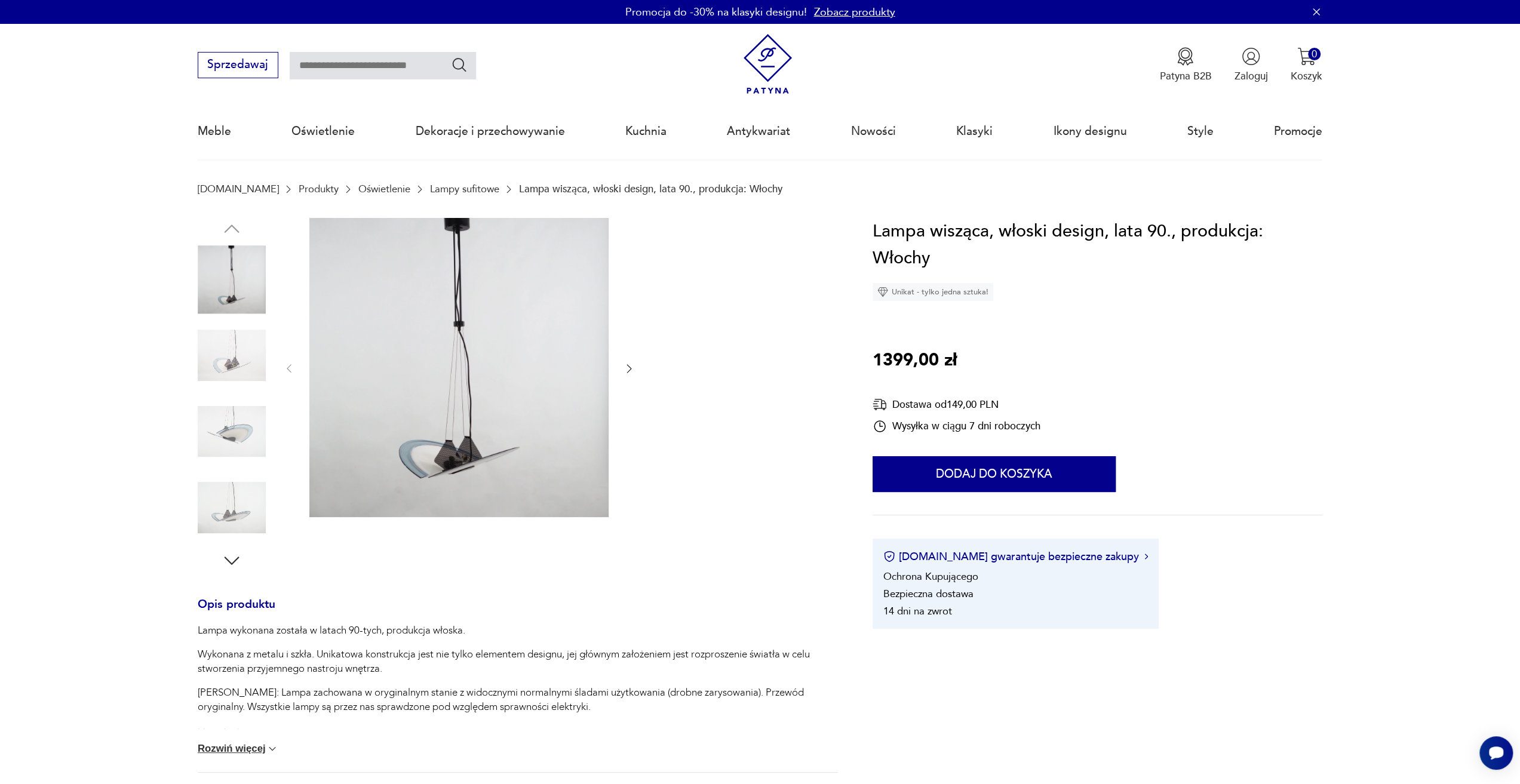
click at [633, 371] on icon "button" at bounding box center [629, 368] width 12 height 12
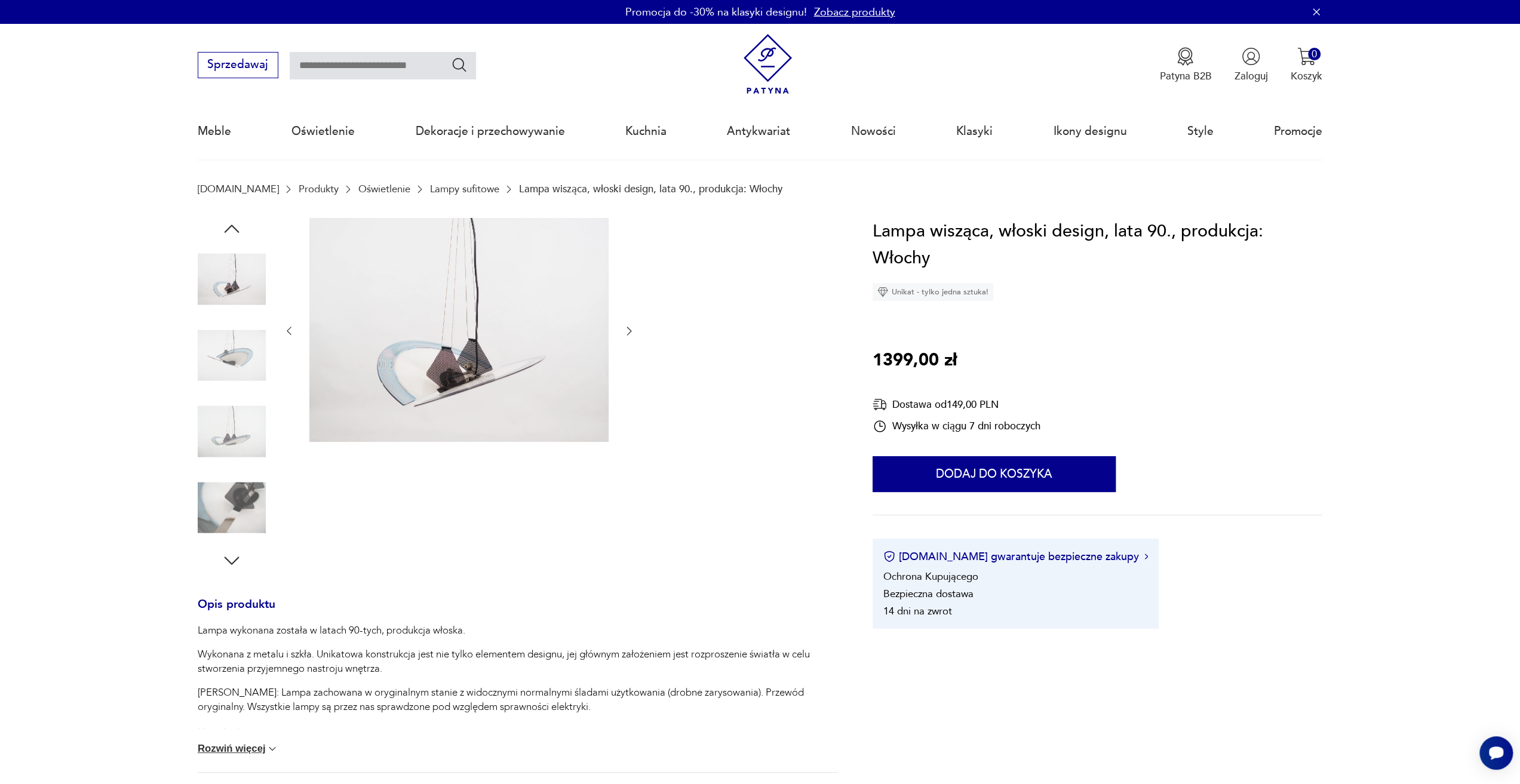
click at [626, 327] on icon "button" at bounding box center [629, 331] width 12 height 12
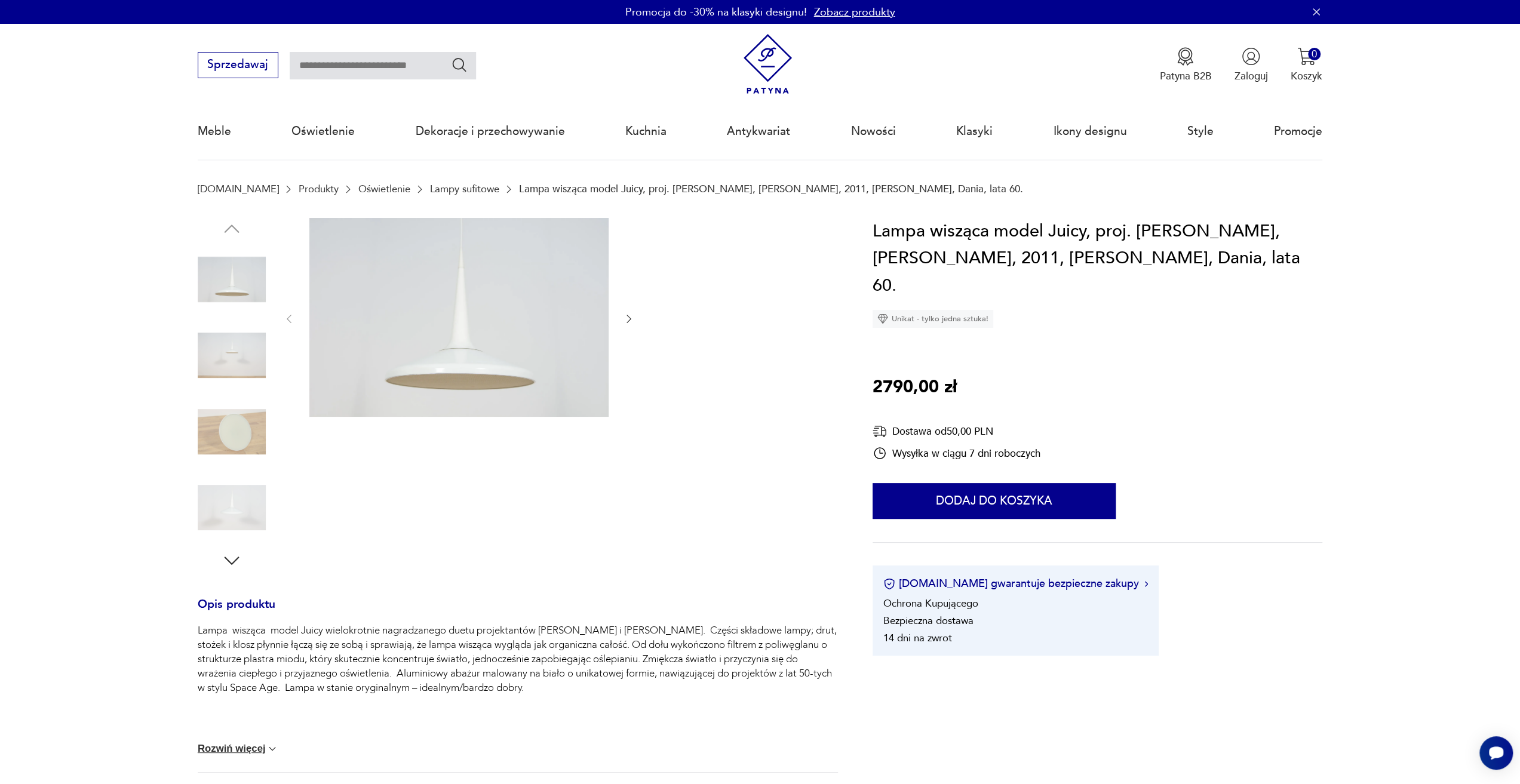
click at [626, 321] on icon "button" at bounding box center [629, 319] width 12 height 12
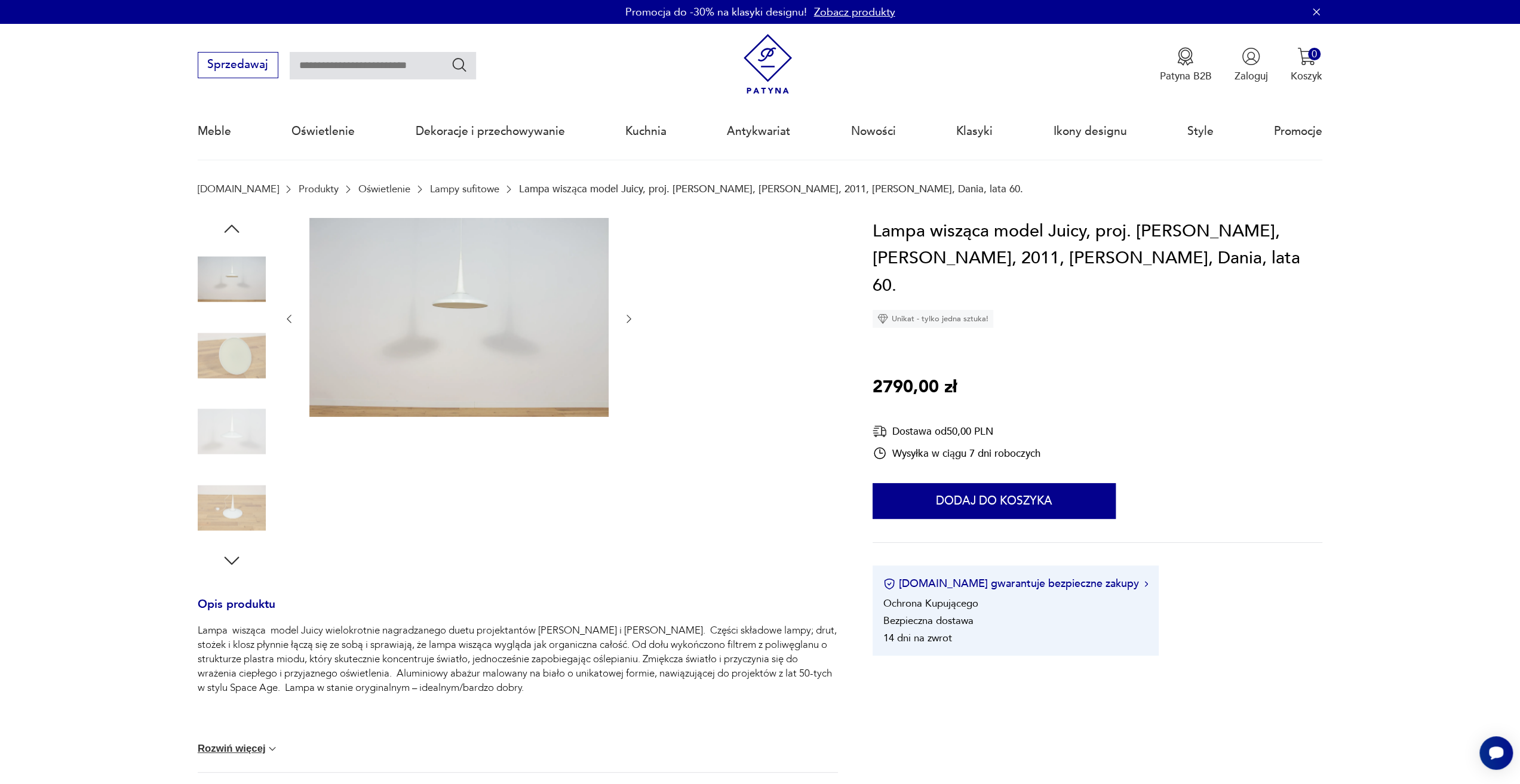
click at [626, 321] on icon "button" at bounding box center [629, 319] width 12 height 12
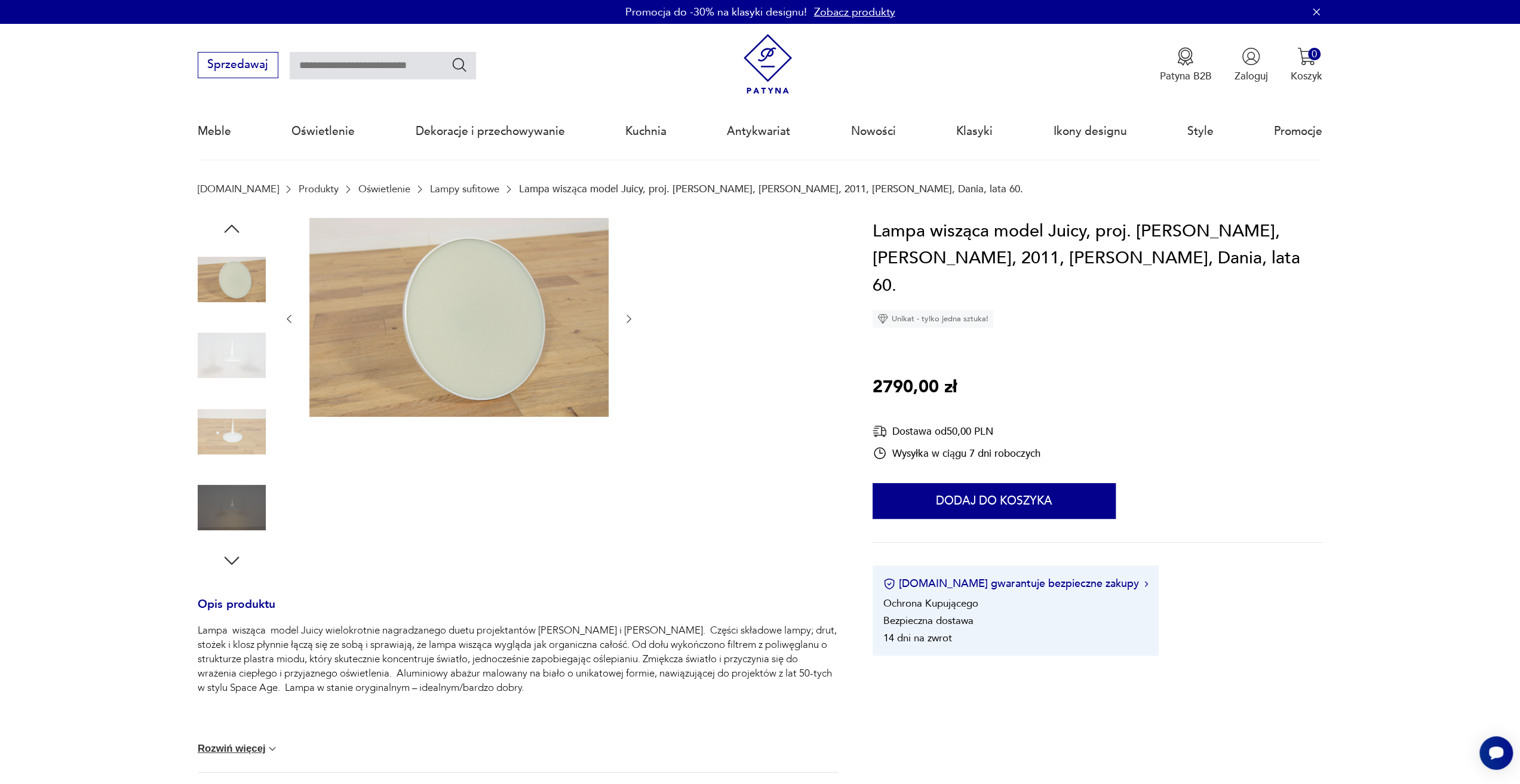
click at [626, 321] on icon "button" at bounding box center [629, 319] width 12 height 12
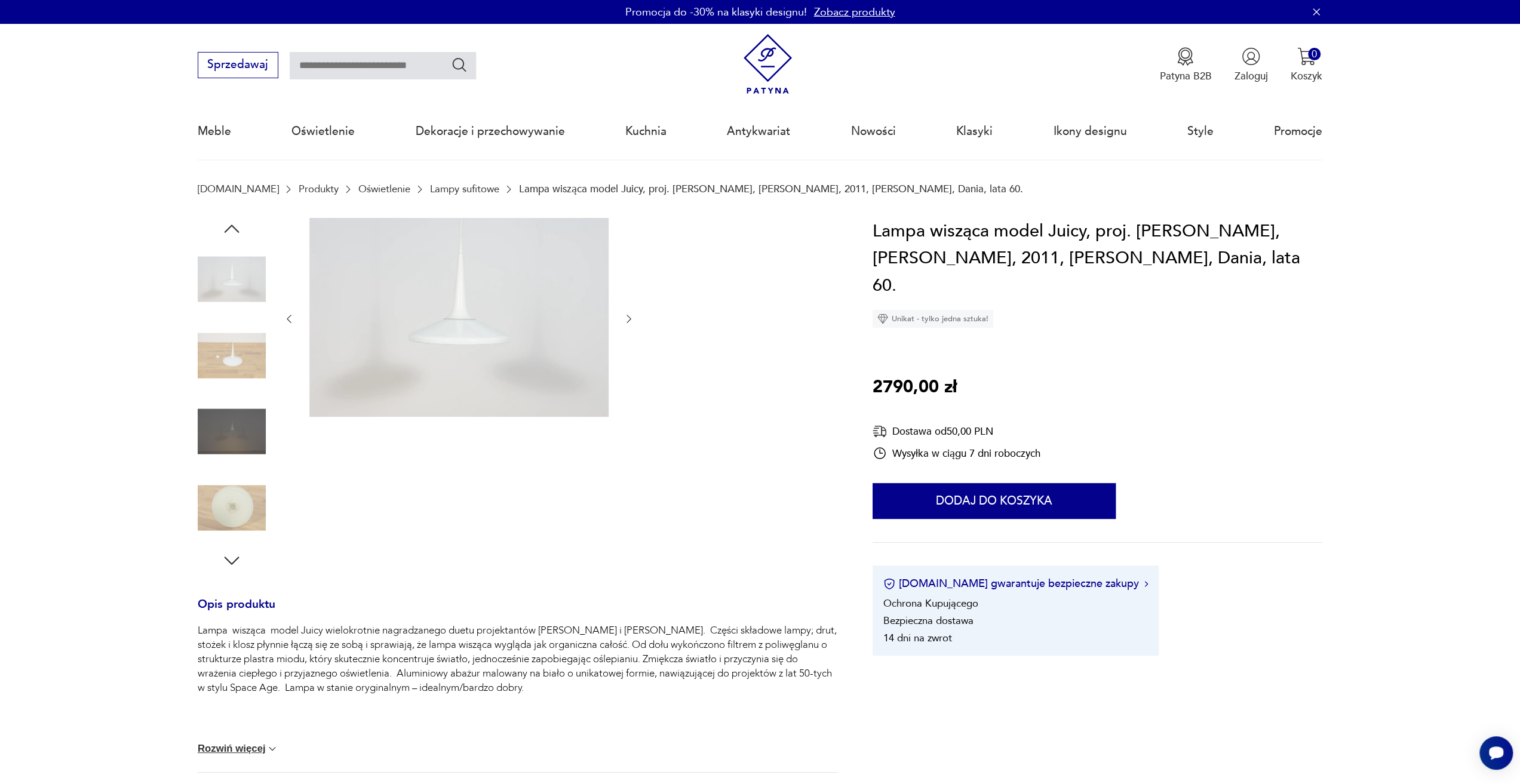
click at [626, 321] on icon "button" at bounding box center [629, 319] width 12 height 12
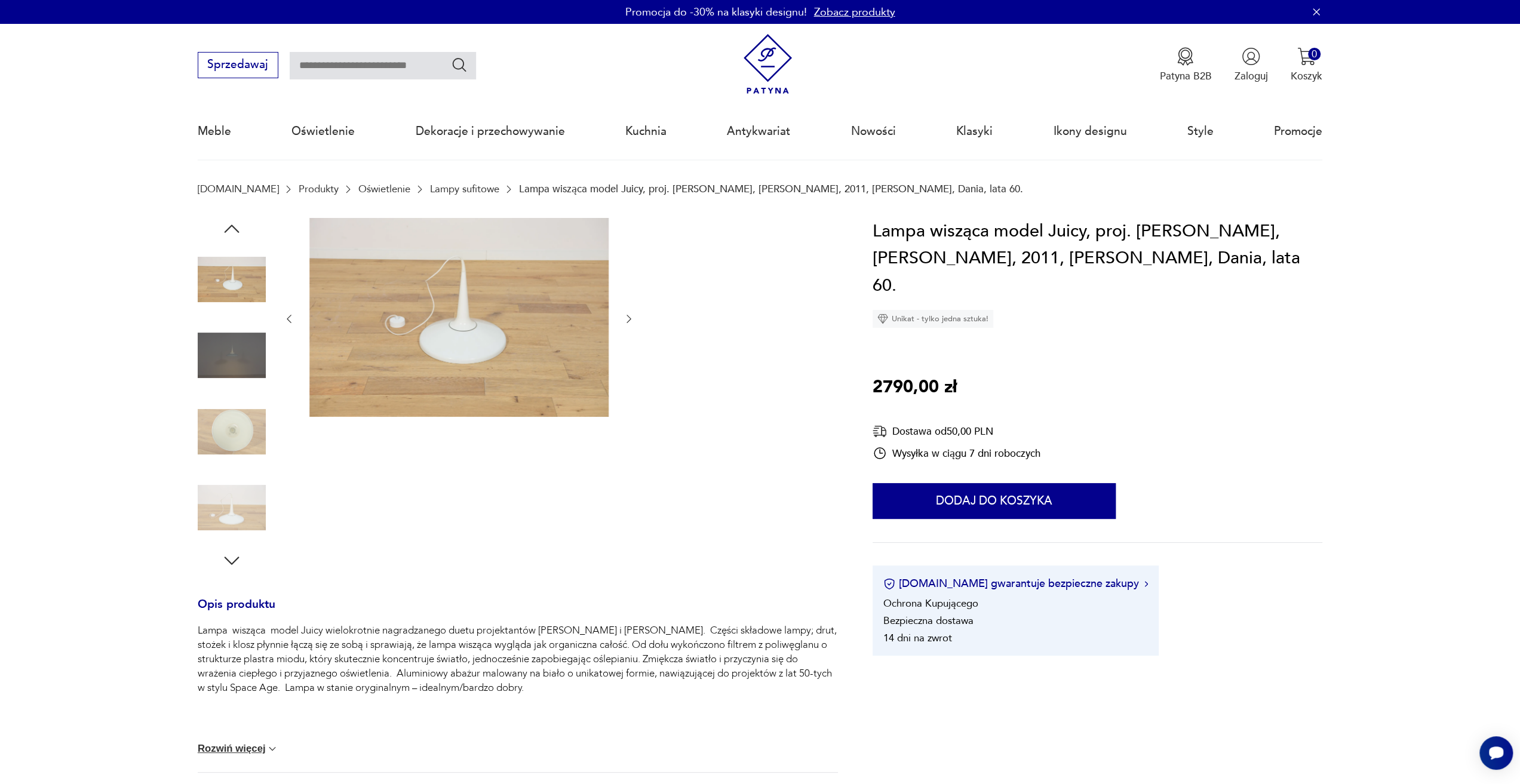
click at [626, 321] on icon "button" at bounding box center [629, 319] width 12 height 12
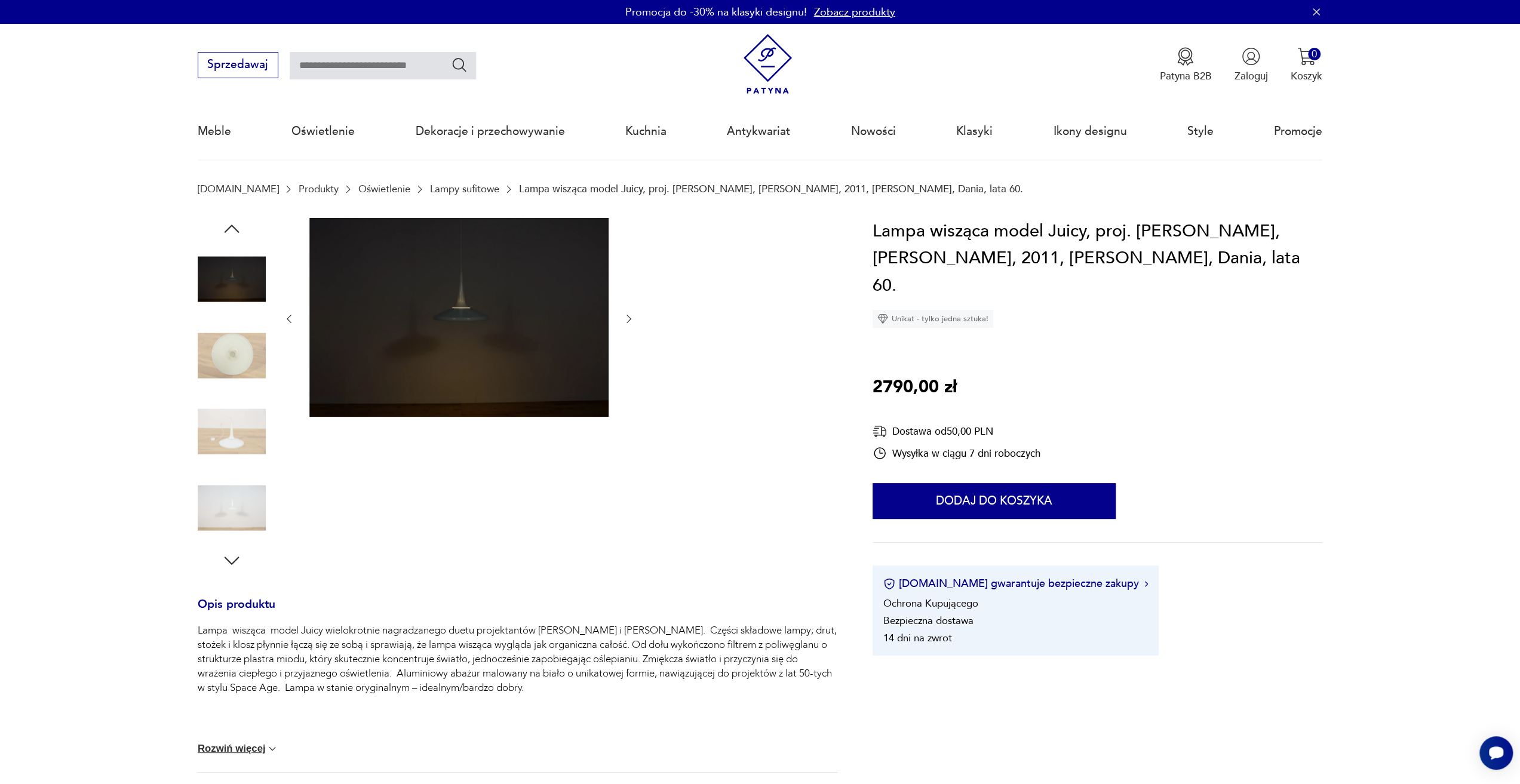
click at [626, 321] on icon "button" at bounding box center [629, 319] width 12 height 12
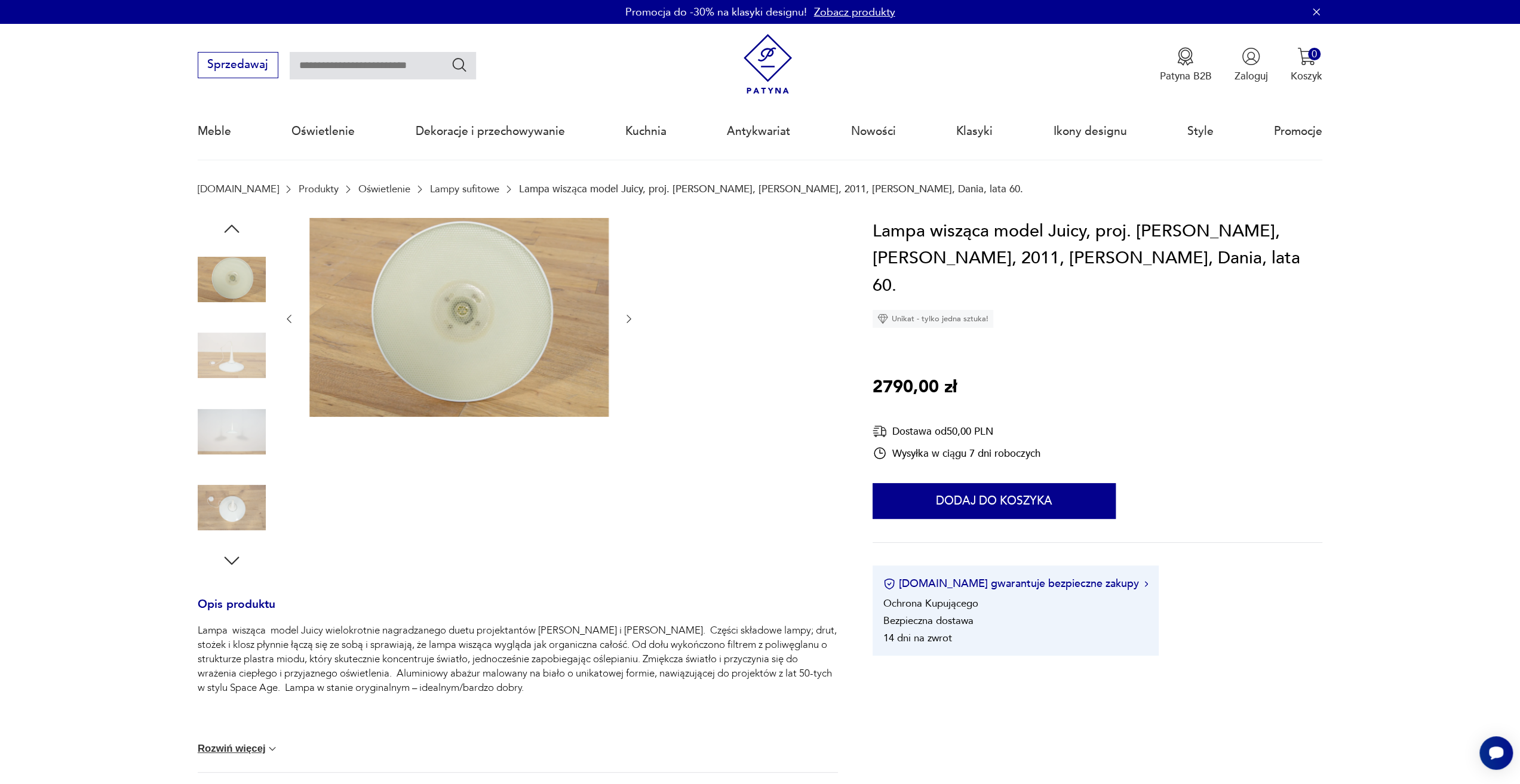
click at [626, 321] on icon "button" at bounding box center [629, 319] width 12 height 12
